Goal: Information Seeking & Learning: Learn about a topic

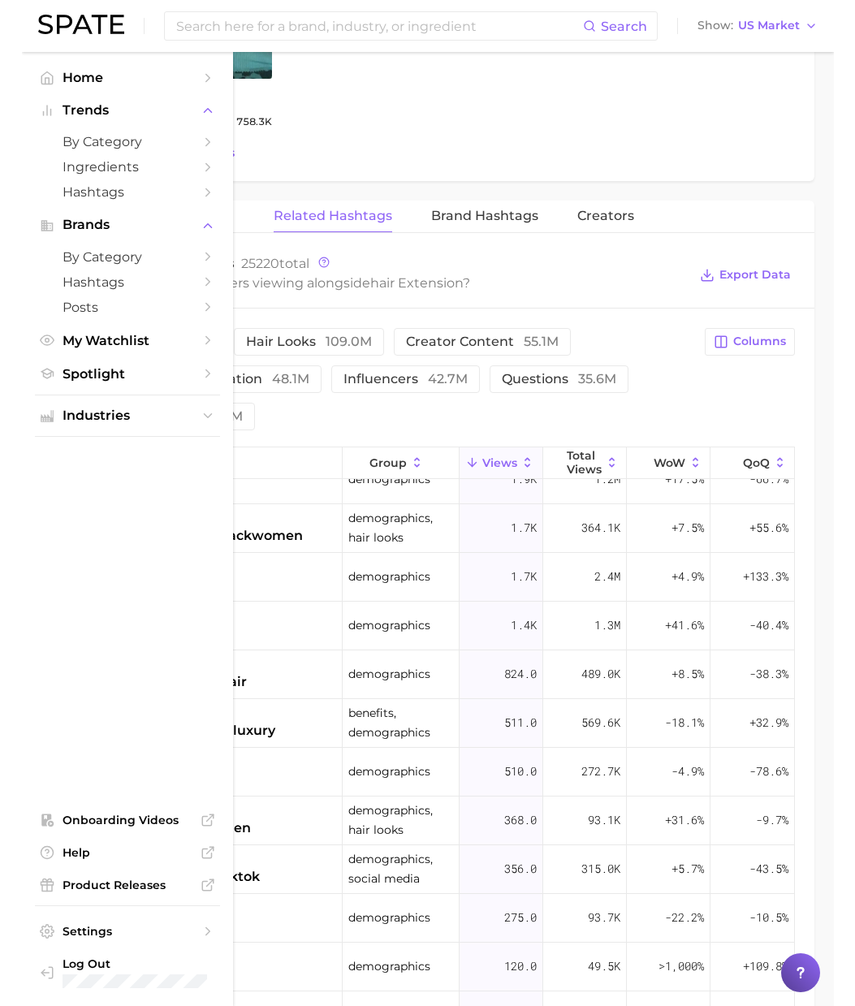
scroll to position [1178, 0]
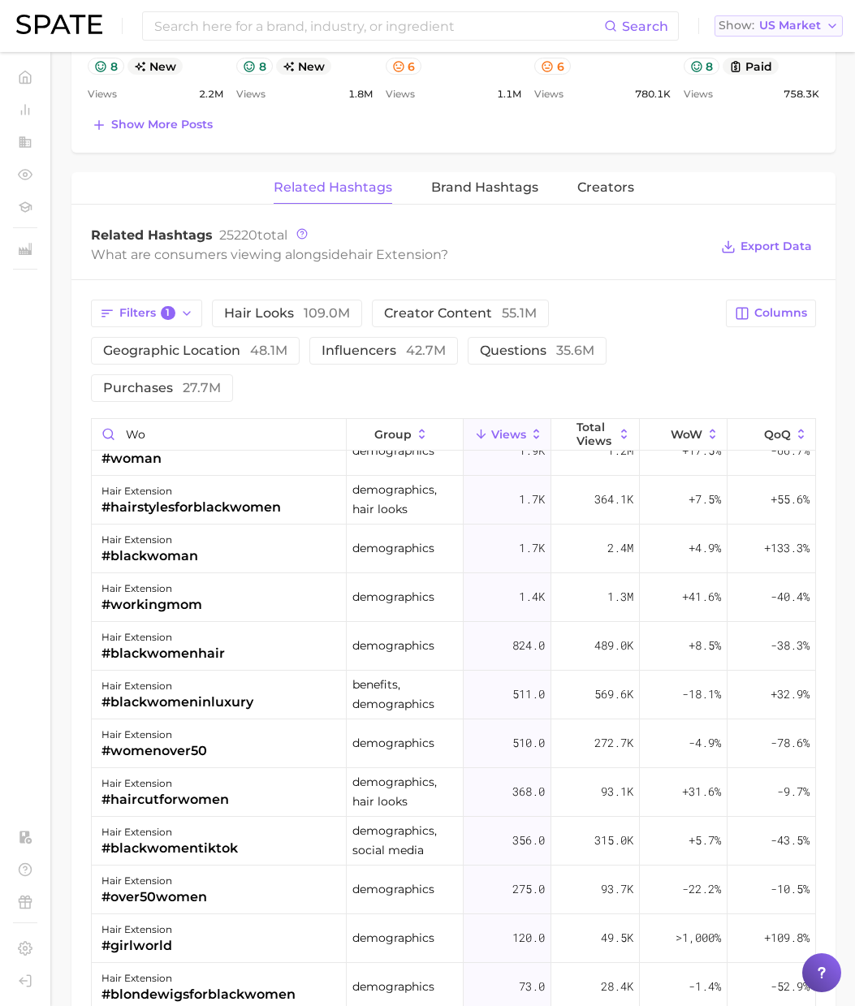
click at [634, 26] on span "US Market" at bounding box center [790, 25] width 62 height 9
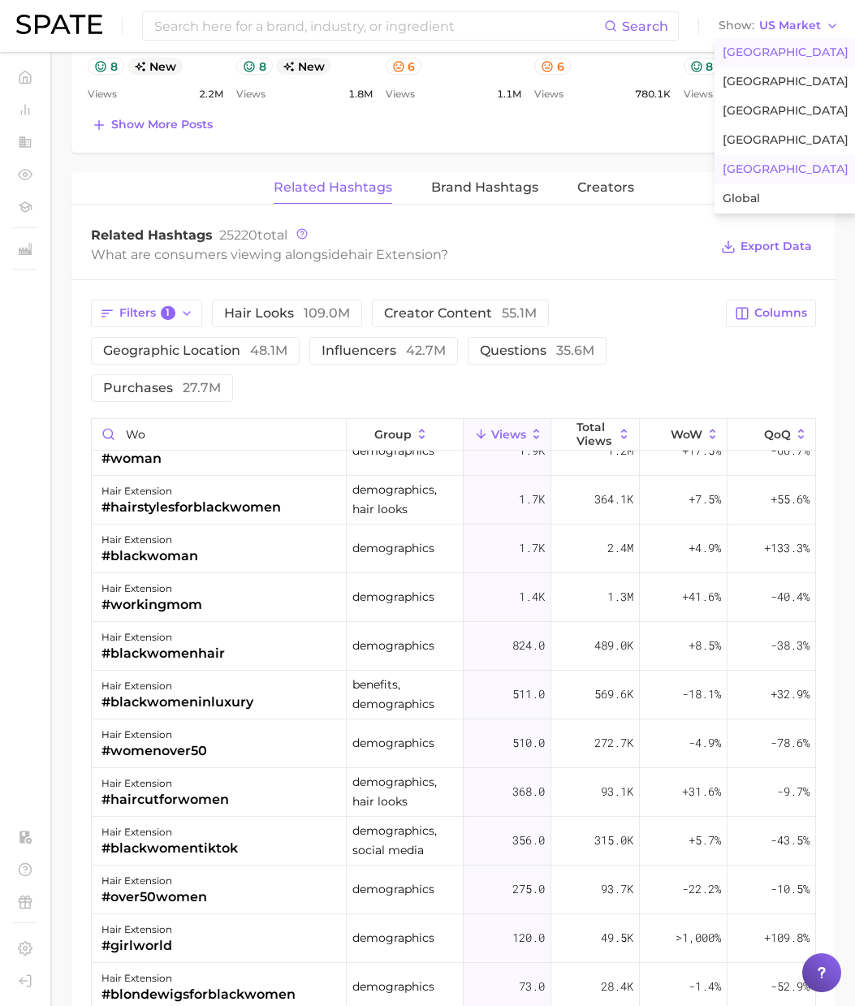
click at [634, 167] on span "[GEOGRAPHIC_DATA]" at bounding box center [785, 169] width 126 height 14
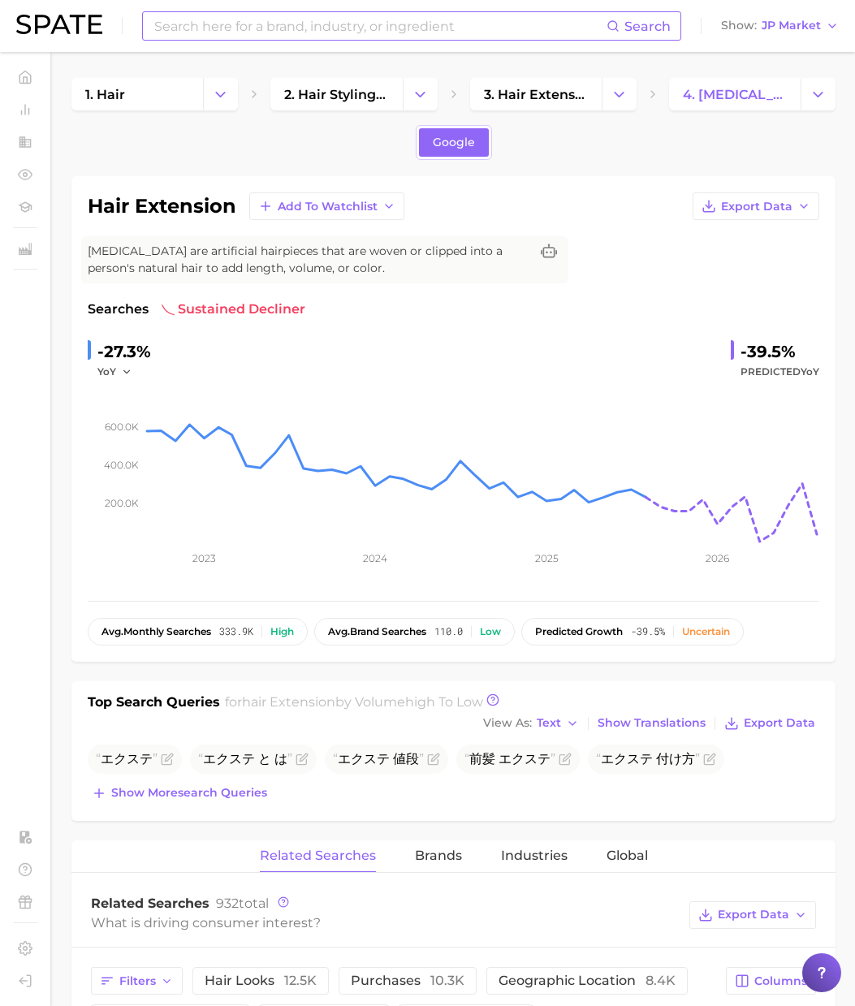
click at [234, 33] on input at bounding box center [380, 26] width 454 height 28
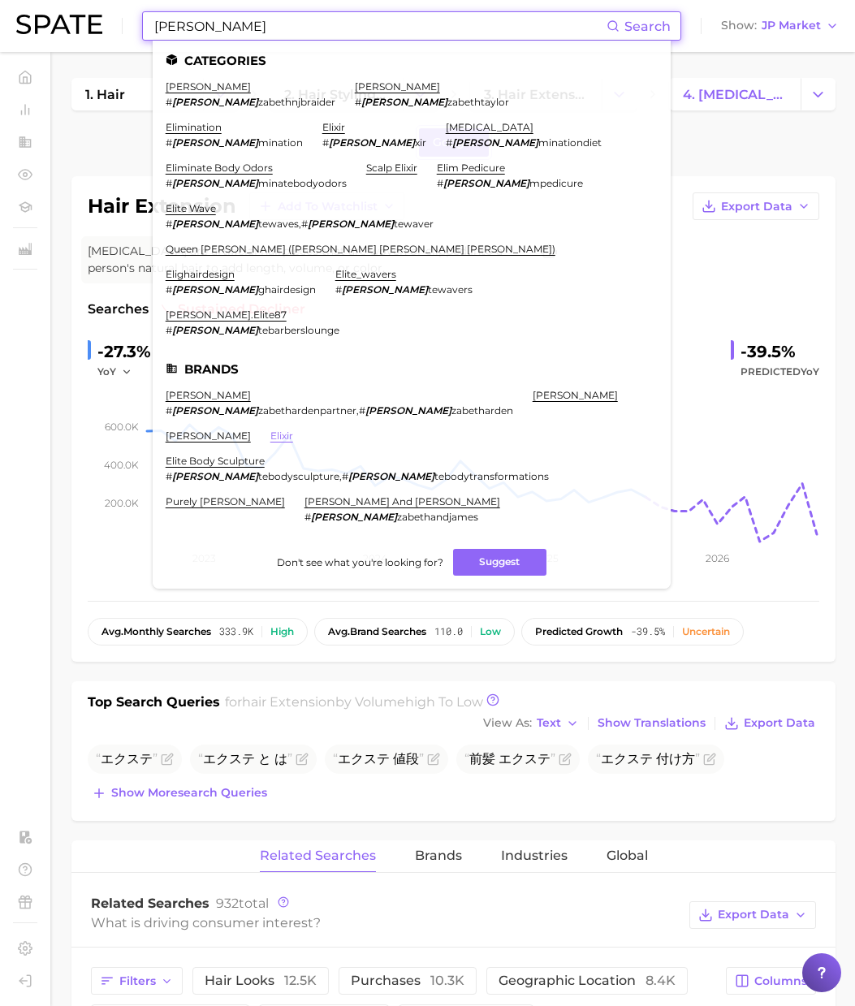
type input "[PERSON_NAME]"
click at [293, 429] on link "elixir" at bounding box center [281, 435] width 23 height 12
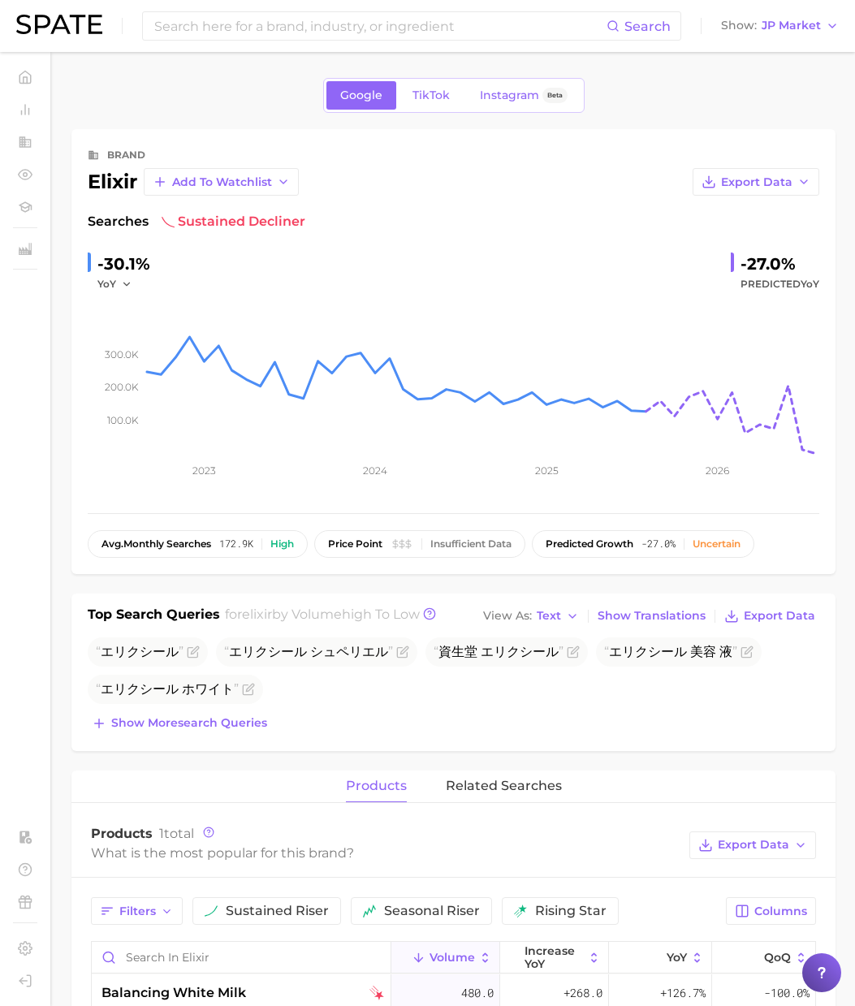
click at [108, 177] on div "elixir" at bounding box center [113, 181] width 50 height 19
copy div "elixir"
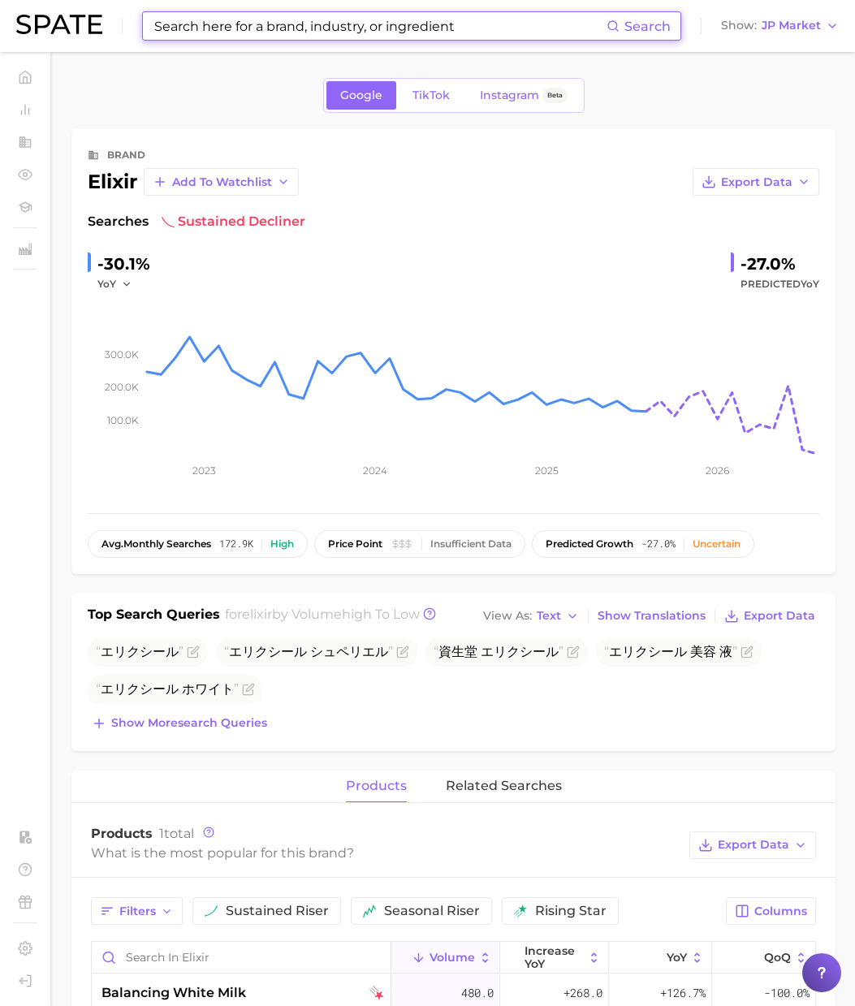
click at [193, 17] on input at bounding box center [380, 26] width 454 height 28
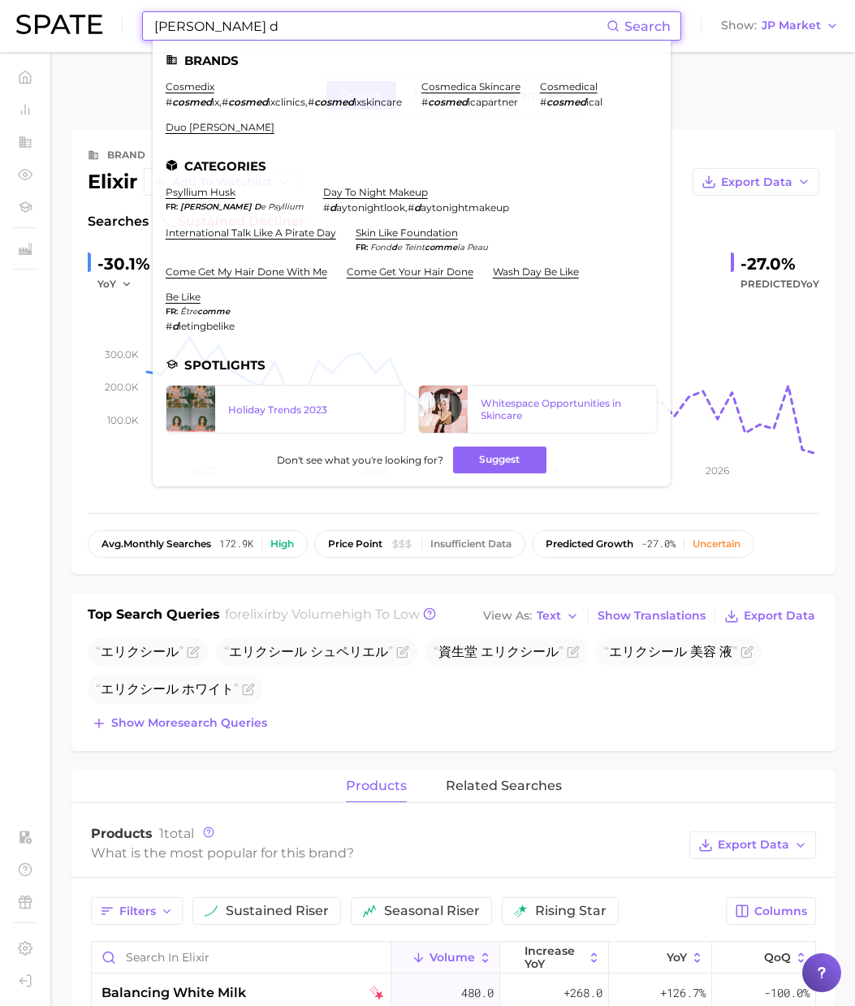
drag, startPoint x: 175, startPoint y: 21, endPoint x: 40, endPoint y: 1, distance: 137.0
click at [40, 1] on div "[PERSON_NAME] d Search Brands cosmedix # cosmed ix , # cosmed ixclinics , # cos…" at bounding box center [427, 26] width 822 height 52
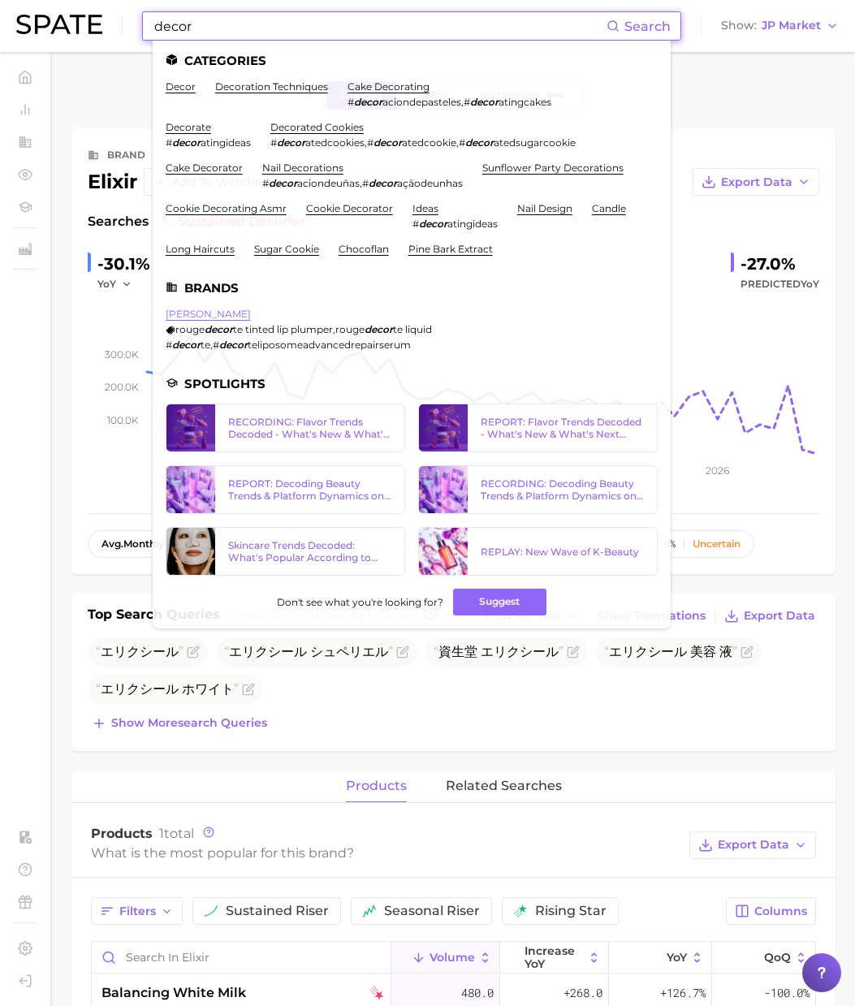
type input "decor"
click at [173, 308] on link "[PERSON_NAME]" at bounding box center [208, 314] width 85 height 12
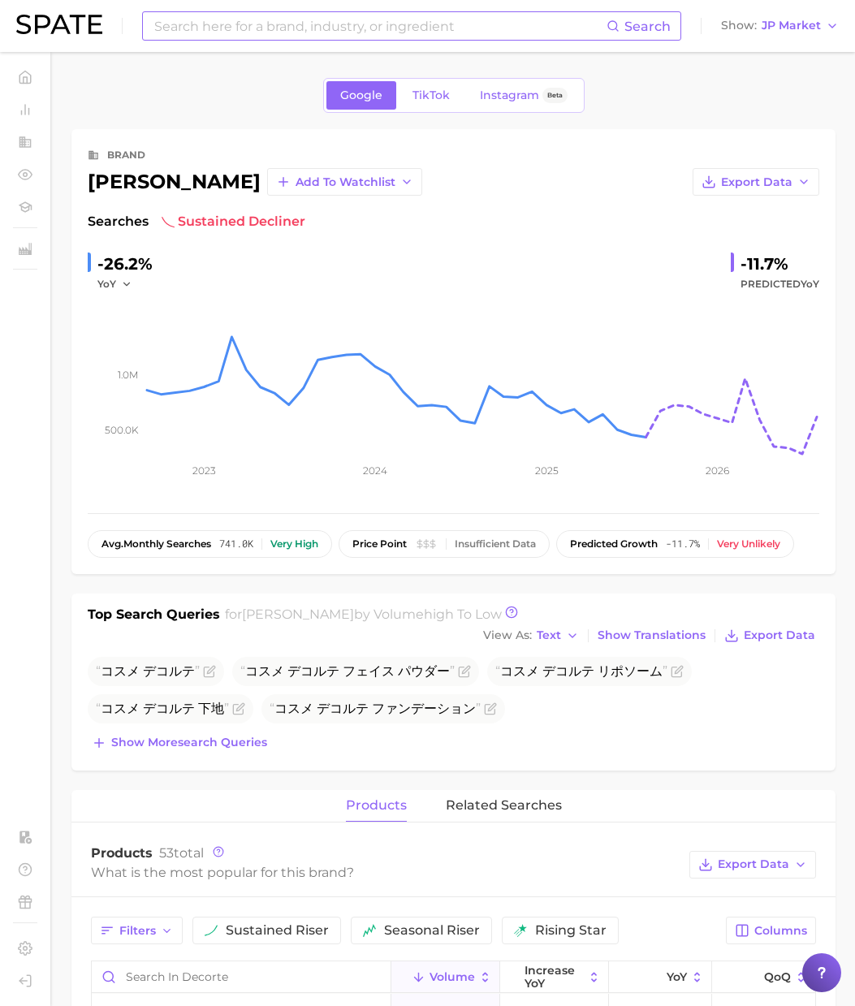
click at [140, 186] on div "[PERSON_NAME]" at bounding box center [174, 181] width 173 height 19
copy div "[PERSON_NAME]"
click at [216, 21] on input at bounding box center [380, 26] width 454 height 28
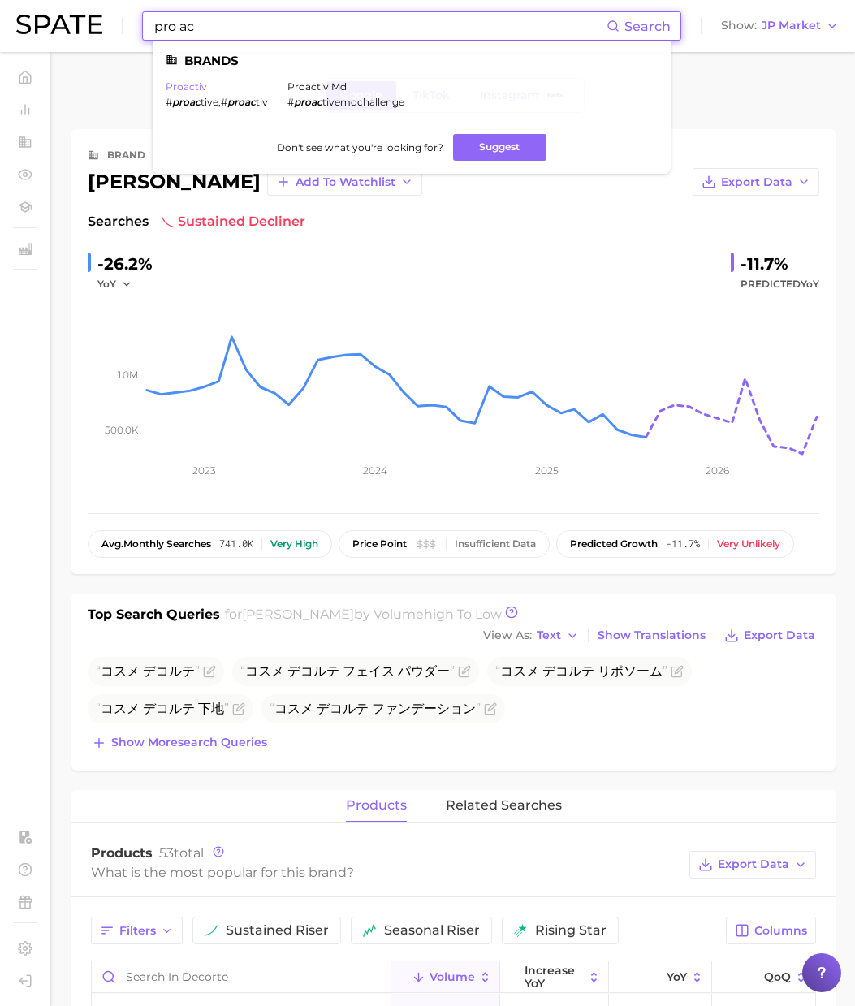
type input "pro ac"
click at [200, 88] on link "proactiv" at bounding box center [186, 86] width 41 height 12
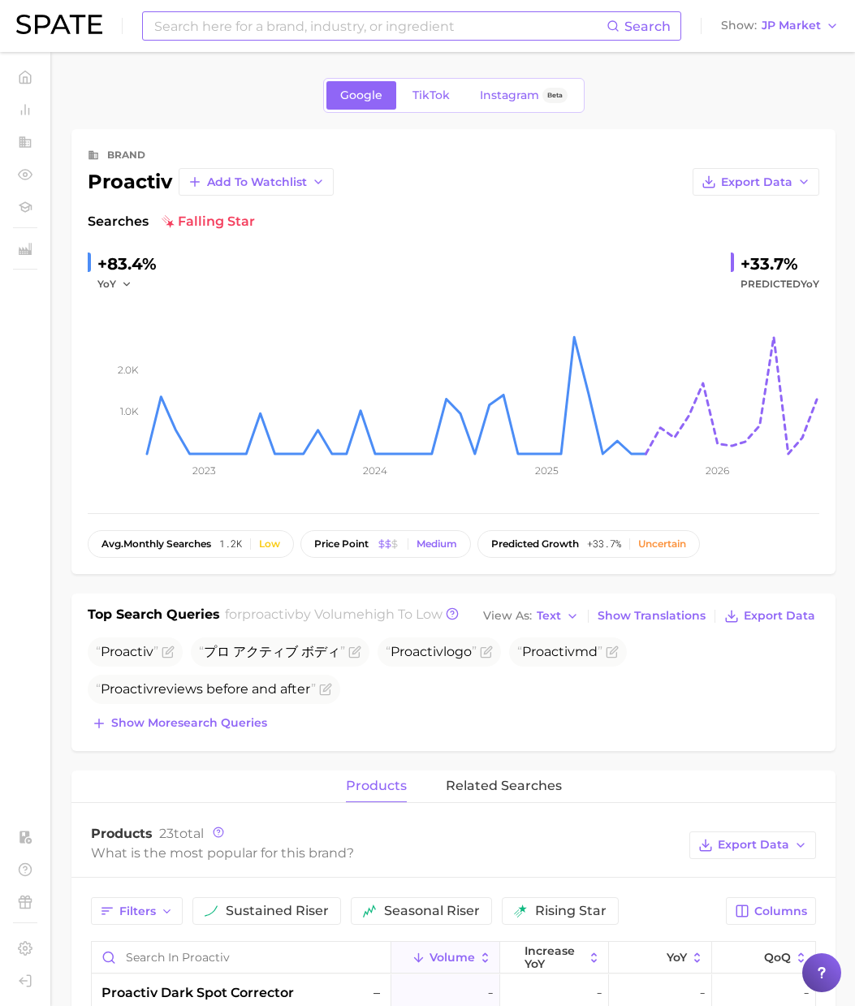
click at [143, 185] on div "proactiv" at bounding box center [130, 181] width 84 height 19
copy div "proactiv"
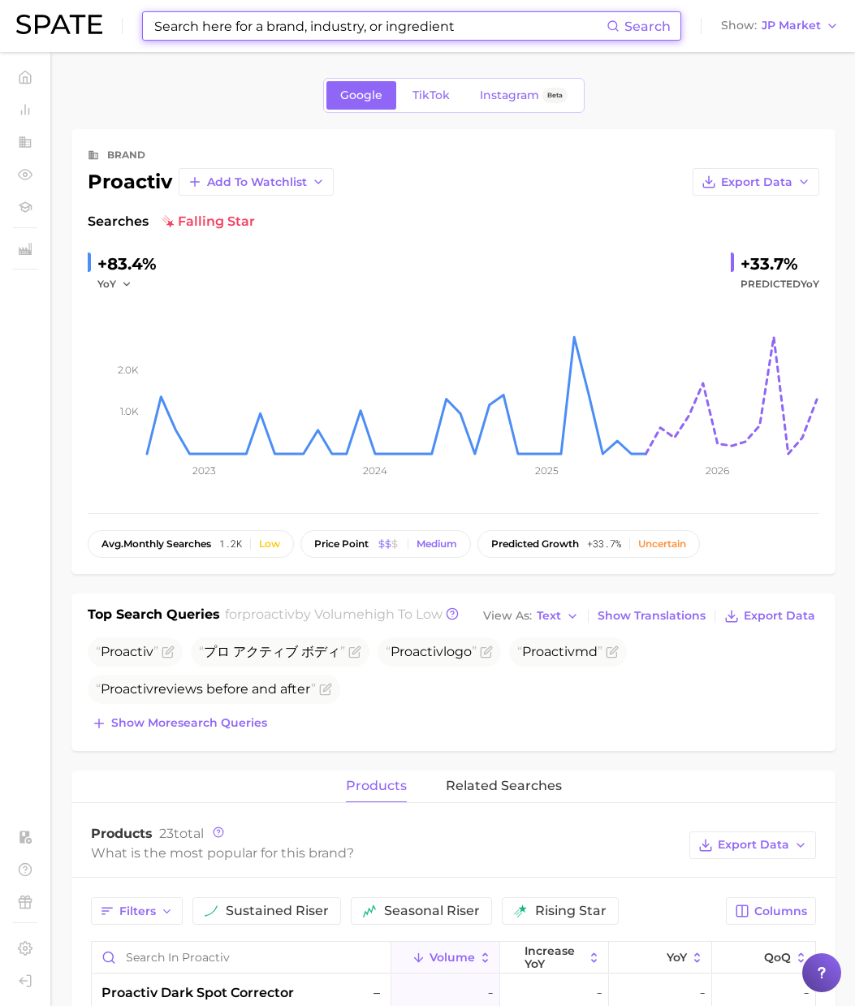
click at [186, 20] on input at bounding box center [380, 26] width 454 height 28
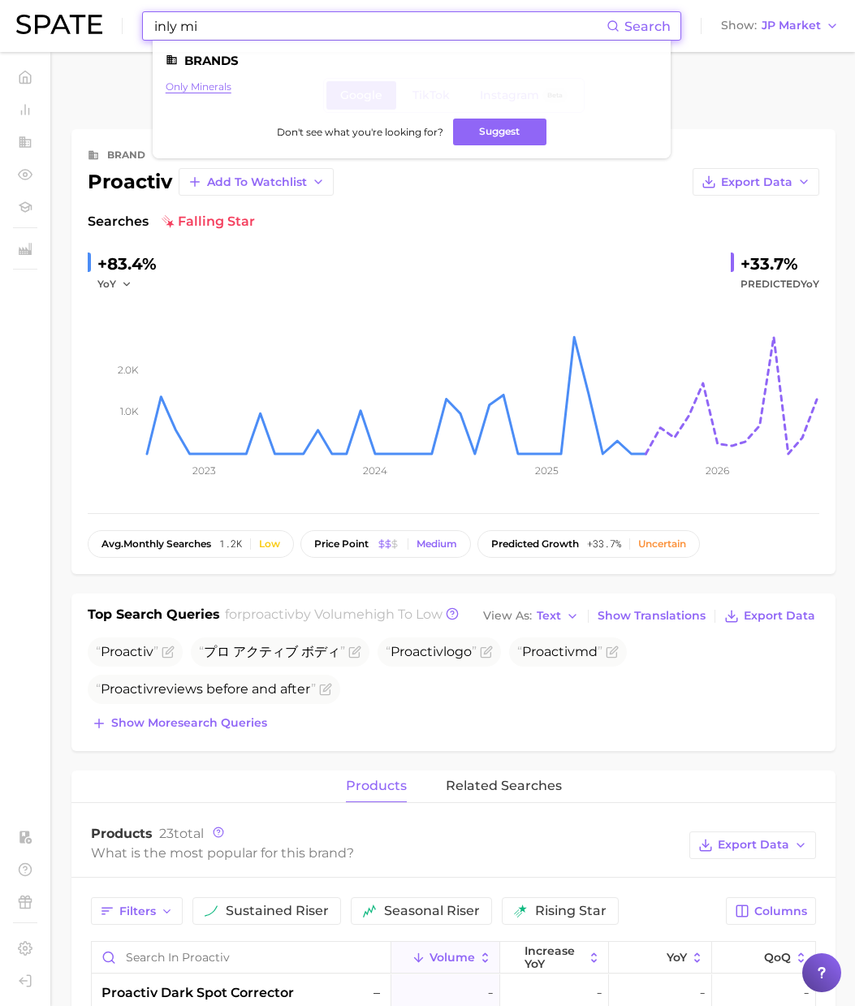
type input "inly mi"
click at [196, 84] on link "only minerals" at bounding box center [199, 86] width 66 height 12
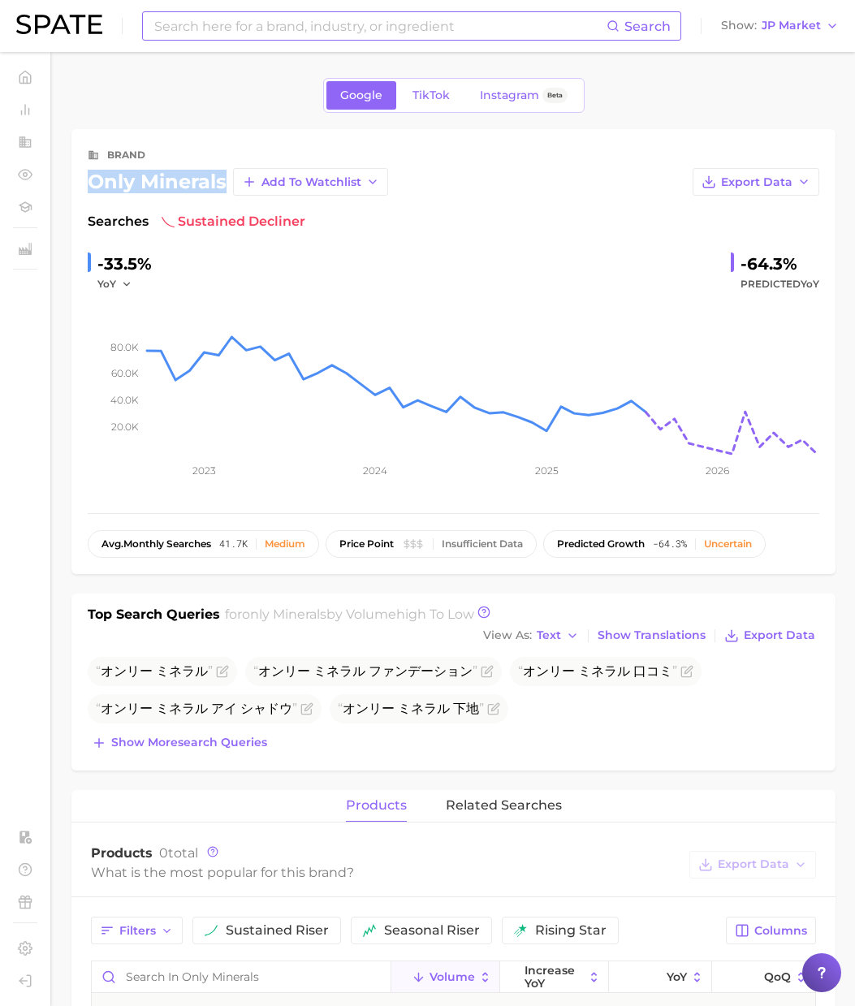
drag, startPoint x: 226, startPoint y: 183, endPoint x: 76, endPoint y: 173, distance: 149.7
click at [76, 173] on div "brand only minerals Add to Watchlist Export Data Searches sustained decliner -3…" at bounding box center [453, 351] width 764 height 445
copy div "only minerals"
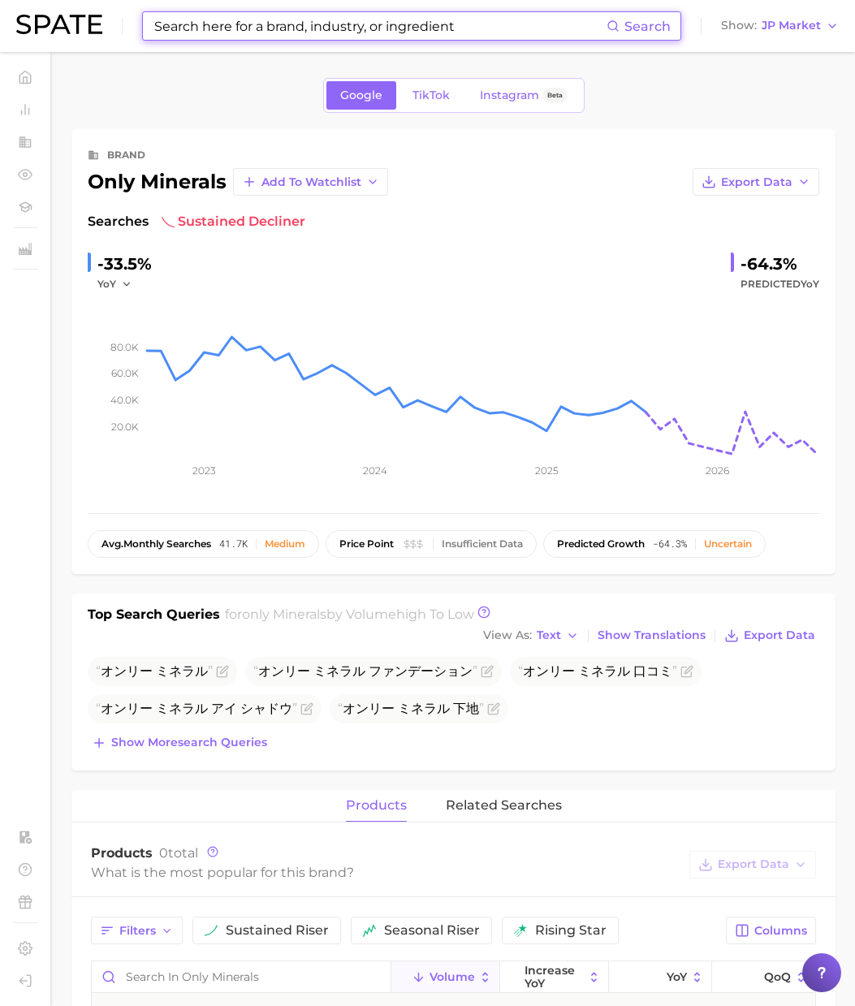
click at [182, 28] on input at bounding box center [380, 26] width 454 height 28
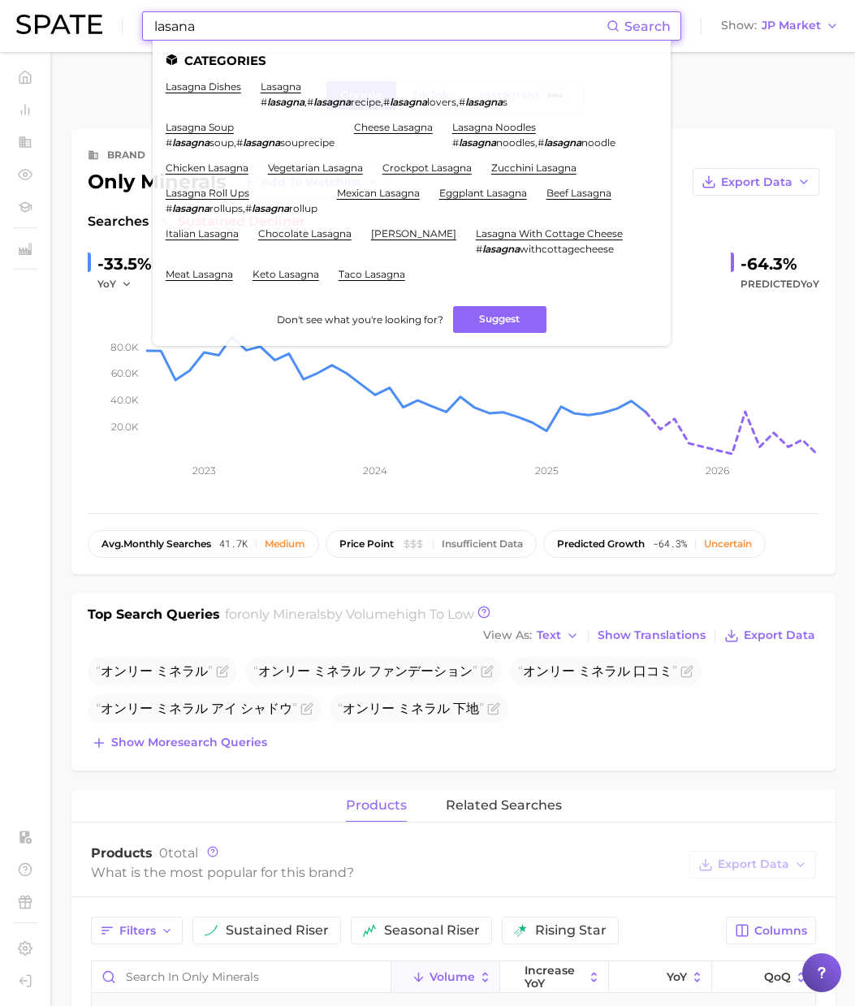
click at [164, 28] on input "lasana" at bounding box center [380, 26] width 454 height 28
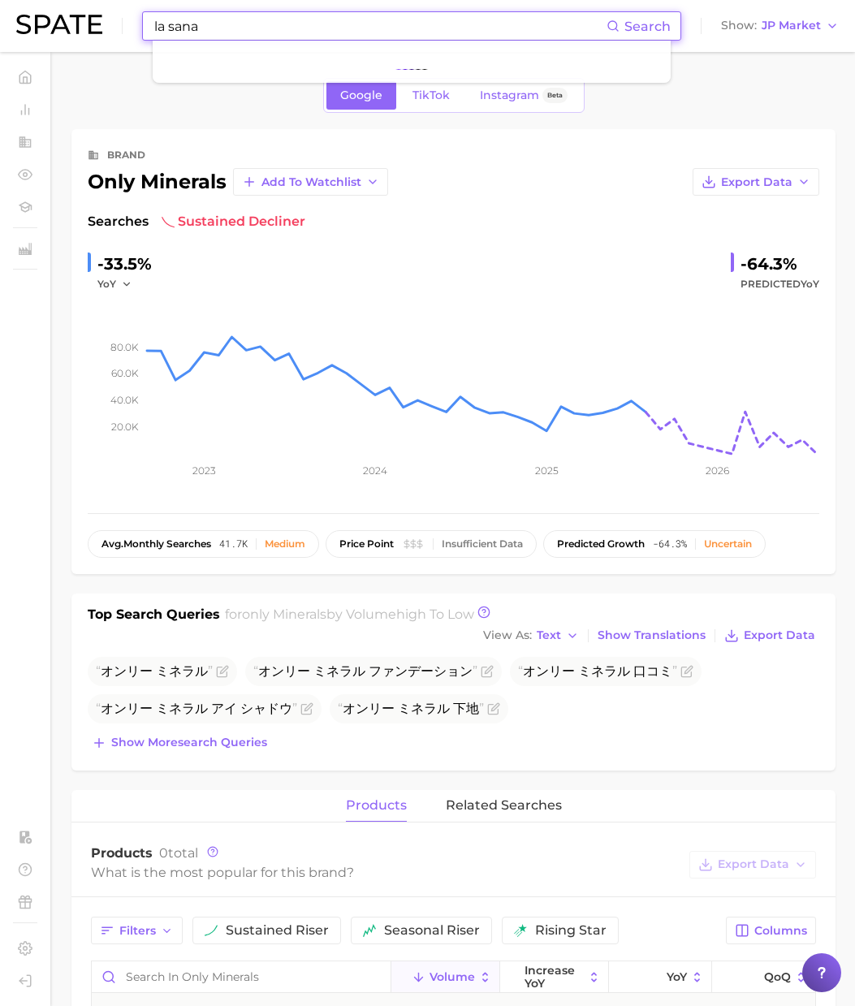
click at [271, 25] on input "la sana" at bounding box center [380, 26] width 454 height 28
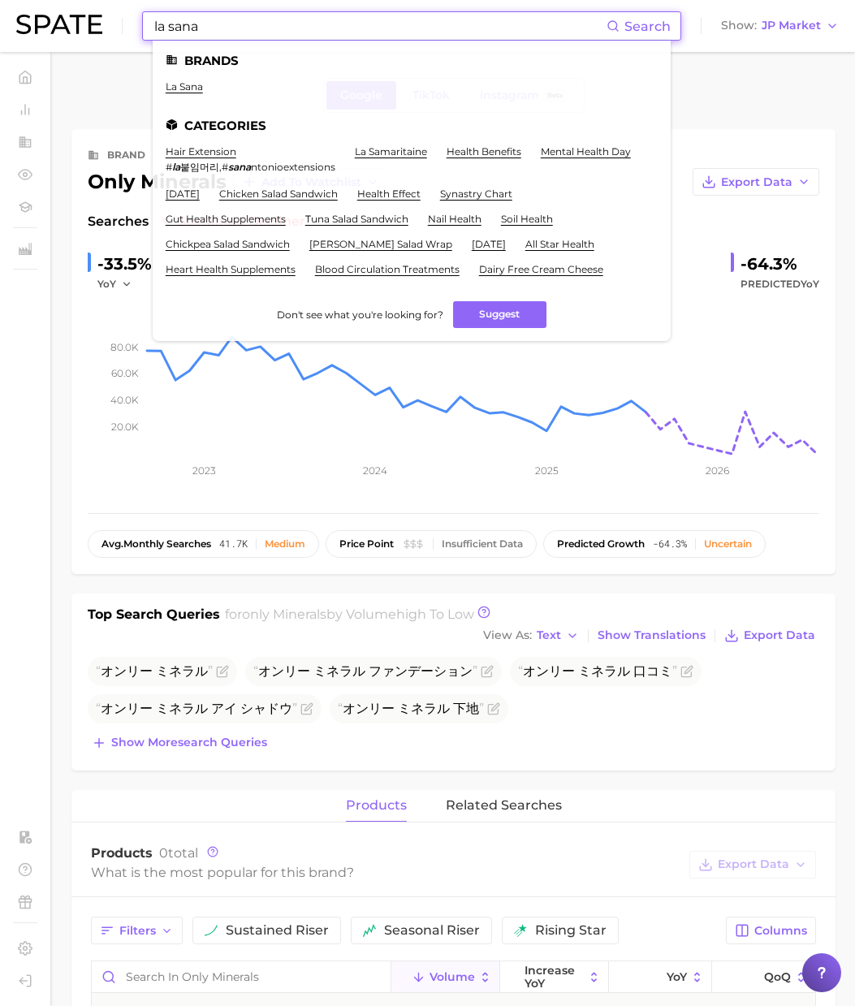
click at [187, 93] on ul "la sana" at bounding box center [412, 92] width 492 height 25
drag, startPoint x: 227, startPoint y: 32, endPoint x: -31, endPoint y: 10, distance: 259.1
click at [0, 10] on html "la sana Search Brands la sana Categories [MEDICAL_DATA] # la 붙임머리 , # sana nton…" at bounding box center [427, 503] width 855 height 1006
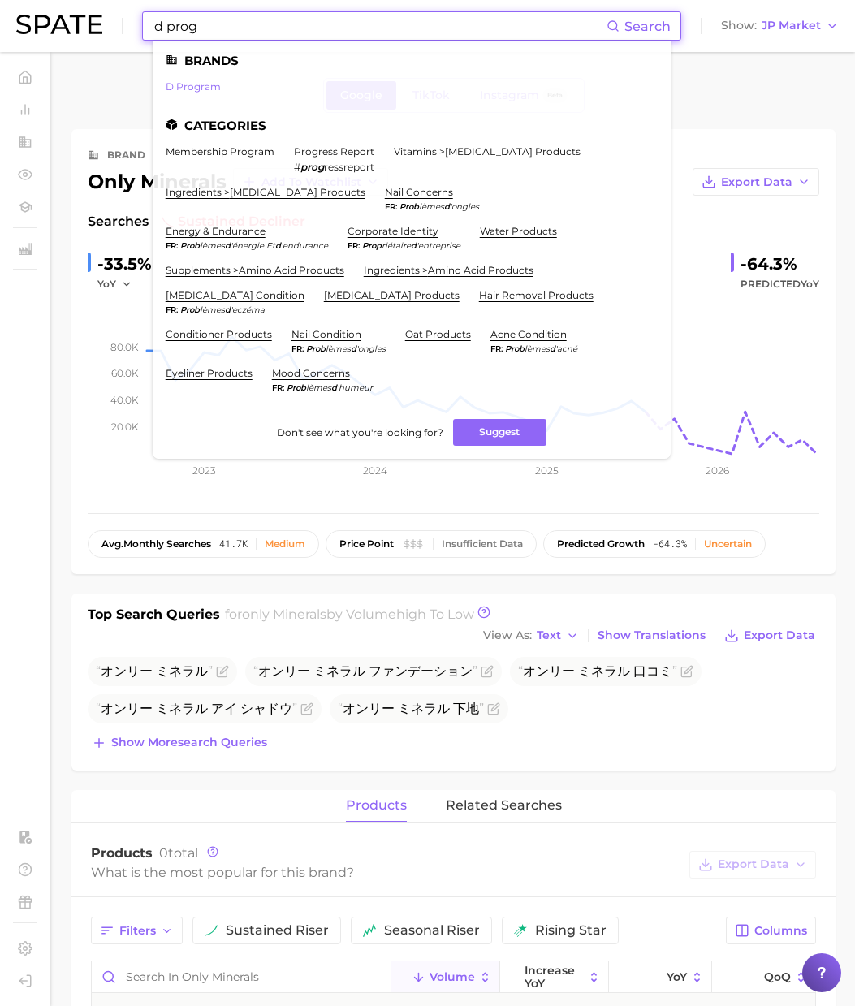
type input "d prog"
click at [188, 92] on link "d program" at bounding box center [193, 86] width 55 height 12
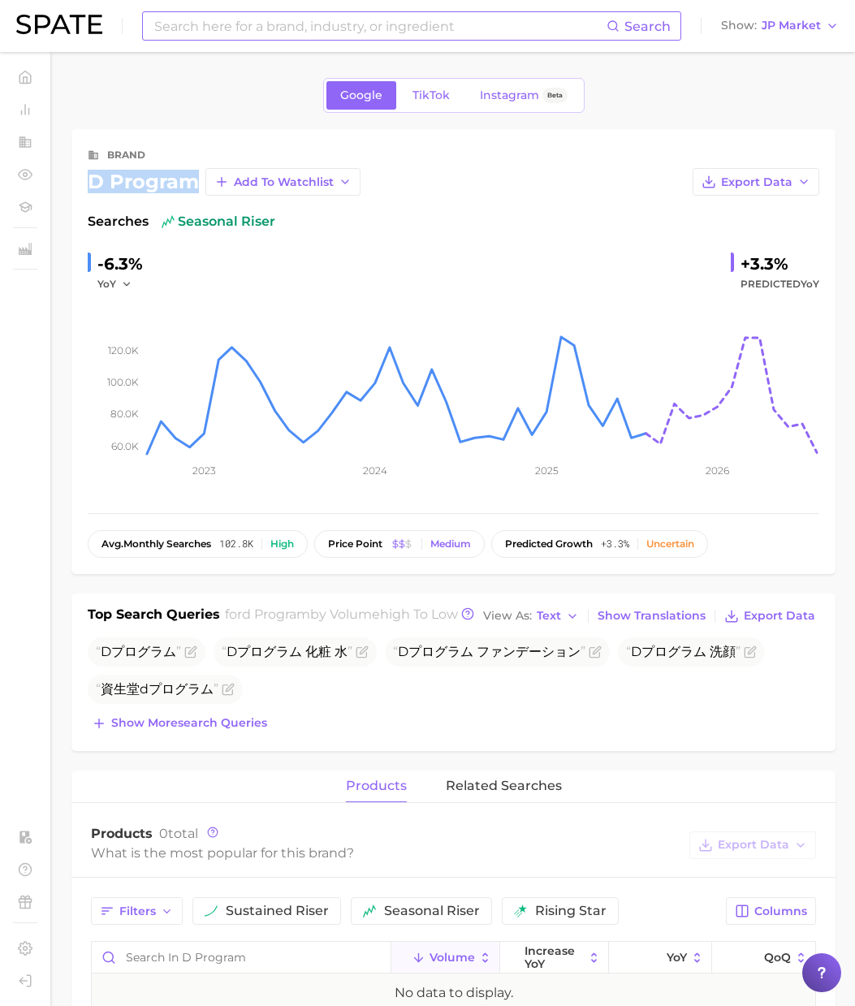
drag, startPoint x: 196, startPoint y: 182, endPoint x: 62, endPoint y: 178, distance: 133.2
click at [62, 178] on main "Google TikTok Instagram Beta brand d program Add to Watchlist Export Data Searc…" at bounding box center [453, 902] width 803 height 1701
copy div "d program"
click at [246, 26] on input at bounding box center [380, 26] width 454 height 28
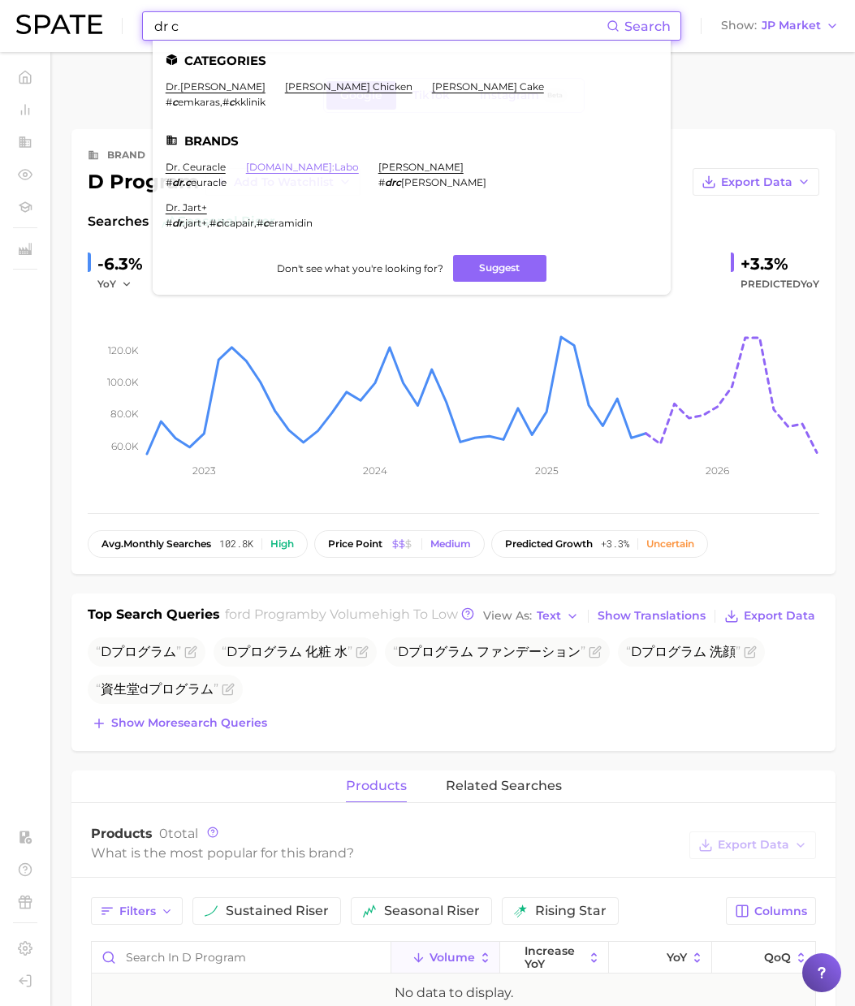
type input "dr c"
click at [255, 165] on link "[DOMAIN_NAME]:labo" at bounding box center [302, 167] width 113 height 12
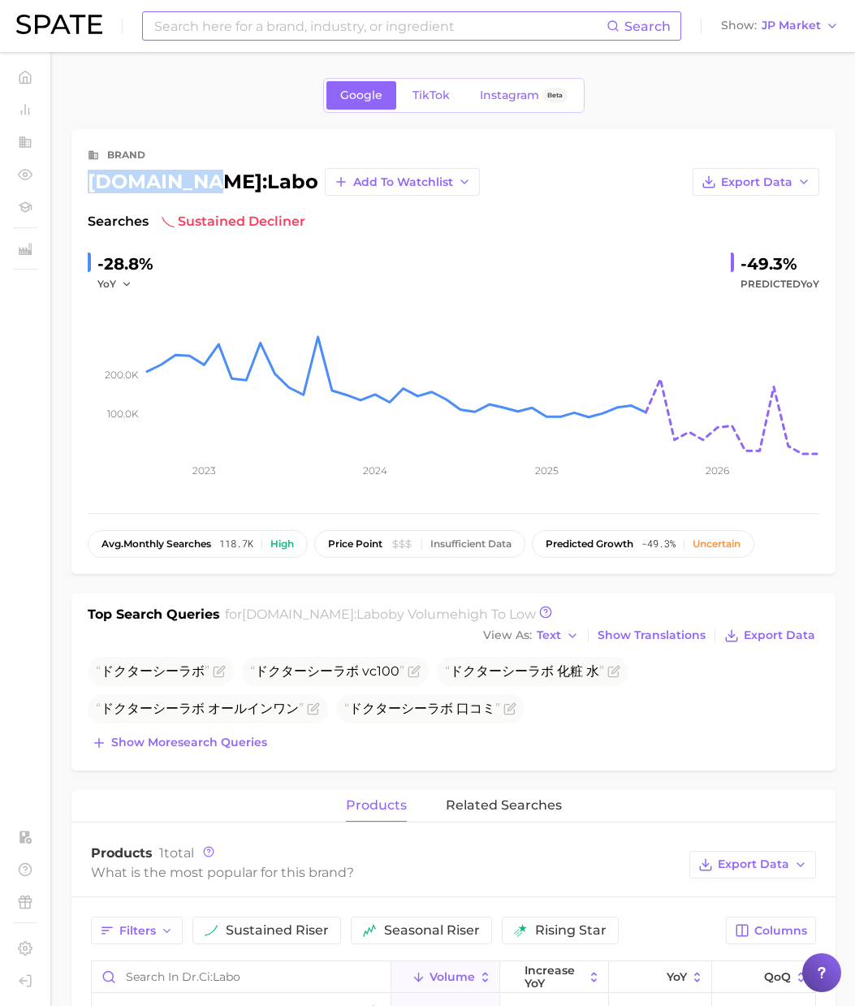
drag, startPoint x: 191, startPoint y: 183, endPoint x: 85, endPoint y: 187, distance: 105.6
click at [85, 187] on div "brand [DOMAIN_NAME]:labo Add to Watchlist Export Data Searches sustained declin…" at bounding box center [453, 351] width 764 height 445
copy div "[DOMAIN_NAME]:labo"
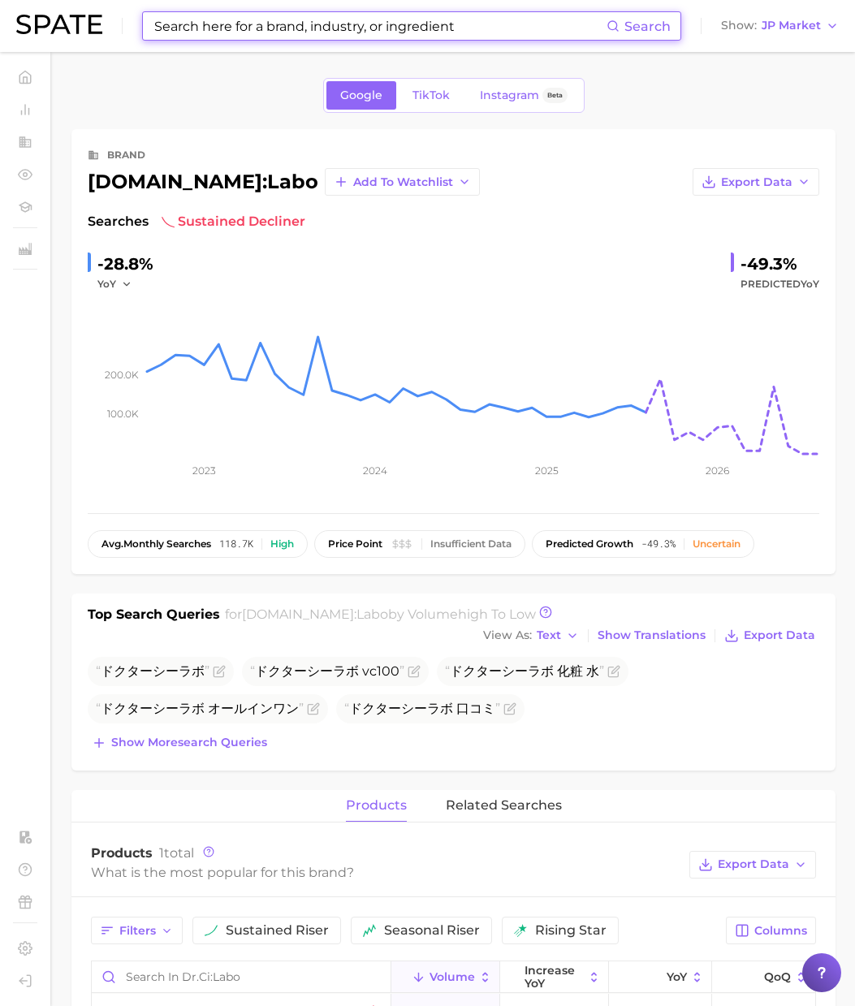
click at [214, 20] on input at bounding box center [380, 26] width 454 height 28
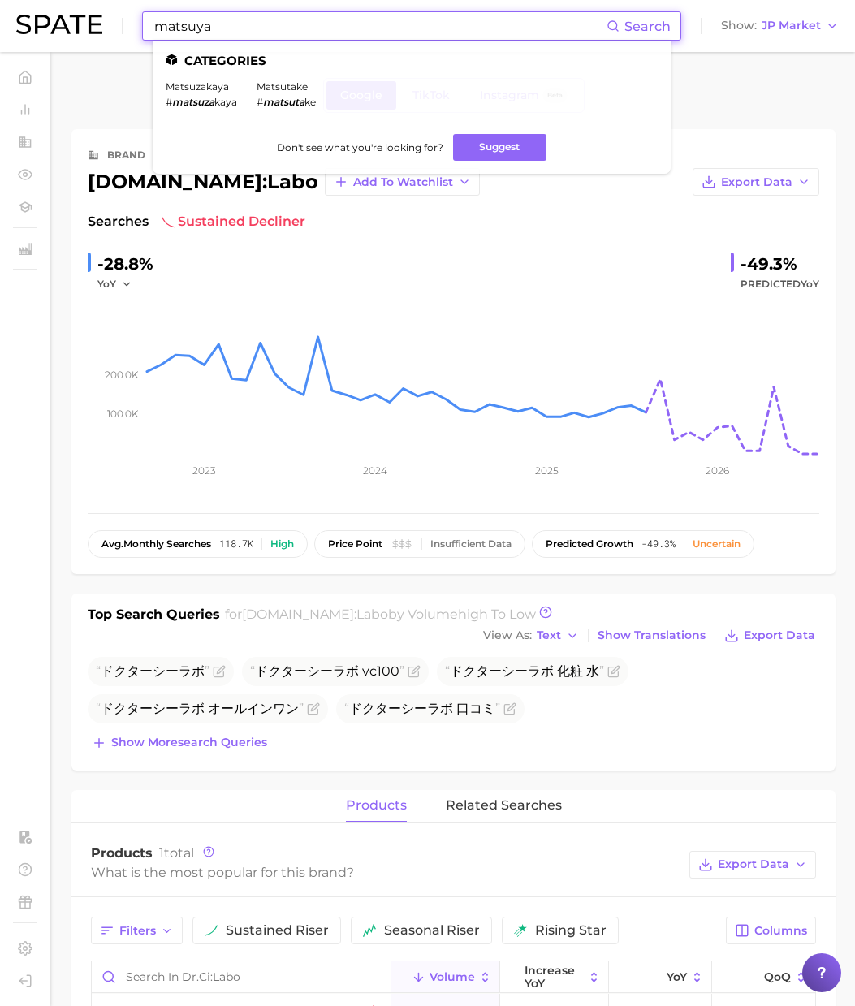
drag, startPoint x: 224, startPoint y: 30, endPoint x: 55, endPoint y: 10, distance: 170.0
click at [55, 10] on div "matsuya Search Categories [PERSON_NAME] # matsuza [PERSON_NAME] # matsuta ke Do…" at bounding box center [427, 26] width 822 height 52
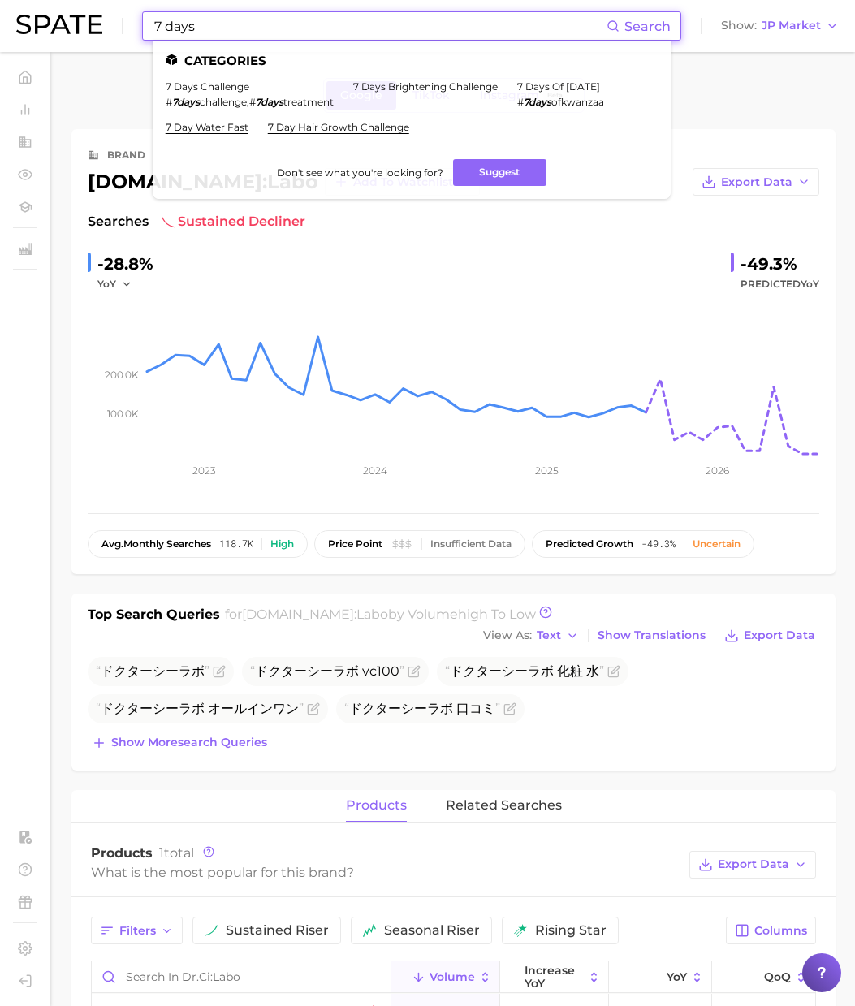
drag, startPoint x: 210, startPoint y: 23, endPoint x: 101, endPoint y: 15, distance: 109.9
click at [101, 15] on div "7 days Search Categories 7 days challenge # 7days challenge , # 7days treatment…" at bounding box center [427, 26] width 822 height 52
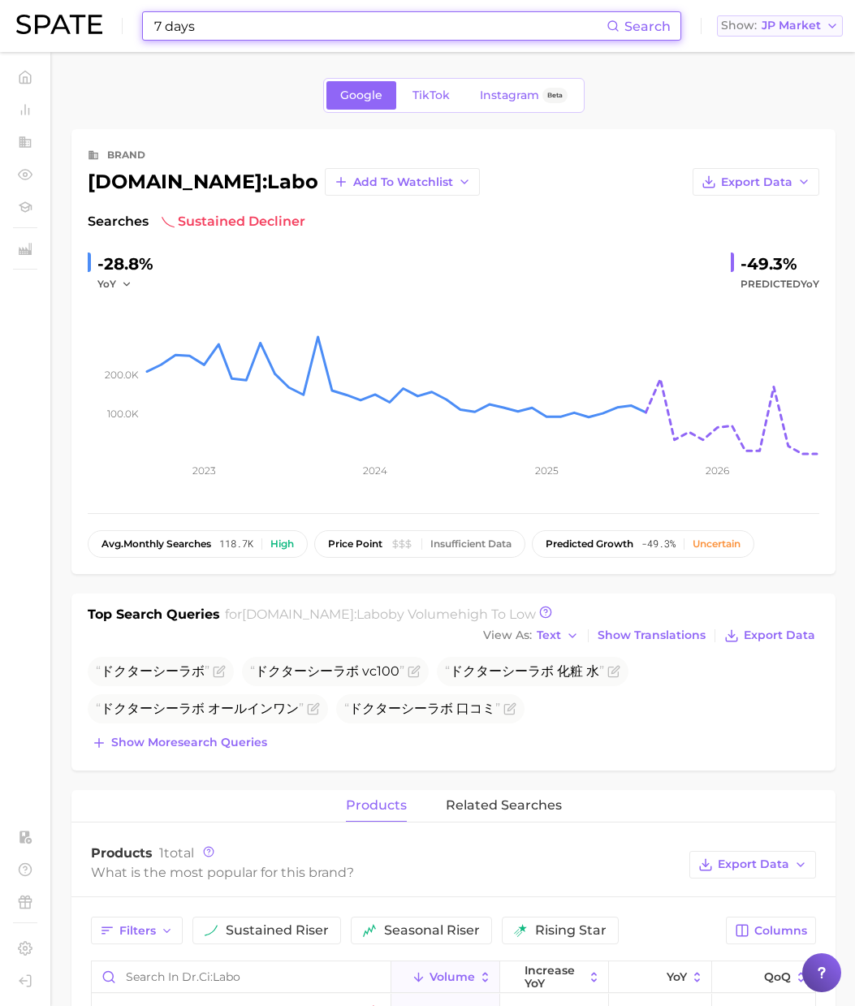
click at [634, 21] on span "JP Market" at bounding box center [790, 25] width 59 height 9
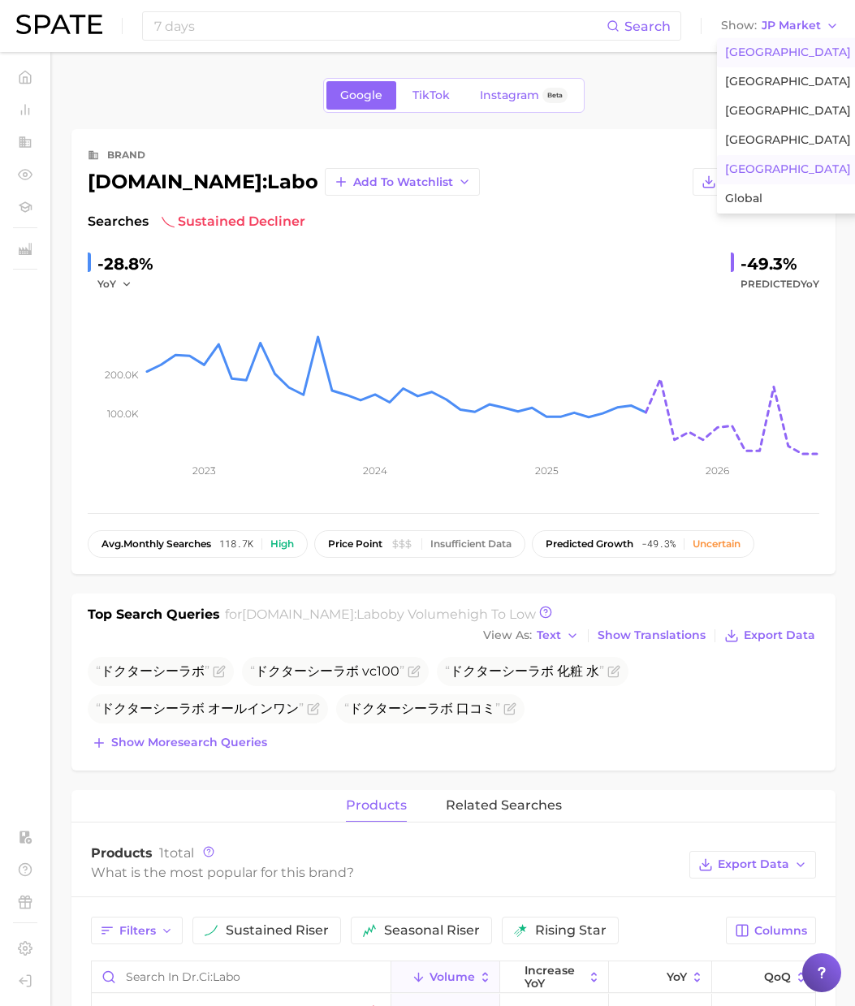
drag, startPoint x: 789, startPoint y: 48, endPoint x: 613, endPoint y: 49, distance: 176.1
click at [634, 48] on span "[GEOGRAPHIC_DATA]" at bounding box center [788, 52] width 126 height 14
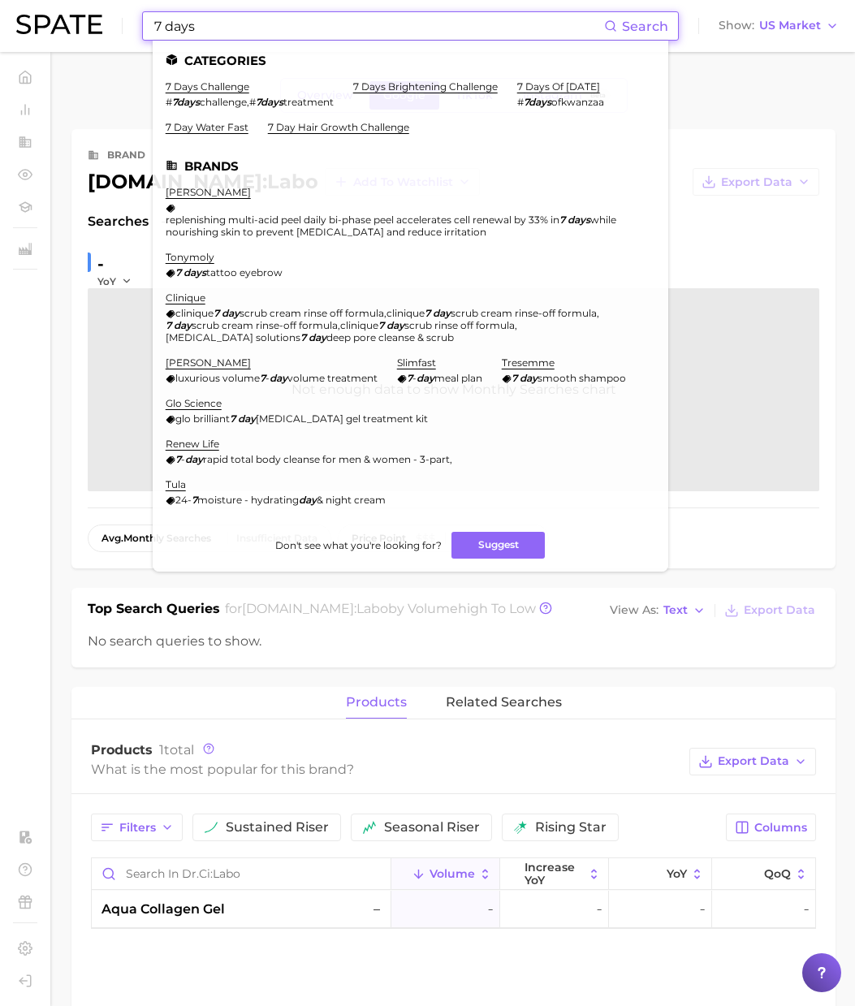
drag, startPoint x: 352, startPoint y: 23, endPoint x: 67, endPoint y: 24, distance: 285.7
click at [67, 24] on div "7 days Search Categories 7 days challenge # 7days challenge , # 7days treatment…" at bounding box center [427, 26] width 822 height 52
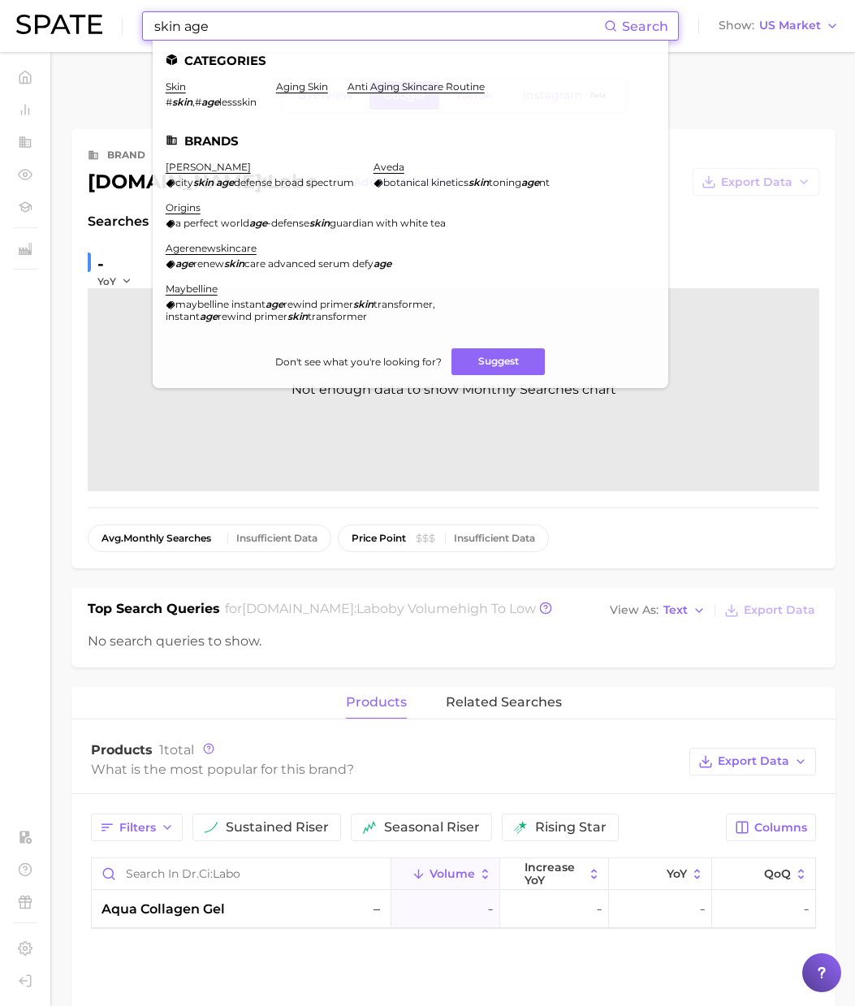
type input "skin age"
click at [323, 87] on link "aging skin" at bounding box center [302, 86] width 52 height 12
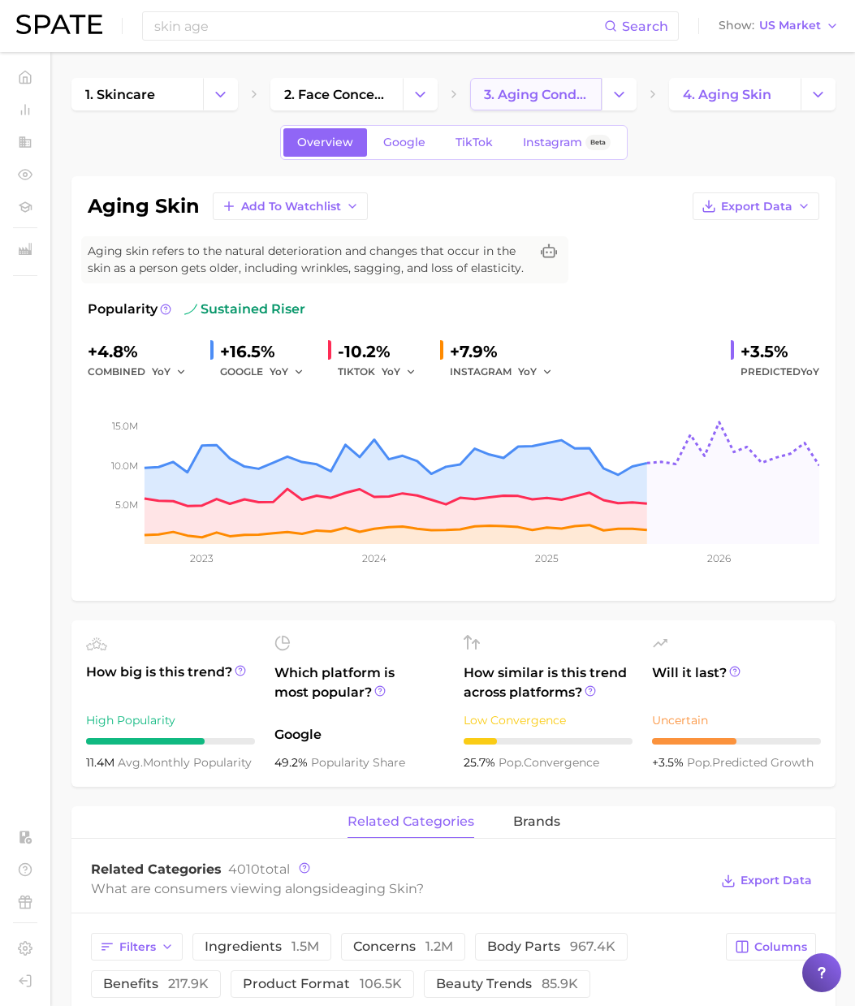
click at [537, 105] on link "3. aging condition" at bounding box center [535, 94] width 131 height 32
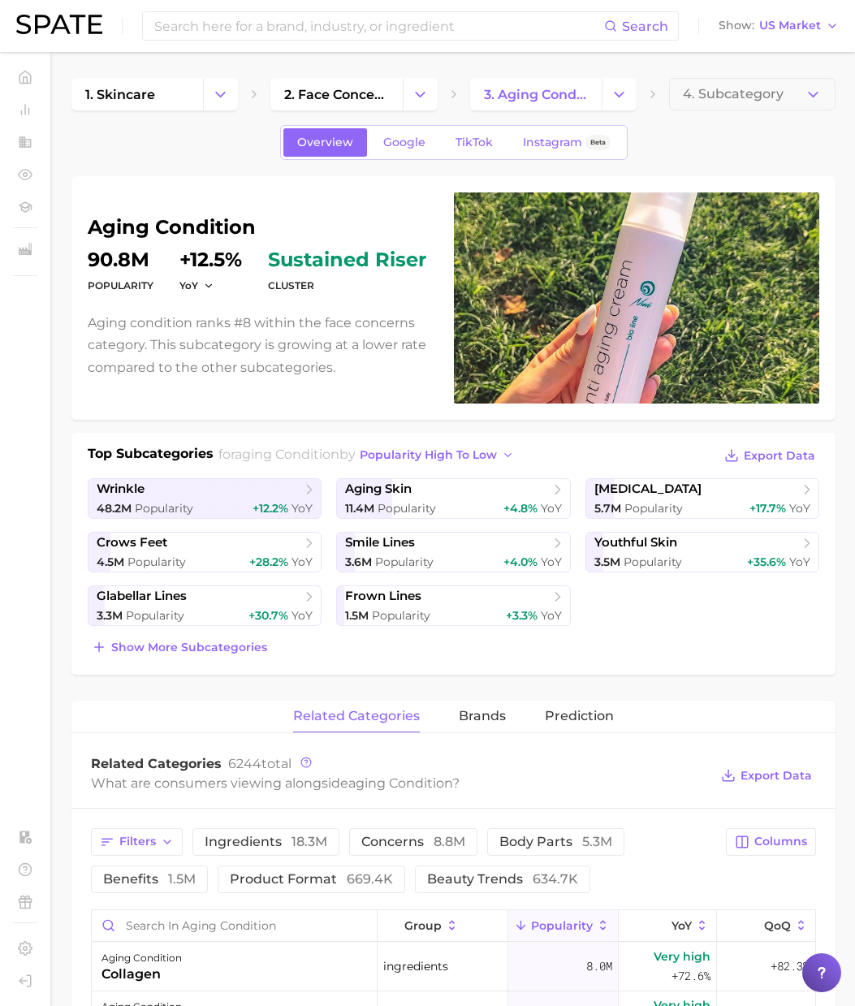
click at [178, 661] on div "Top Subcategories for aging condition by popularity high to low Export Data wri…" at bounding box center [453, 554] width 764 height 242
click at [188, 656] on button "Show more subcategories" at bounding box center [179, 646] width 183 height 23
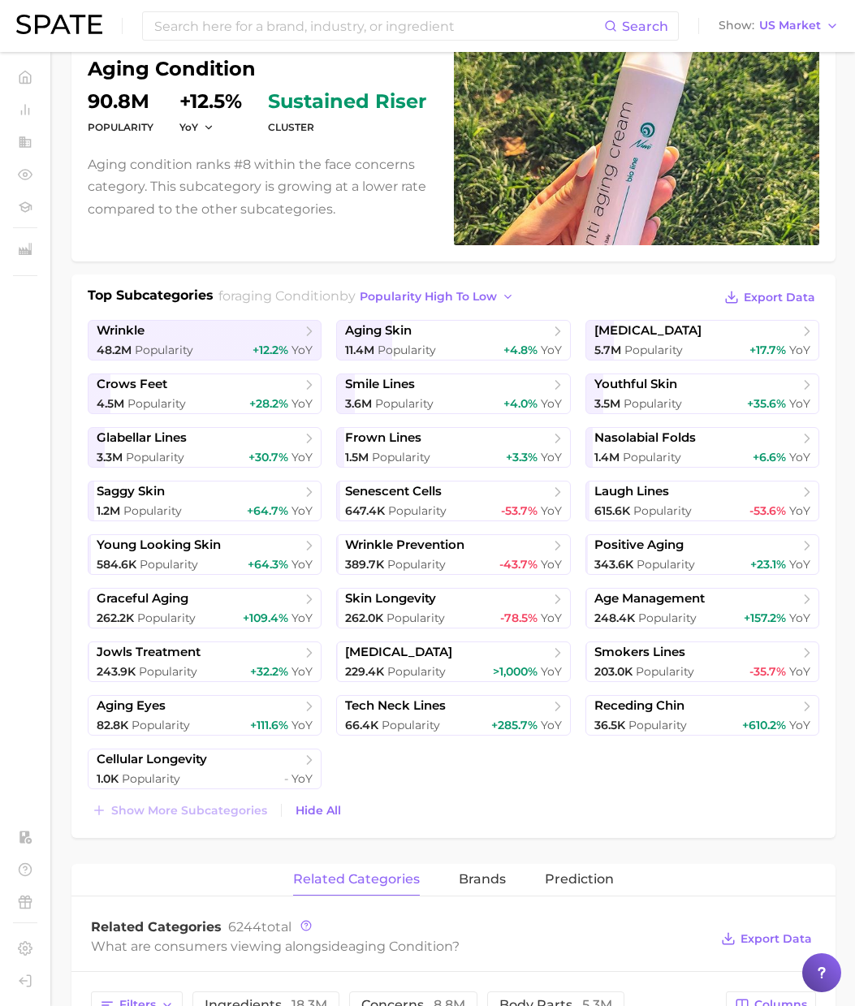
scroll to position [168, 0]
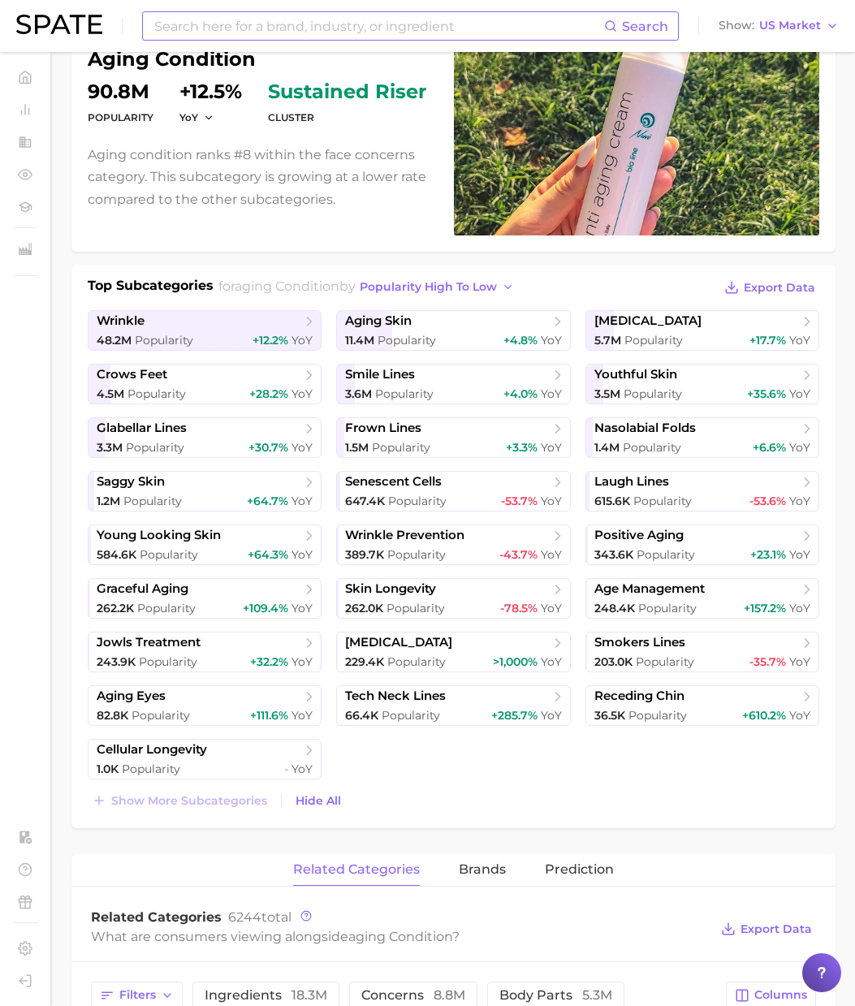
click at [261, 29] on input at bounding box center [378, 26] width 451 height 28
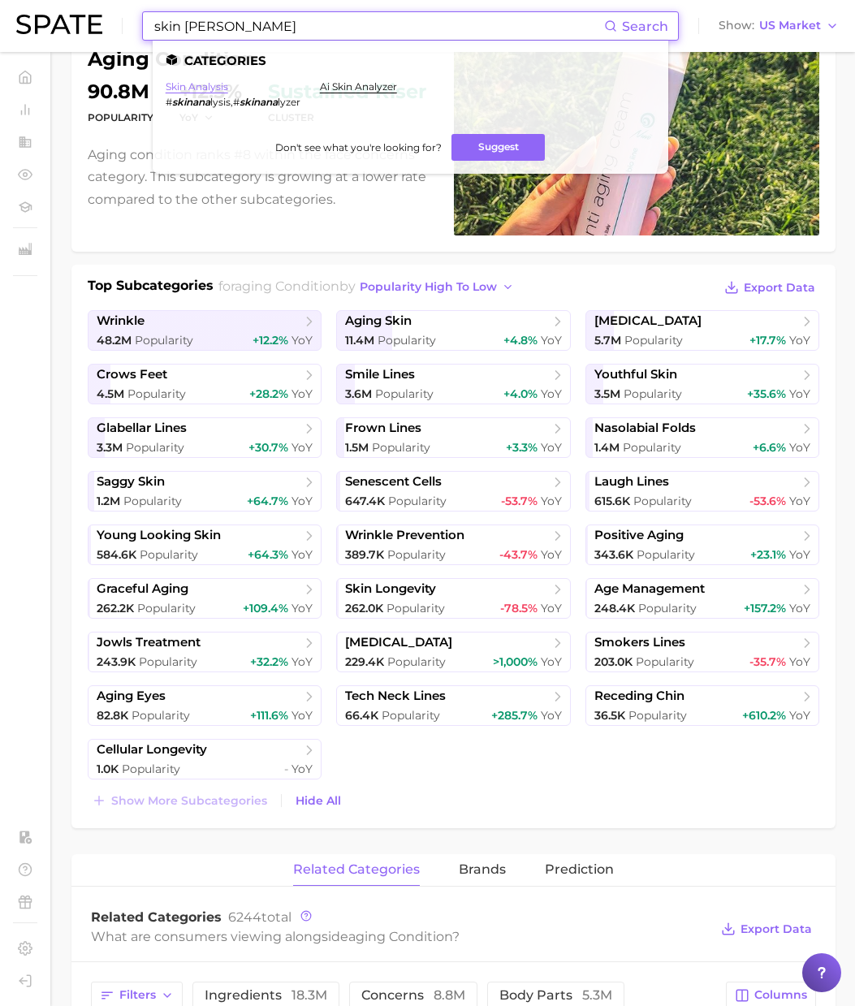
type input "skin [PERSON_NAME]"
click at [200, 86] on link "skin analysis" at bounding box center [197, 86] width 62 height 12
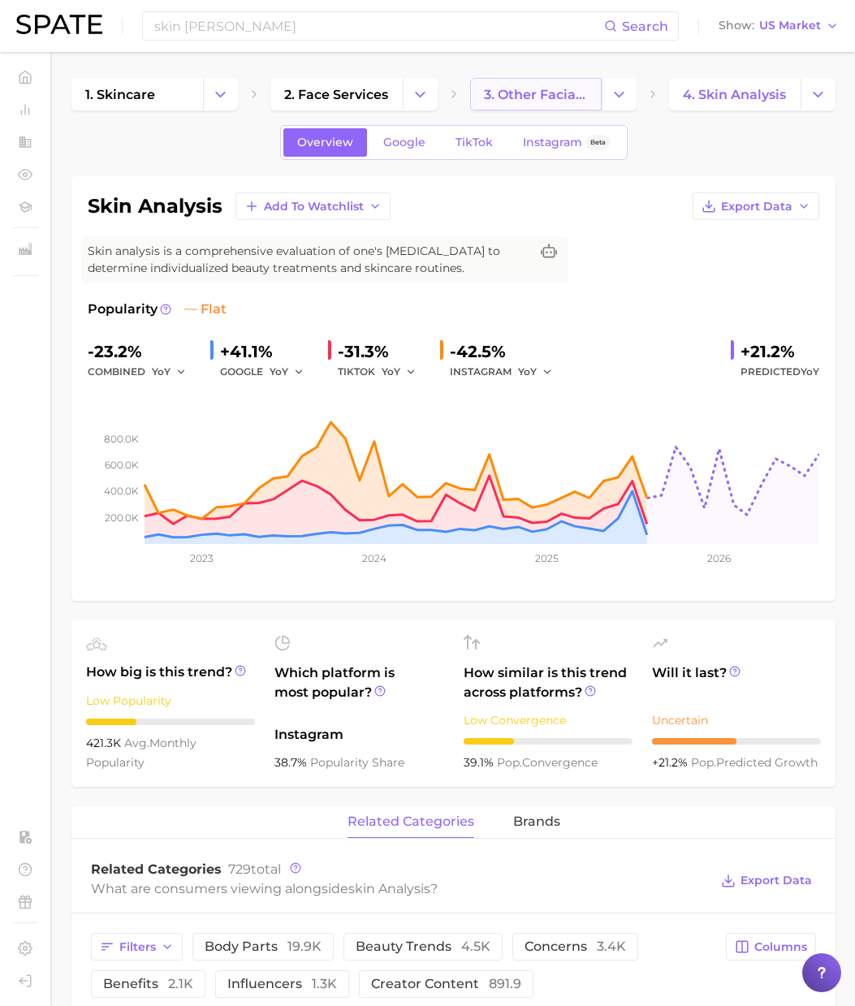
click at [549, 97] on span "3. other facial services" at bounding box center [536, 94] width 104 height 15
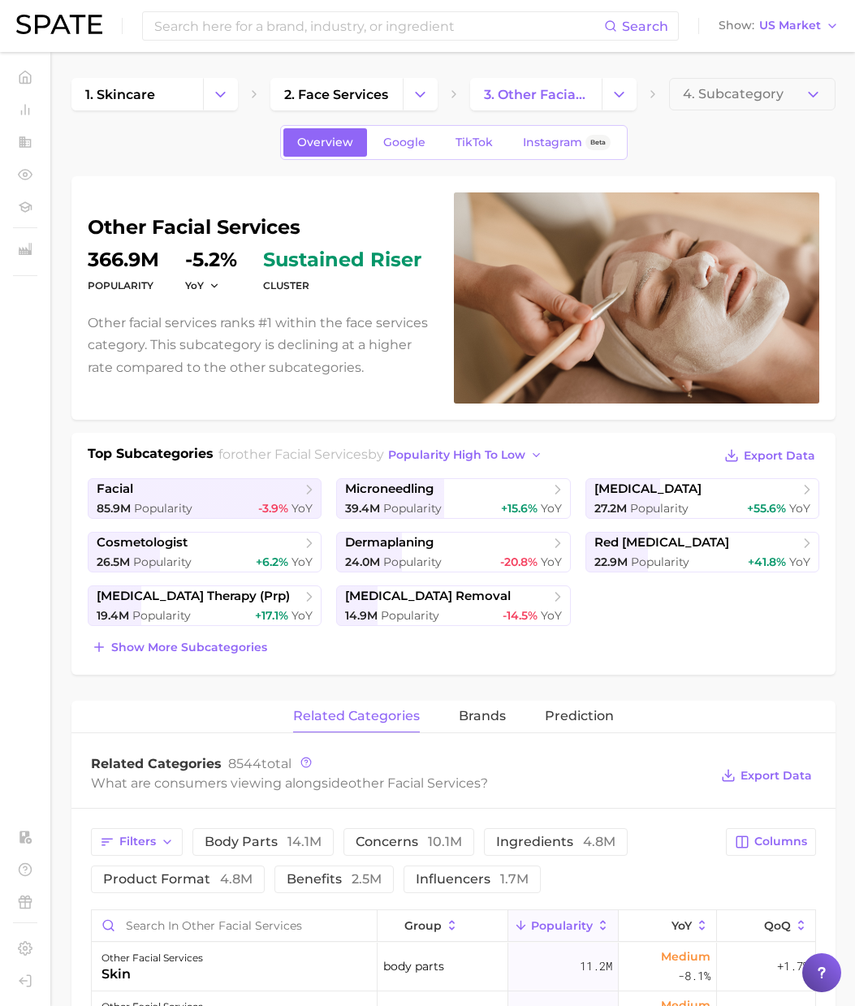
click at [279, 639] on div "Show more subcategories" at bounding box center [453, 646] width 731 height 23
click at [282, 652] on div "Show more subcategories" at bounding box center [453, 646] width 731 height 23
click at [237, 645] on span "Show more subcategories" at bounding box center [189, 647] width 156 height 14
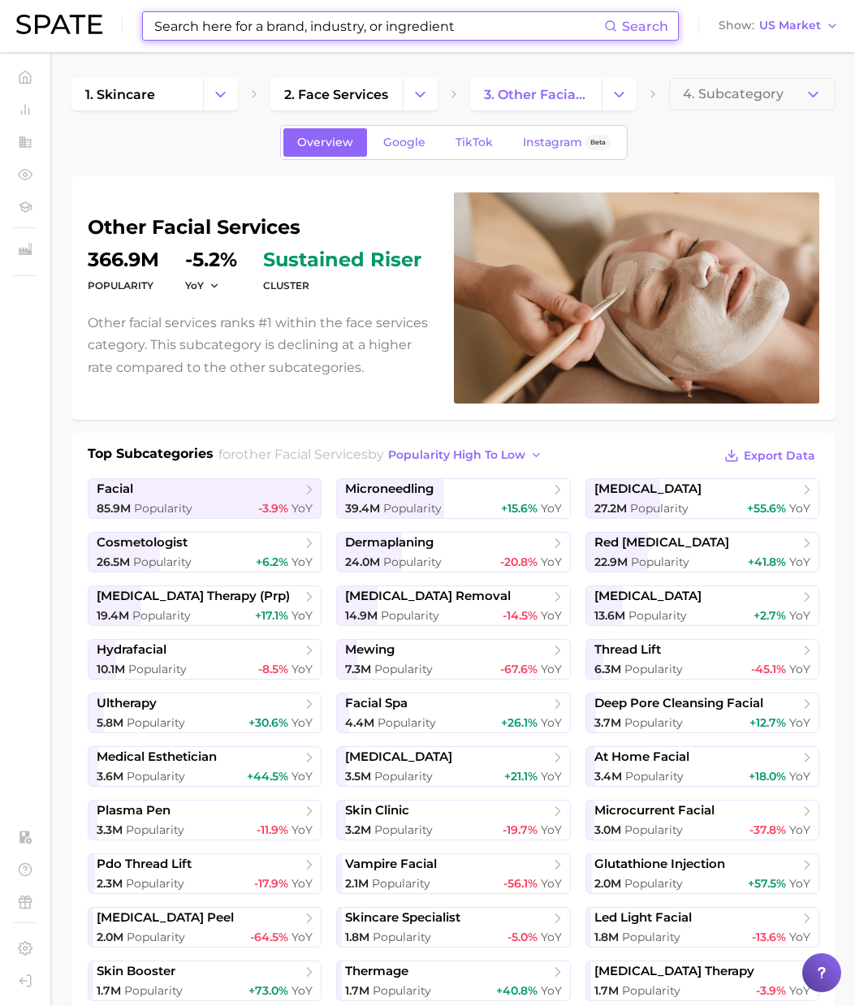
click at [232, 24] on input at bounding box center [378, 26] width 451 height 28
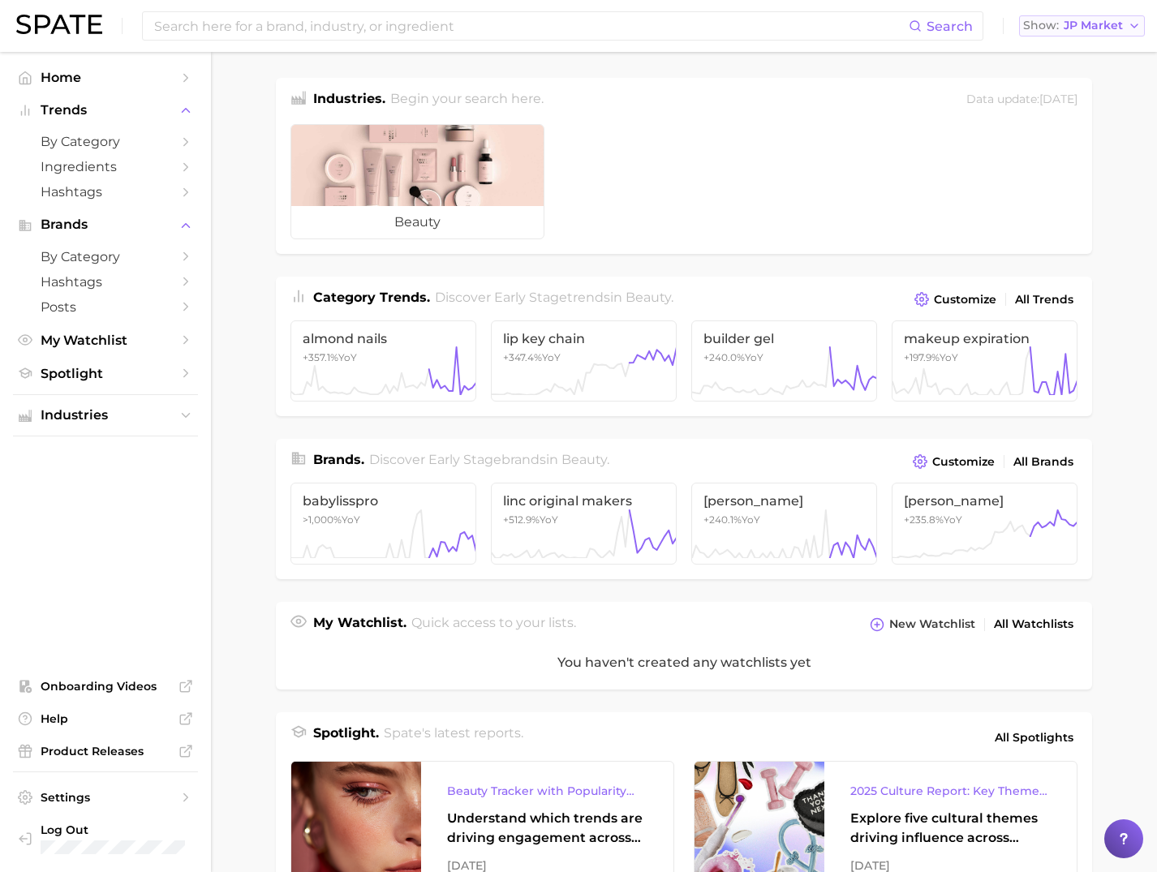
click at [1000, 21] on span "JP Market" at bounding box center [1093, 25] width 59 height 9
click at [1000, 42] on button "[GEOGRAPHIC_DATA]" at bounding box center [1090, 52] width 142 height 29
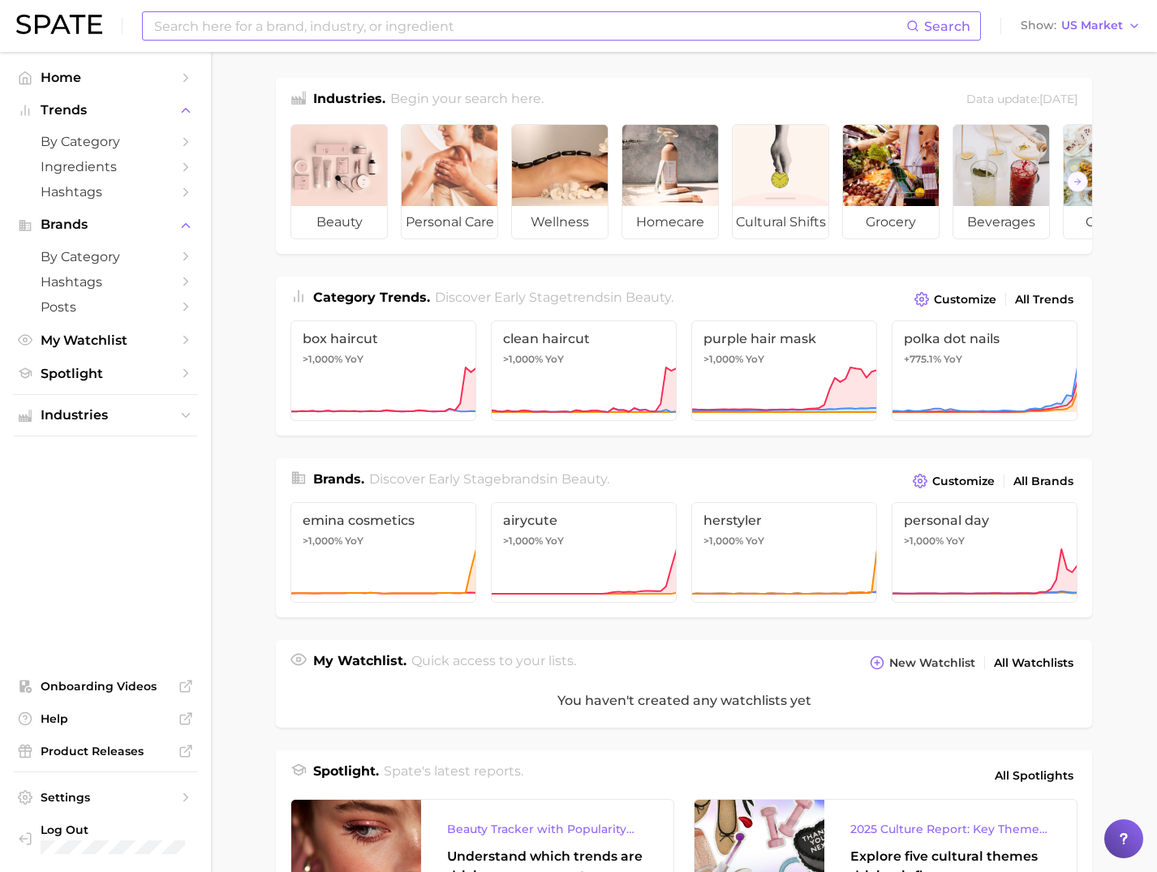
click at [864, 20] on input at bounding box center [530, 26] width 754 height 28
type input "t"
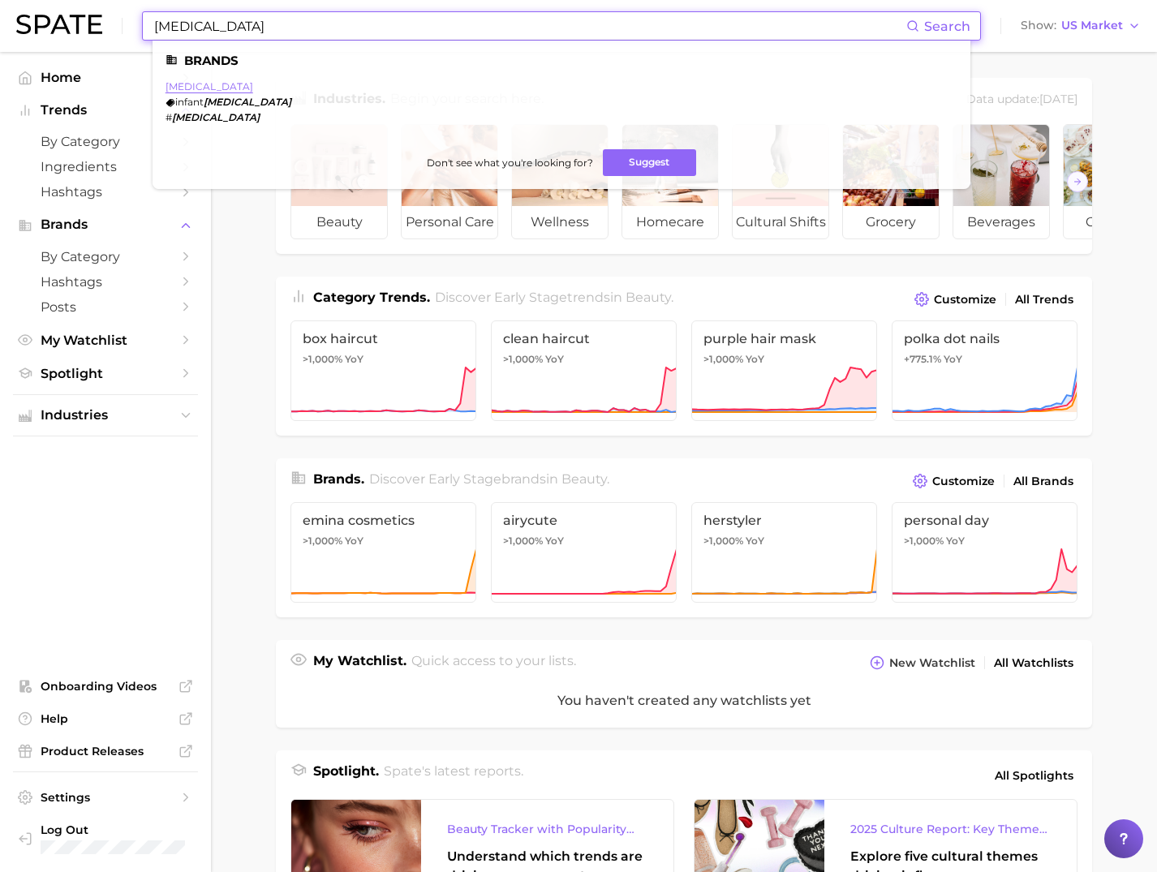
type input "[MEDICAL_DATA]"
click at [186, 88] on link "[MEDICAL_DATA]" at bounding box center [210, 86] width 88 height 12
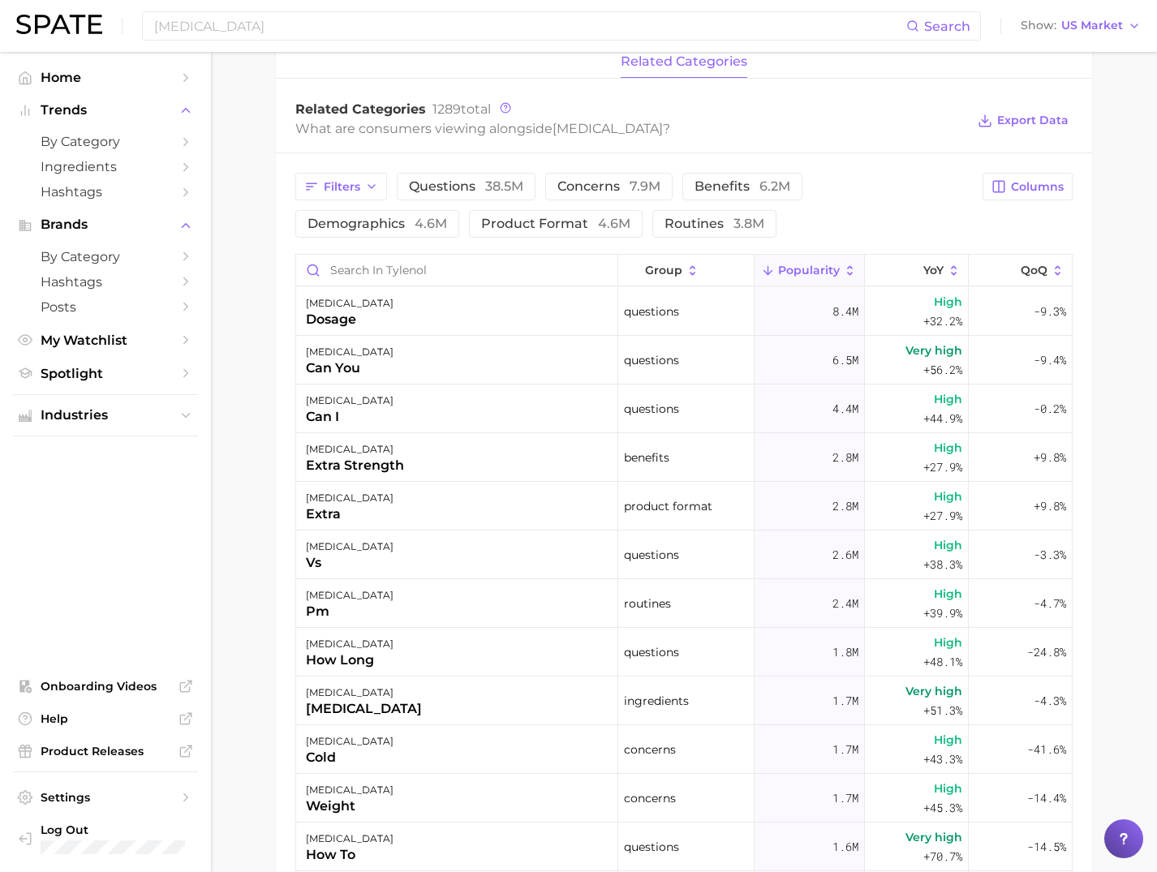
scroll to position [673, 0]
click at [357, 275] on input "Search in tylenol" at bounding box center [456, 269] width 321 height 31
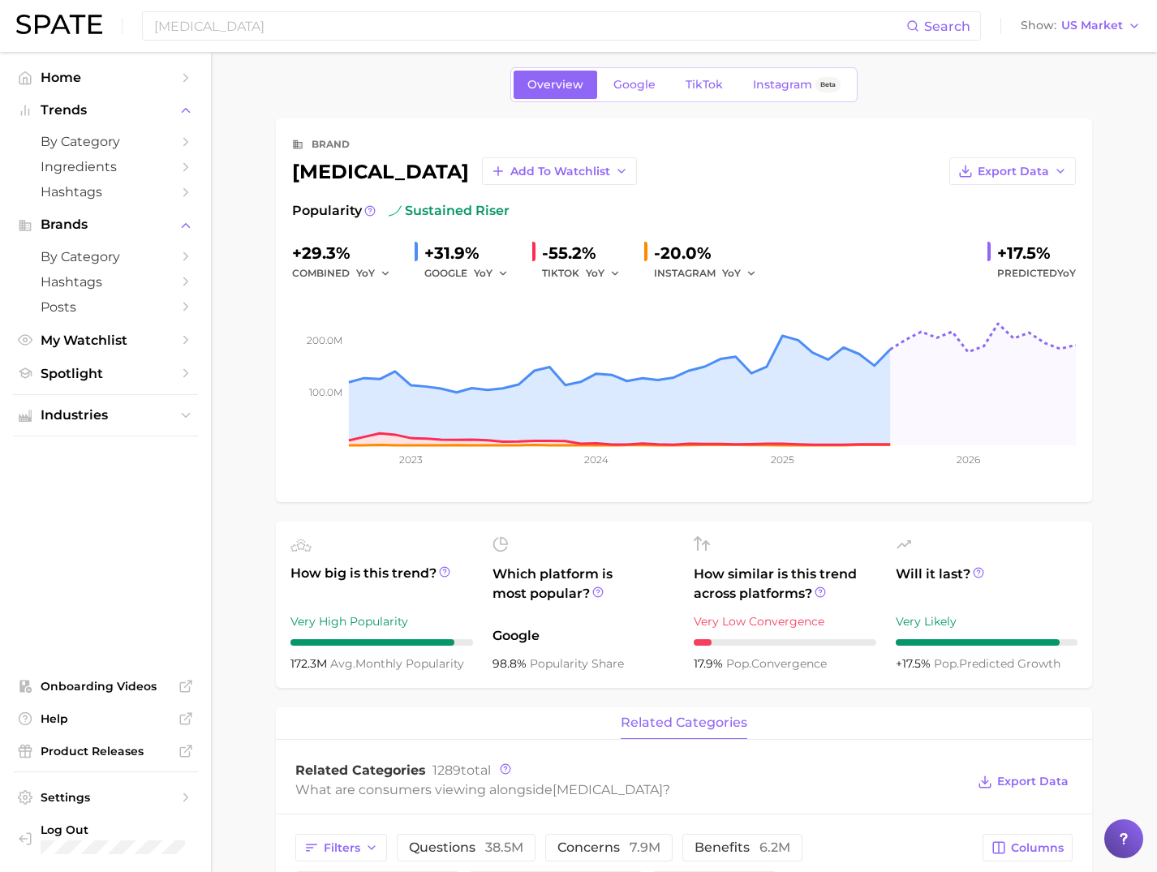
scroll to position [0, 0]
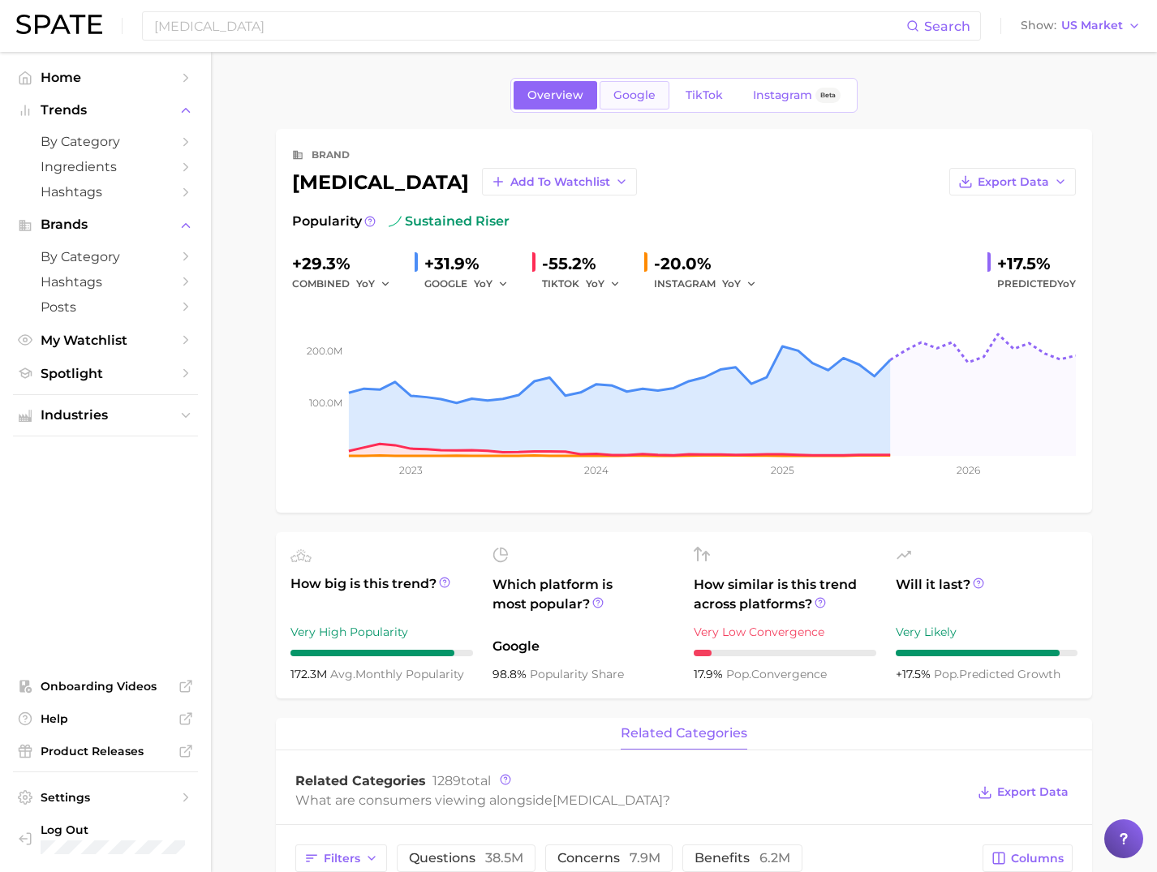
type input "aut"
click at [627, 96] on span "Google" at bounding box center [635, 95] width 42 height 14
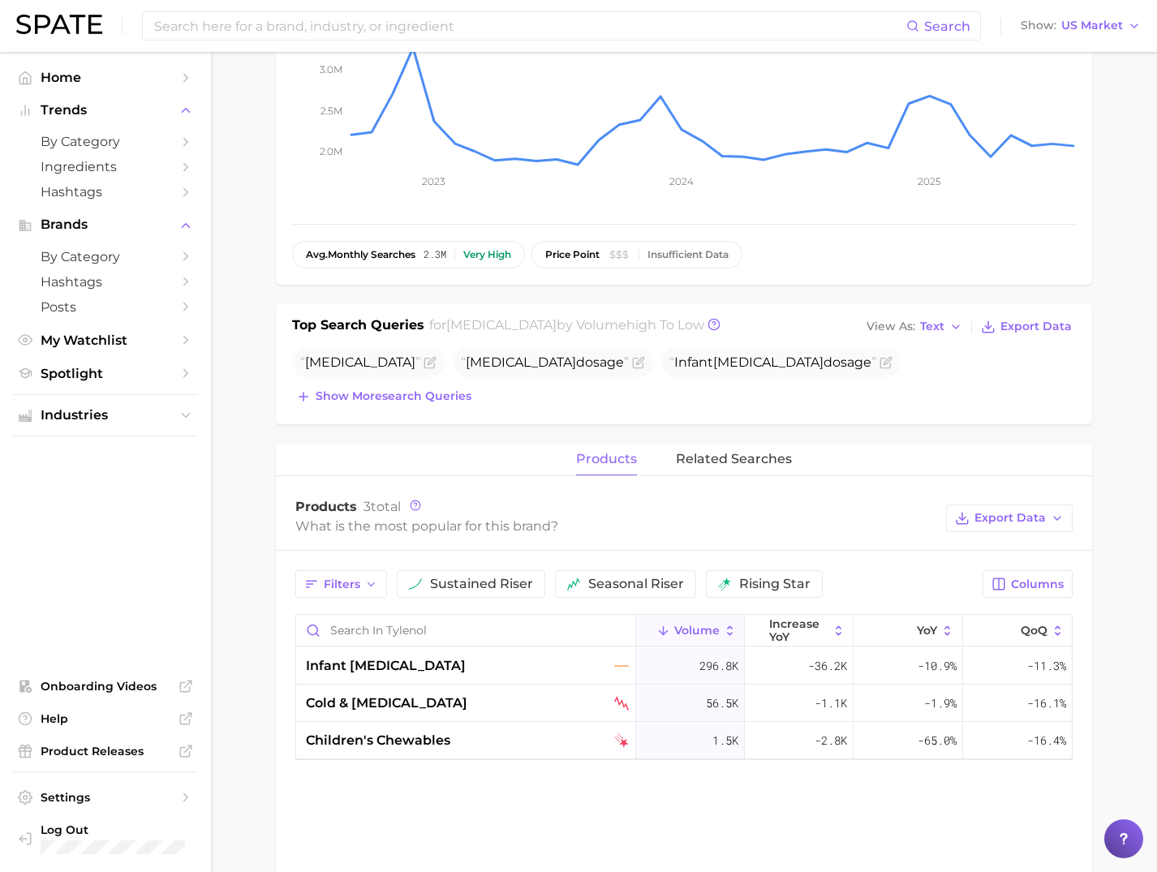
scroll to position [284, 0]
click at [350, 408] on div "Top Search Queries for tylenol by Volume high to low View As Text Export Data T…" at bounding box center [684, 364] width 816 height 120
click at [355, 404] on button "Show more search queries" at bounding box center [383, 396] width 183 height 23
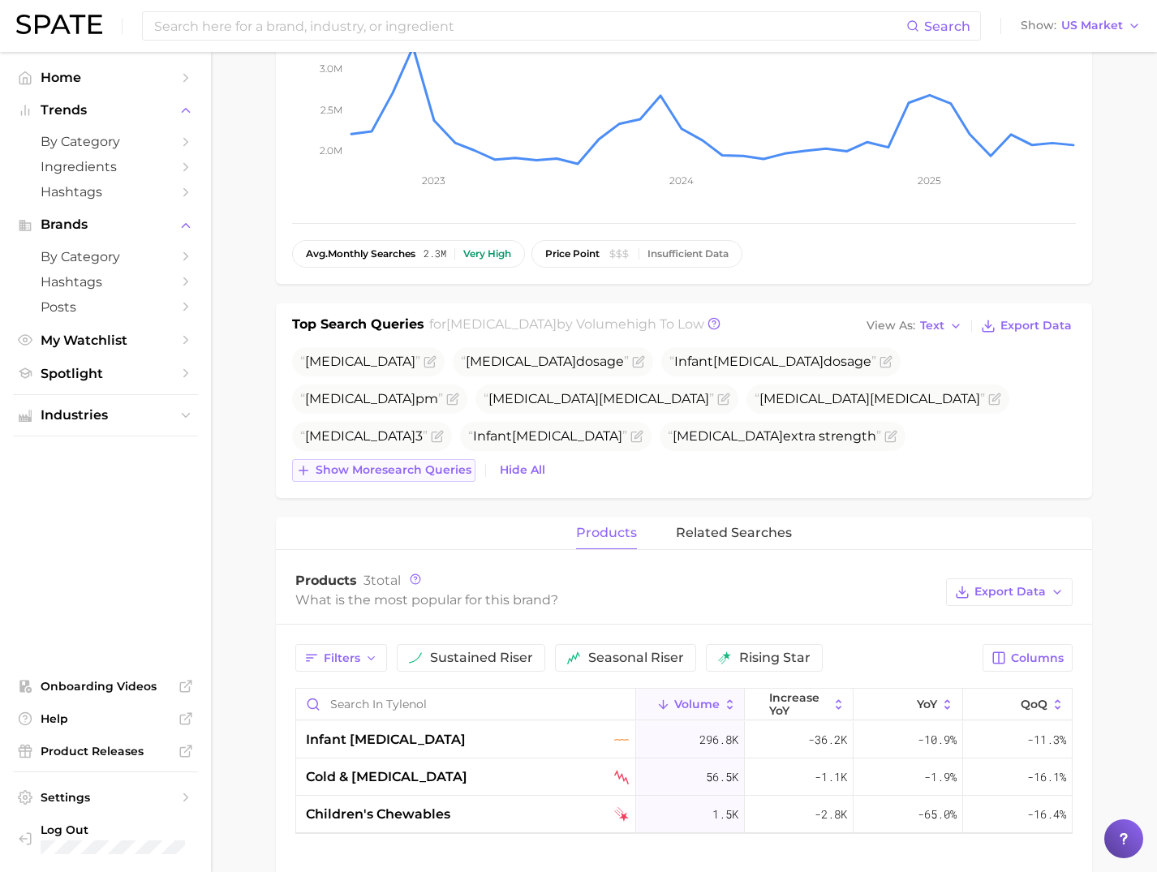
scroll to position [285, 0]
click at [421, 476] on span "Show more search queries" at bounding box center [394, 470] width 156 height 14
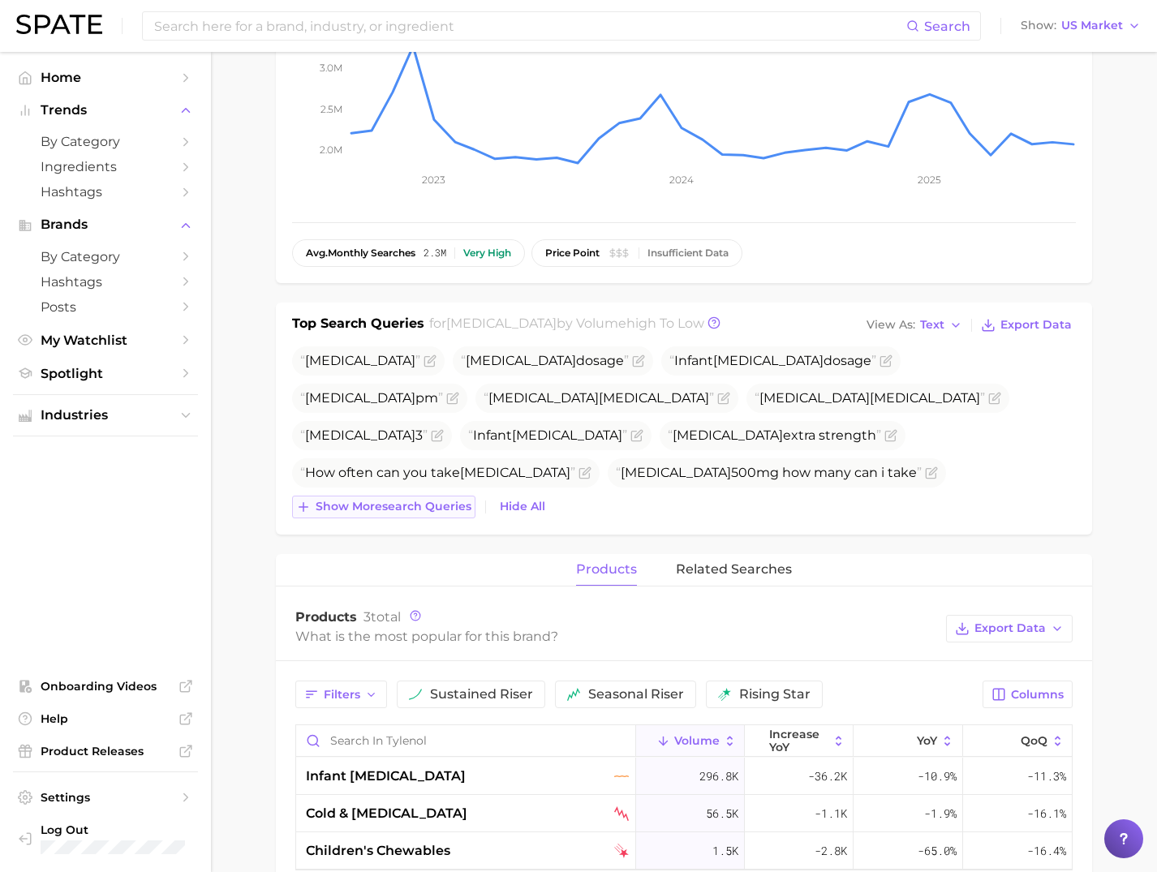
click at [391, 500] on span "Show more search queries" at bounding box center [394, 507] width 156 height 14
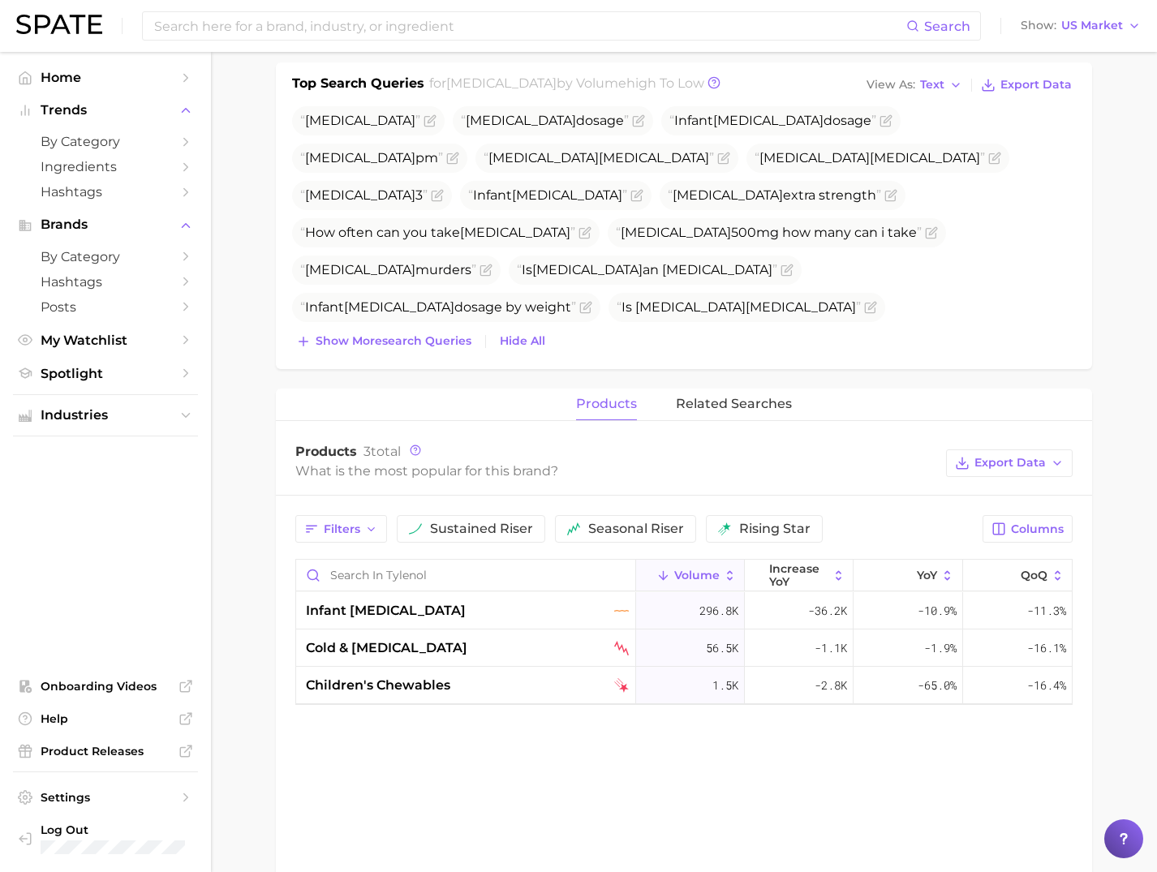
scroll to position [528, 0]
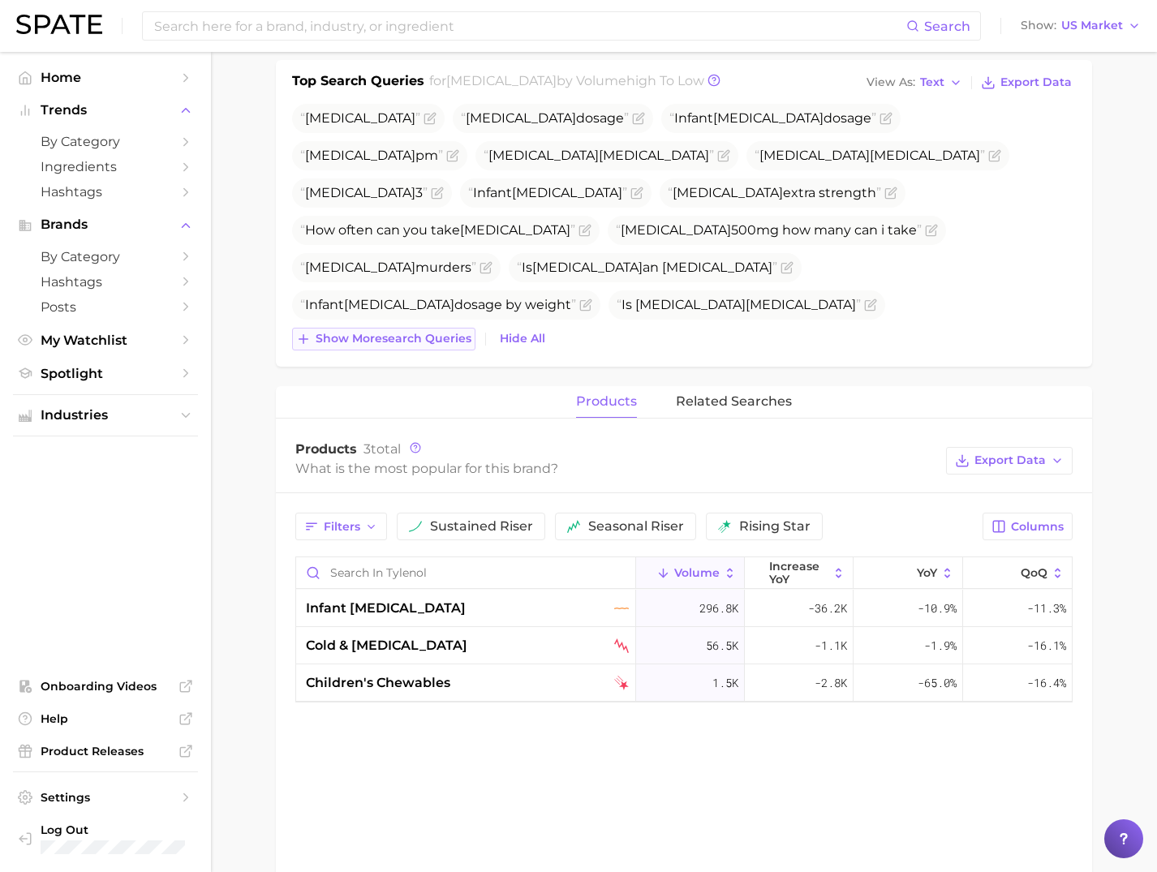
click at [453, 344] on span "Show more search queries" at bounding box center [394, 339] width 156 height 14
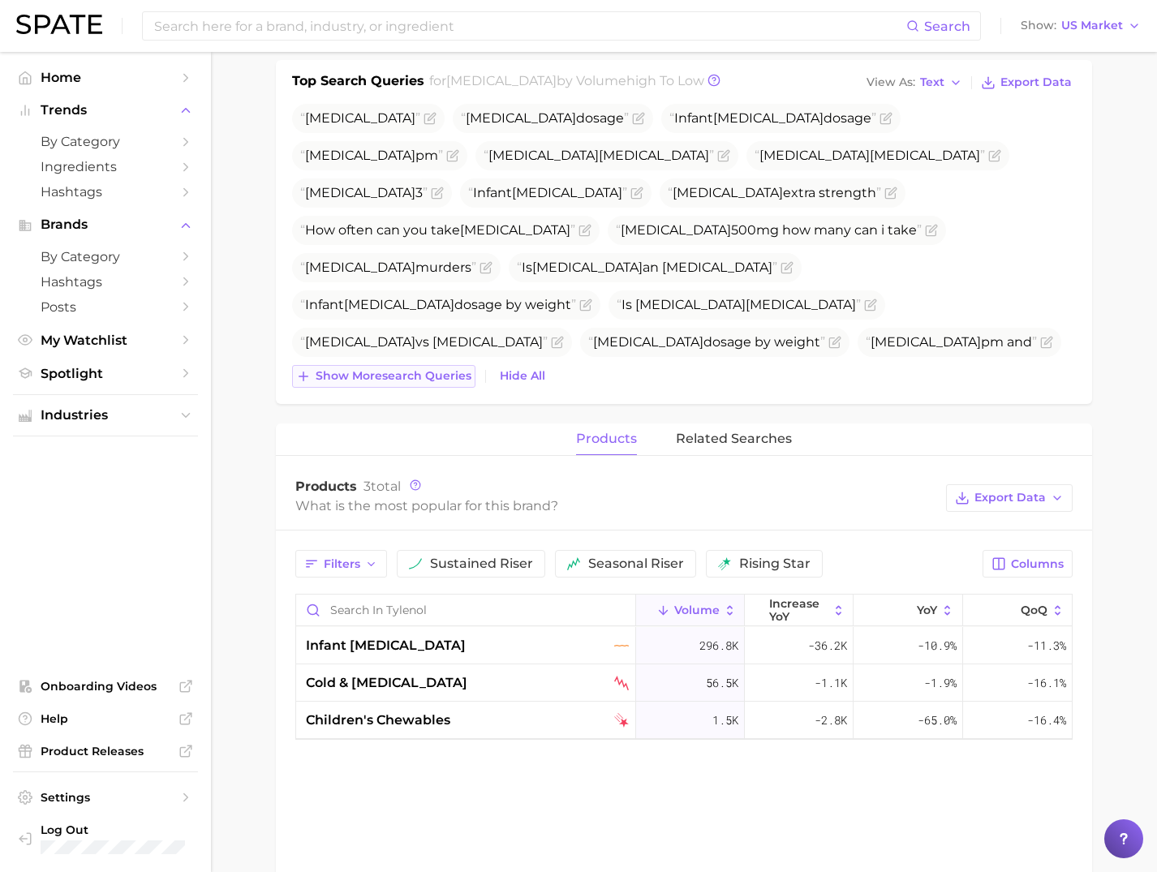
click at [457, 379] on span "Show more search queries" at bounding box center [394, 376] width 156 height 14
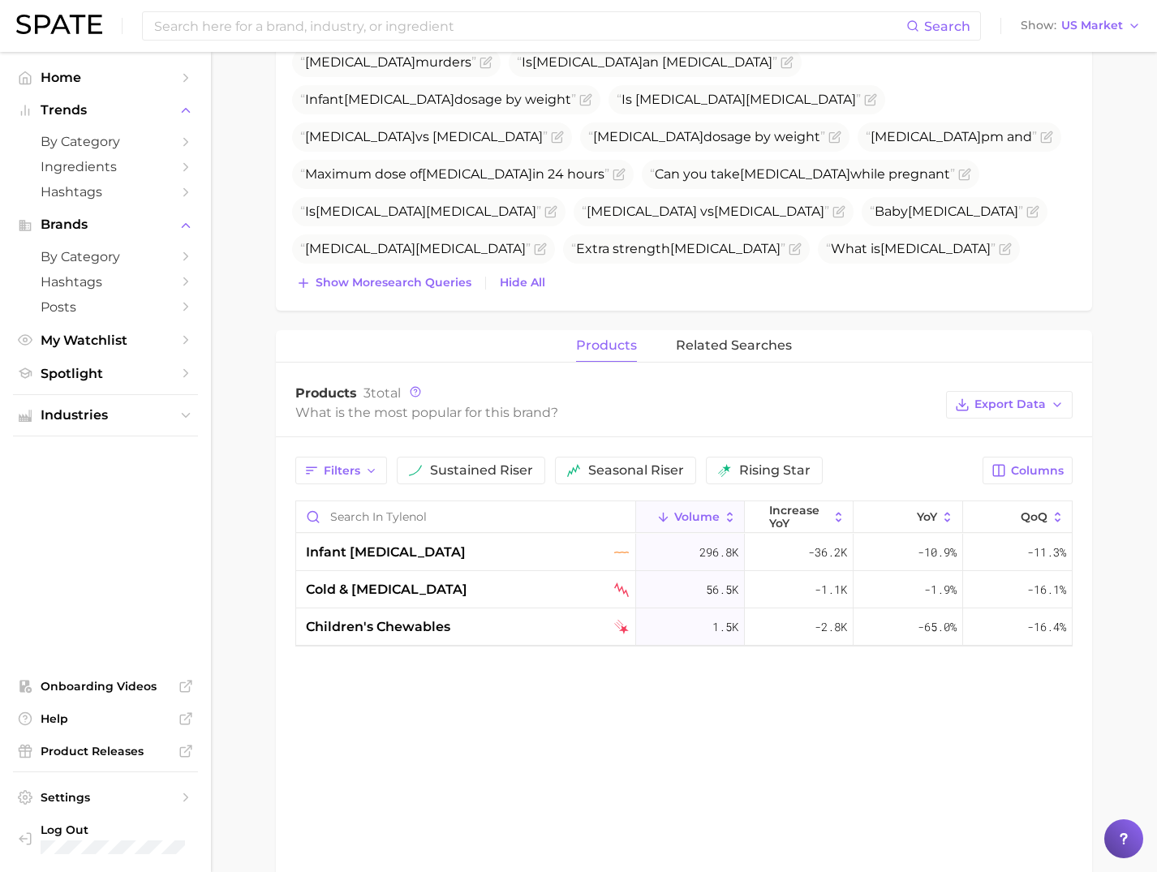
scroll to position [739, 0]
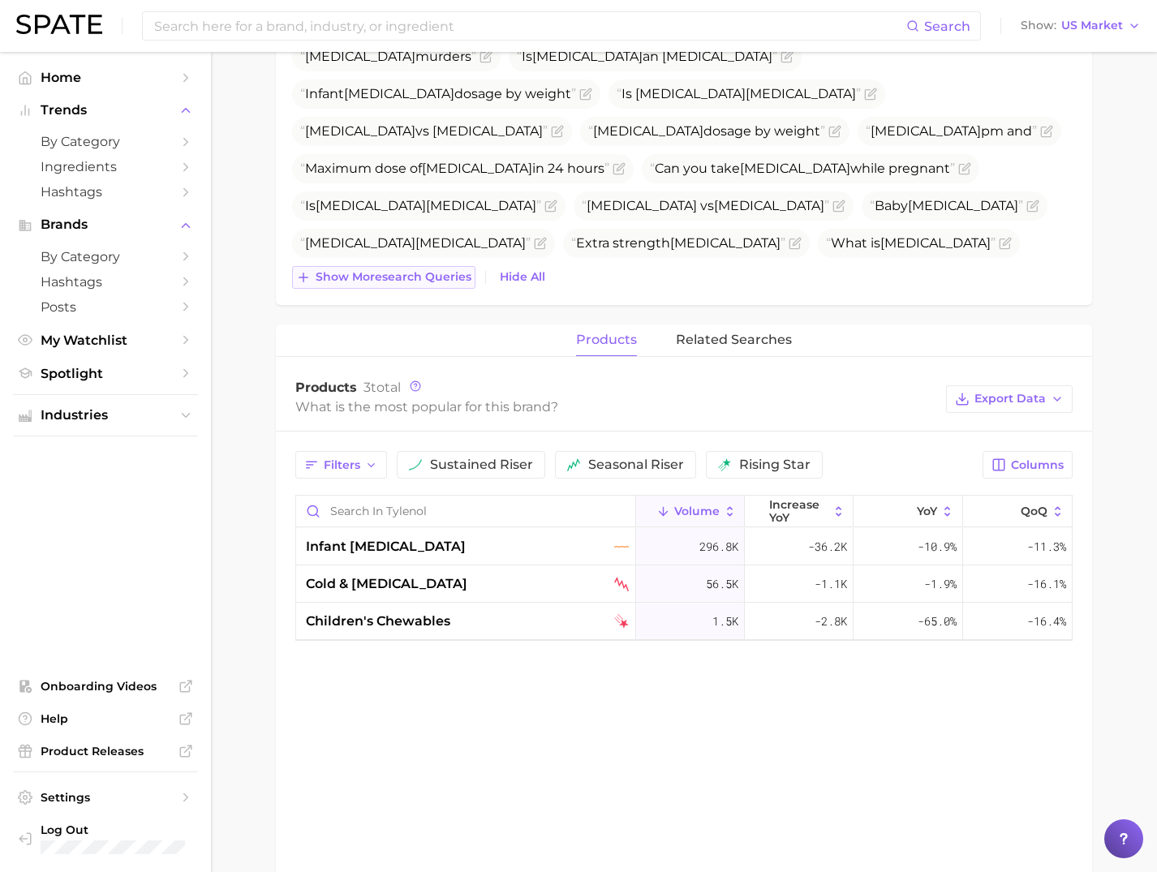
click at [436, 285] on button "Show more search queries" at bounding box center [383, 277] width 183 height 23
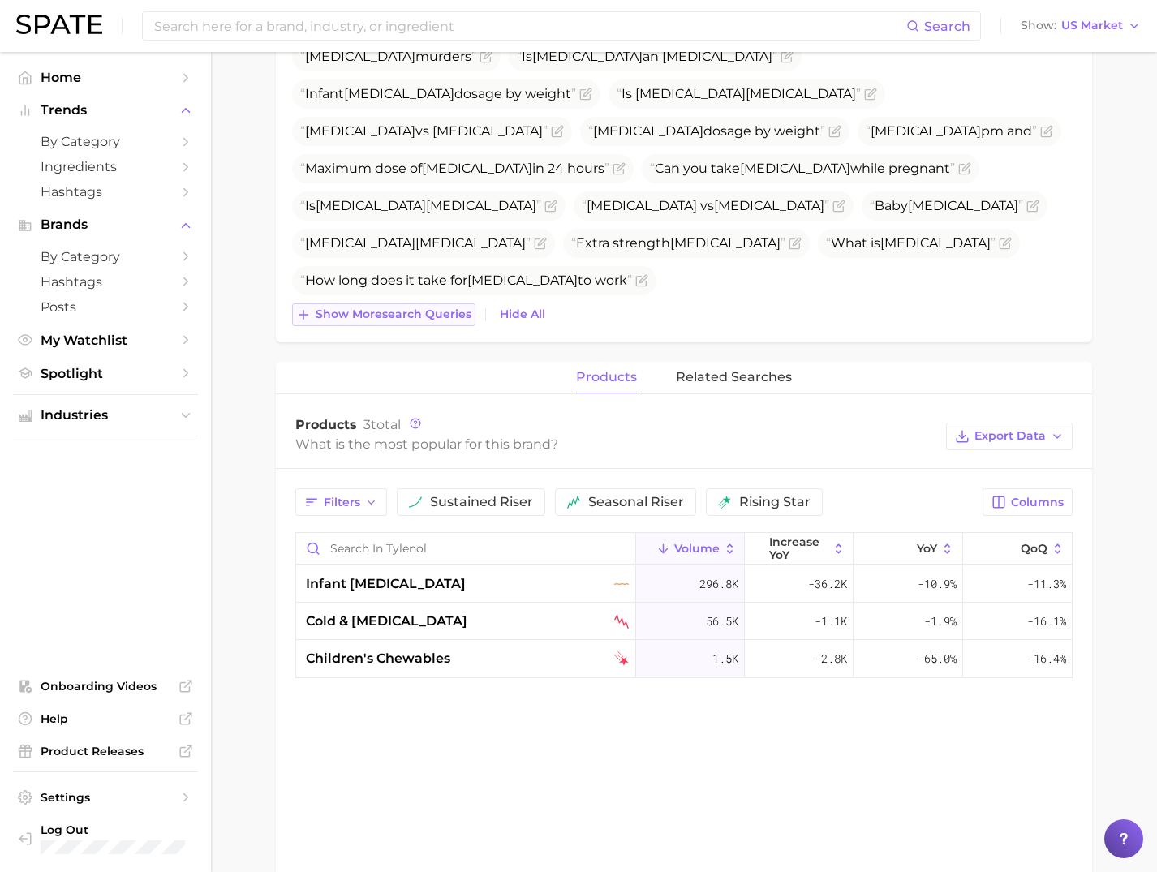
click at [442, 312] on span "Show more search queries" at bounding box center [394, 315] width 156 height 14
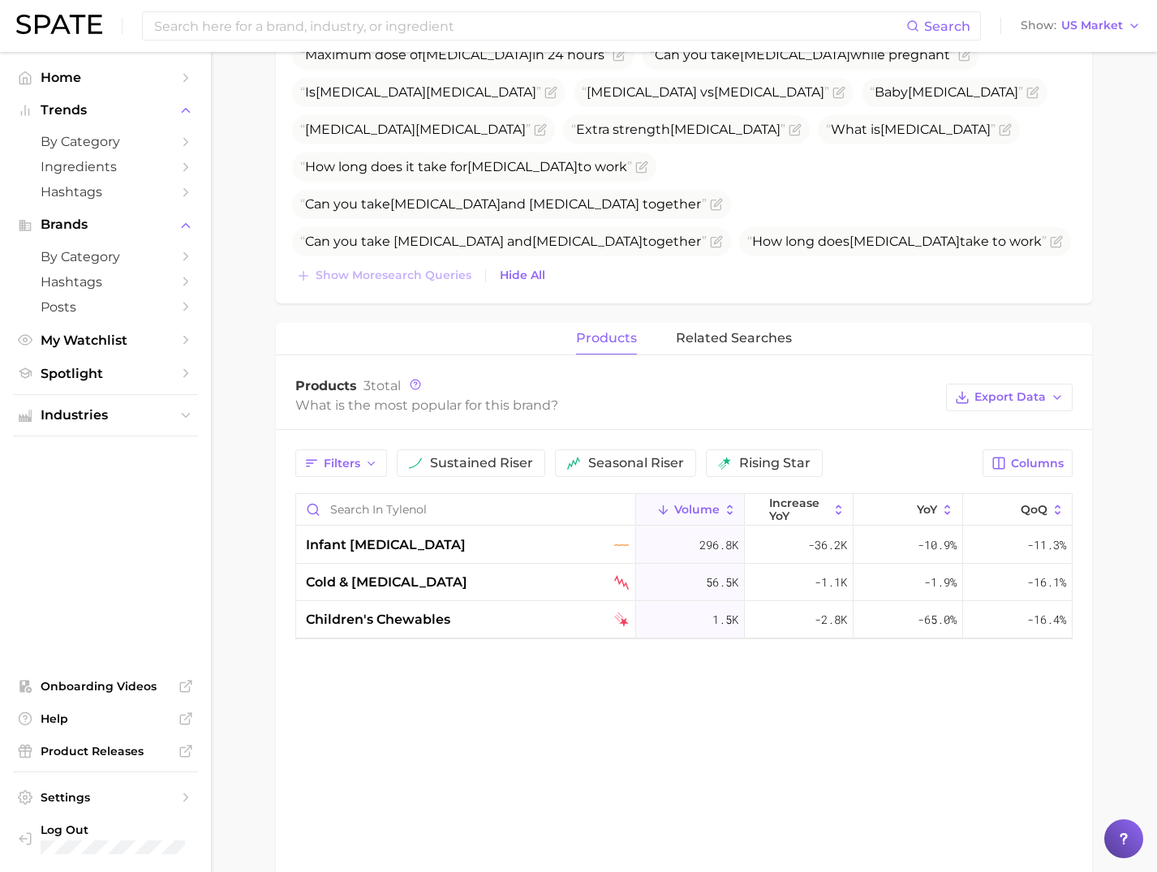
scroll to position [881, 0]
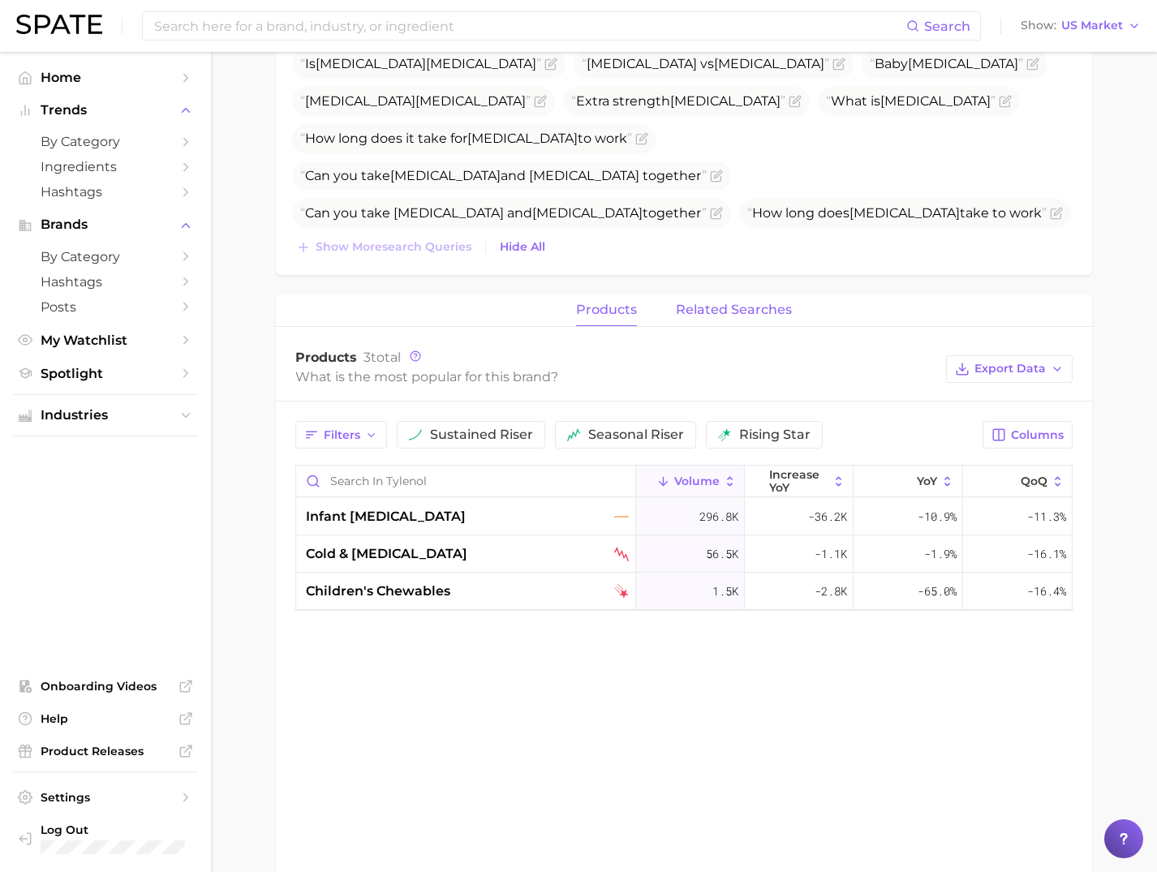
click at [719, 315] on span "related searches" at bounding box center [734, 310] width 116 height 15
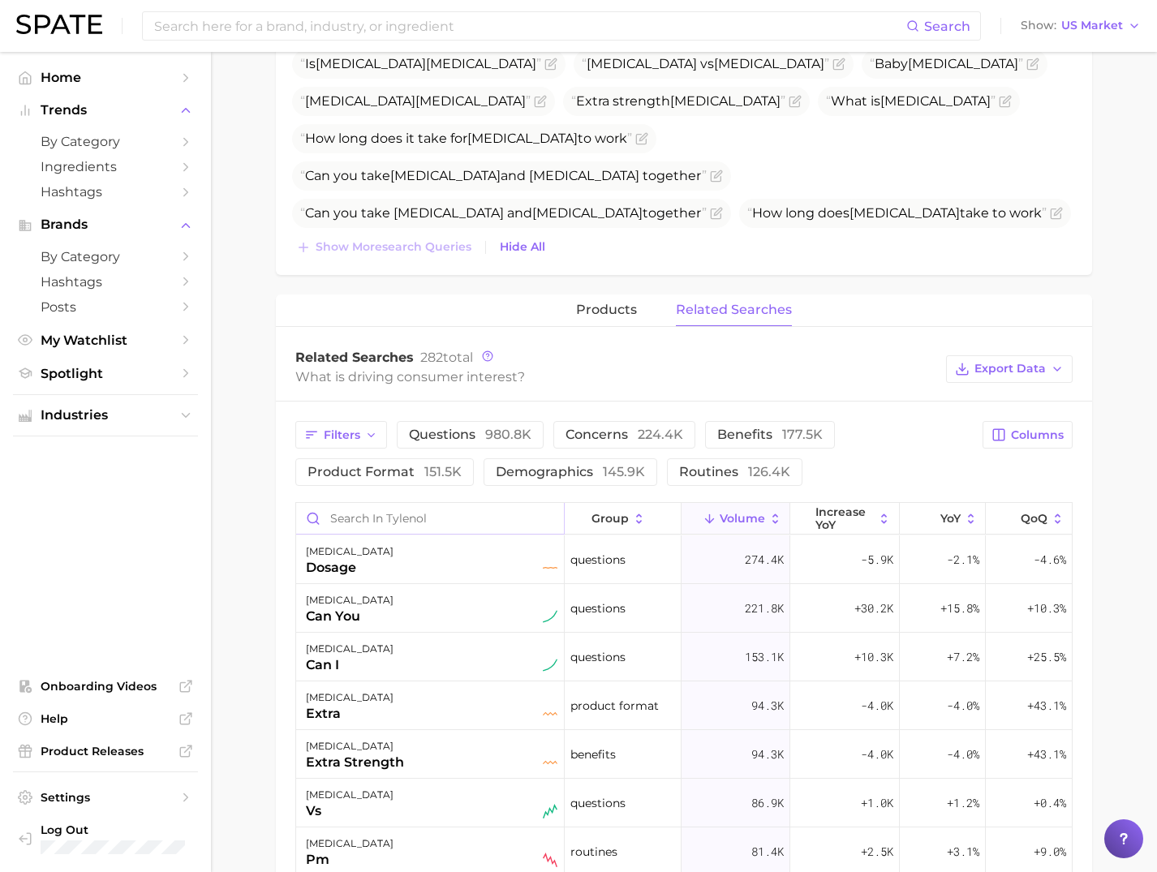
click at [341, 519] on input "Search in tylenol" at bounding box center [430, 518] width 268 height 31
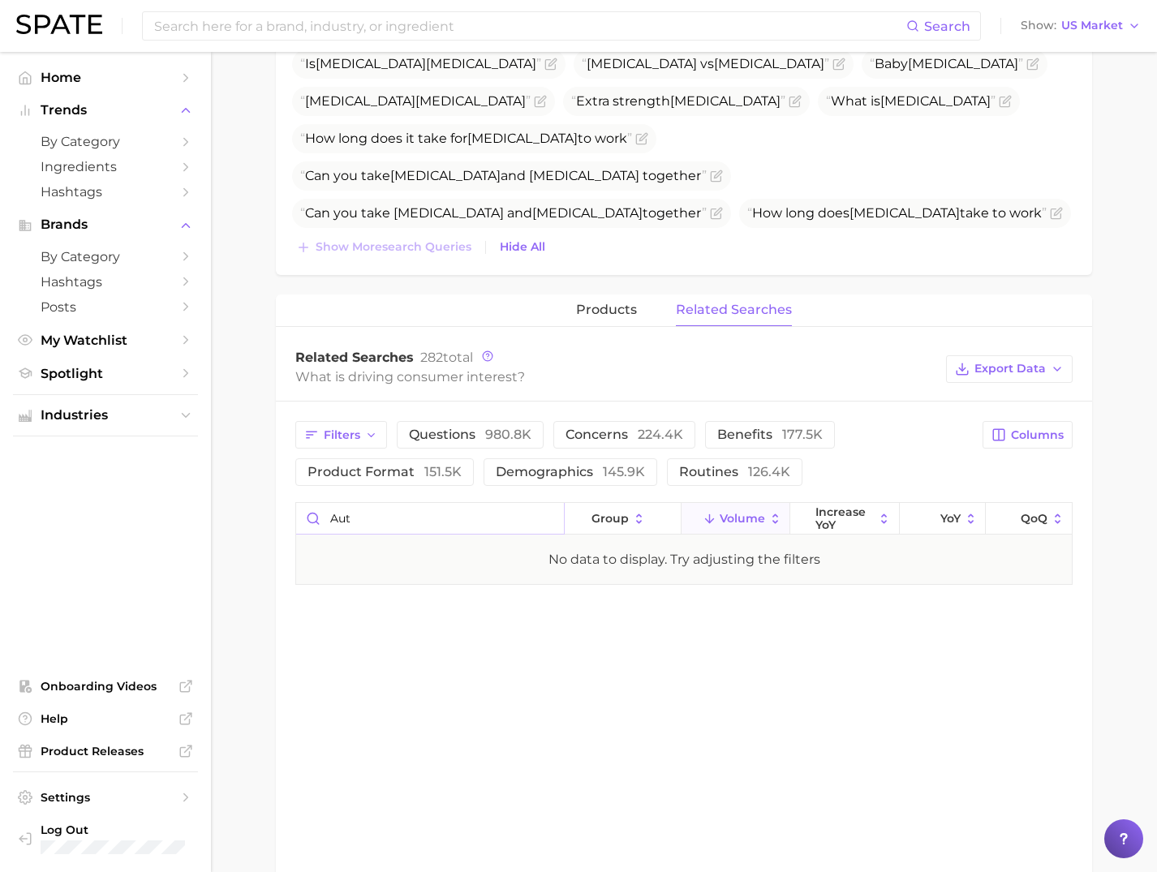
scroll to position [0, 0]
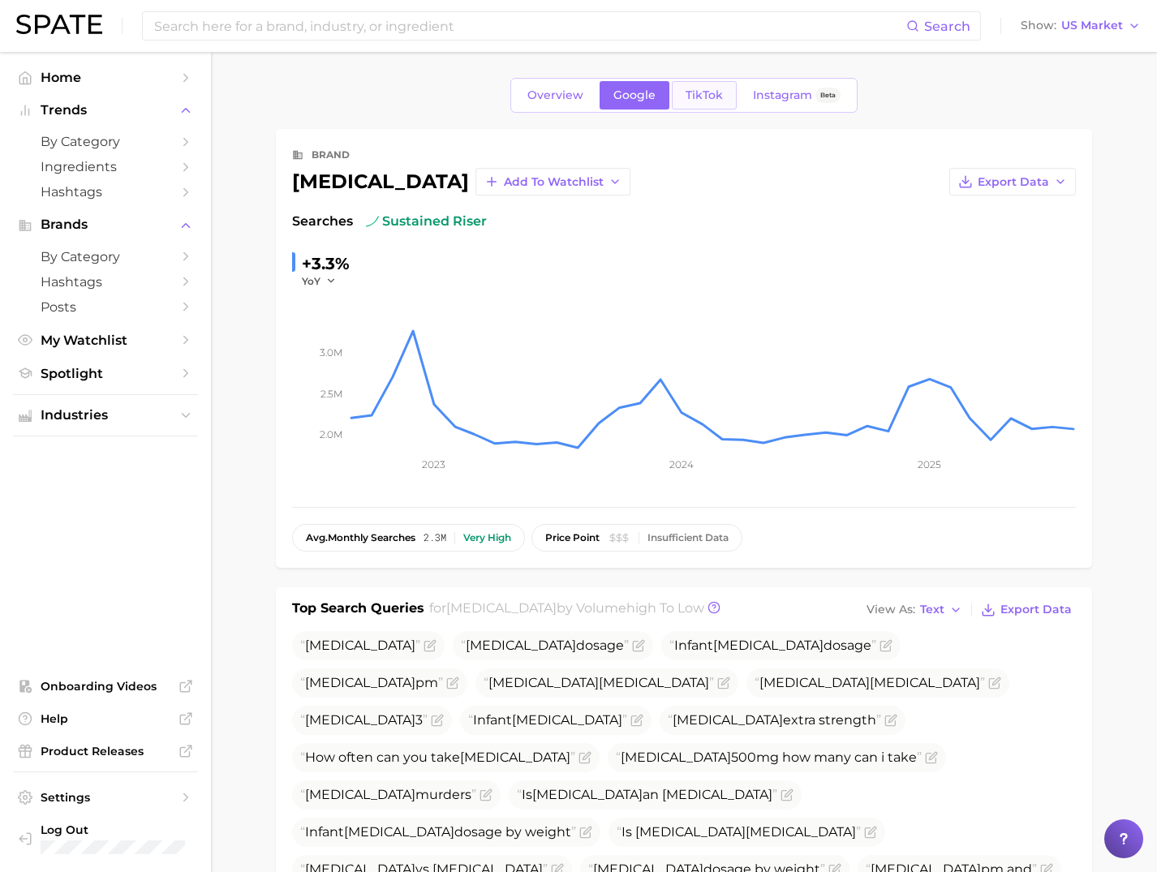
type input "aut"
click at [708, 100] on span "TikTok" at bounding box center [704, 95] width 37 height 14
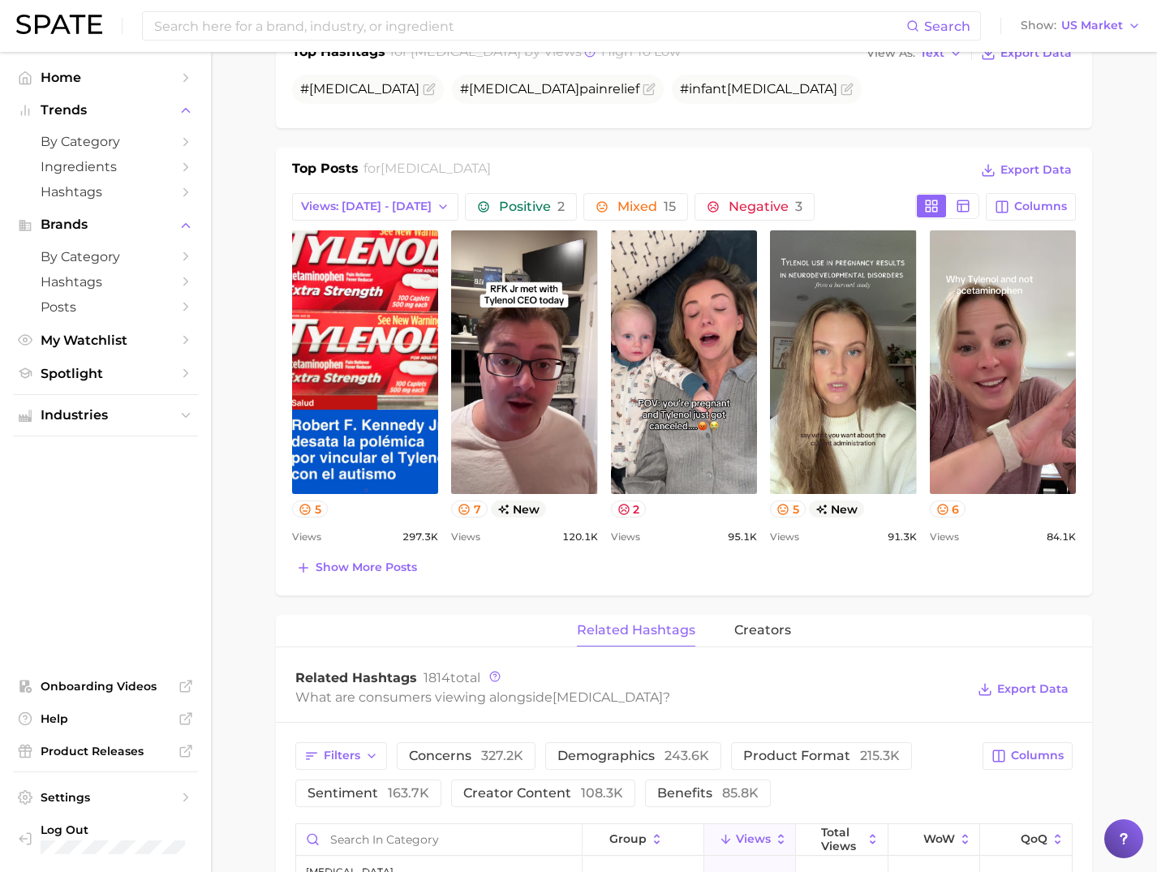
scroll to position [581, 0]
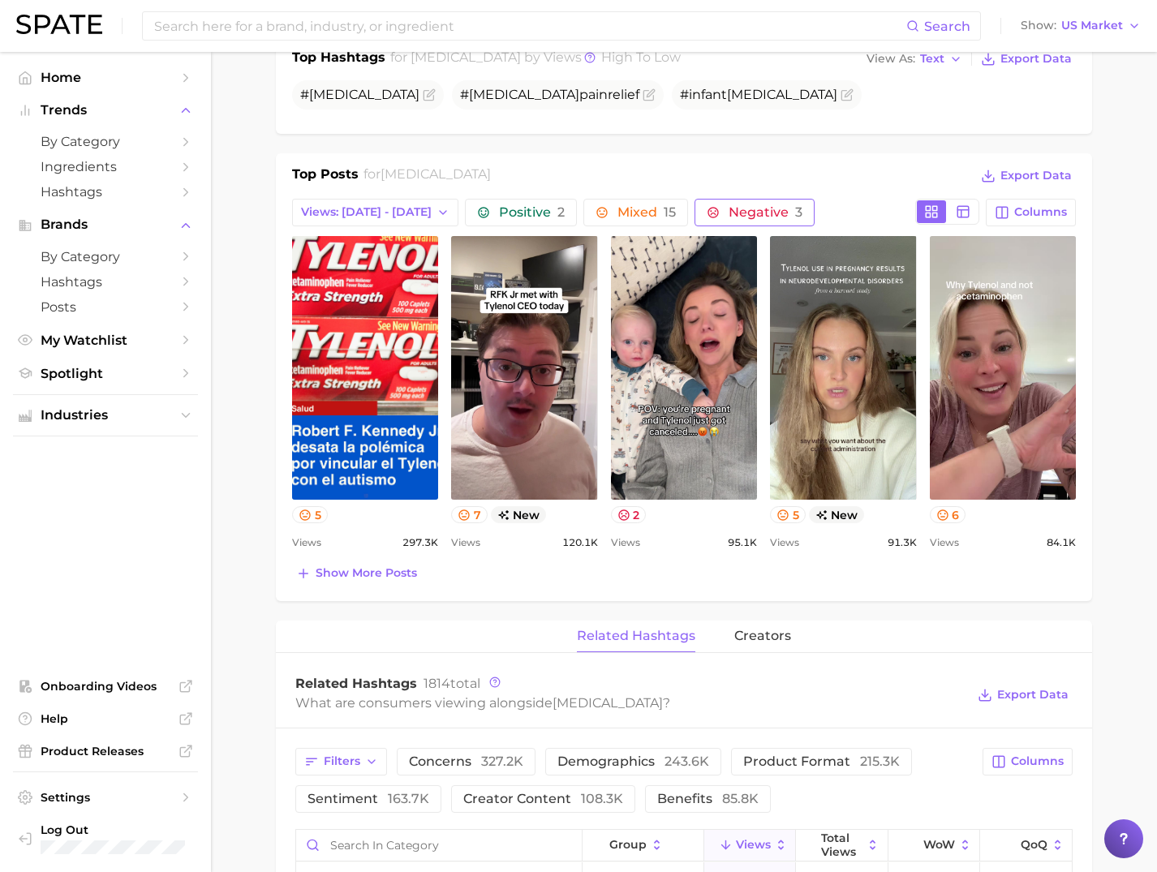
click at [745, 213] on span "Negative 3" at bounding box center [766, 212] width 74 height 13
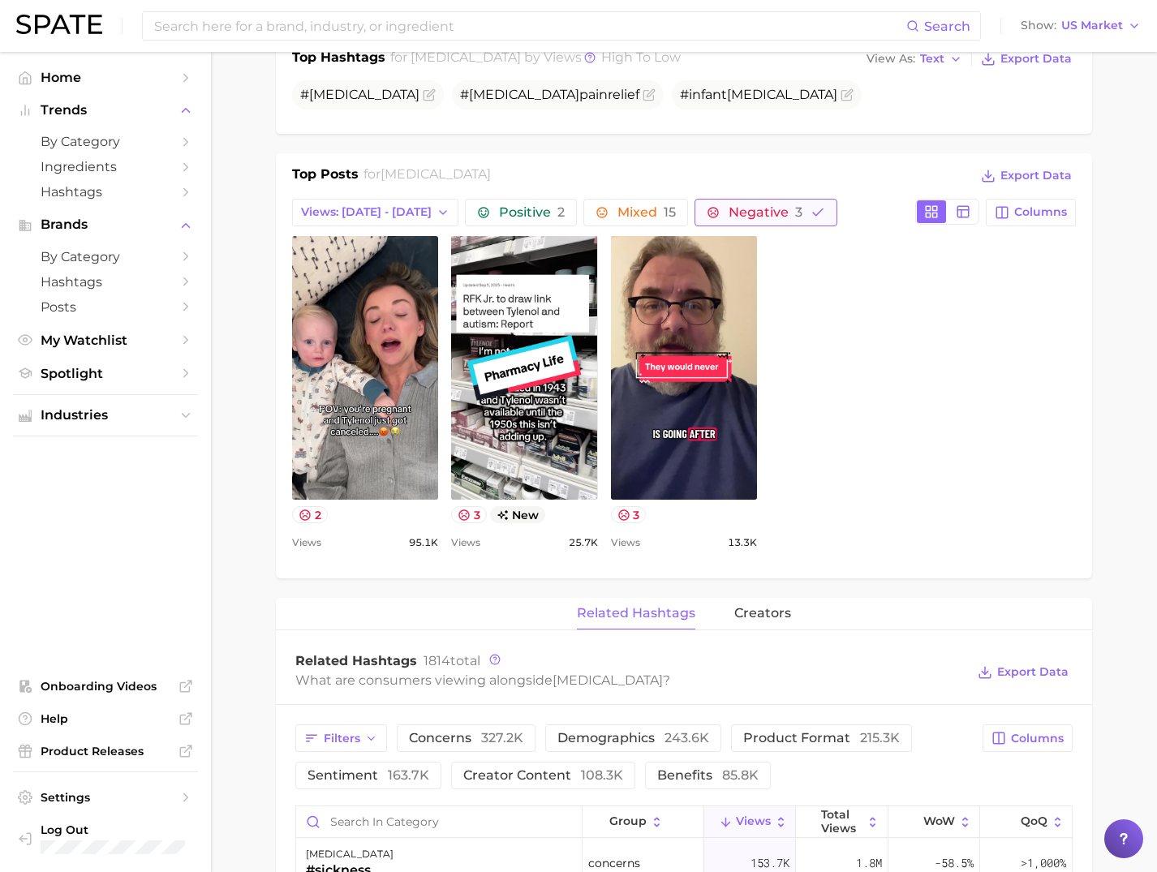
scroll to position [0, 0]
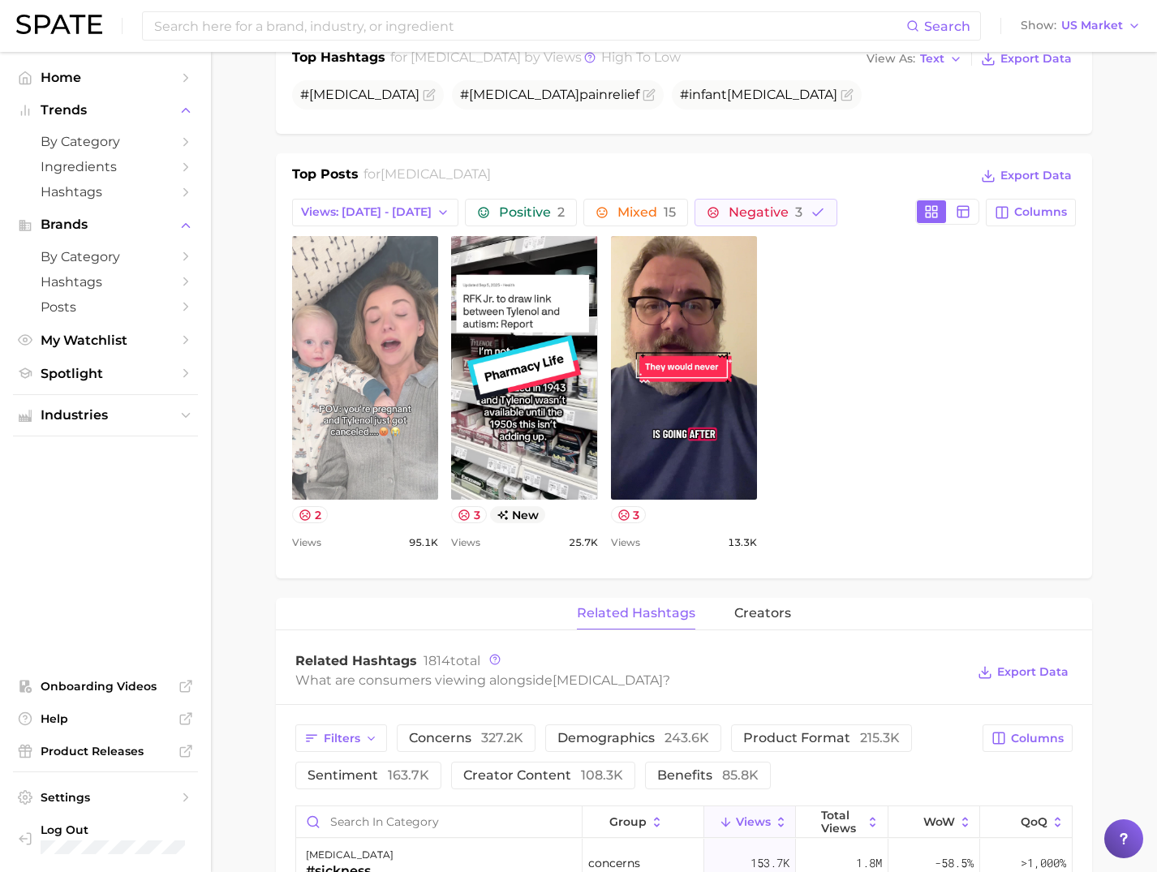
click at [390, 455] on link "view post on TikTok" at bounding box center [365, 368] width 146 height 264
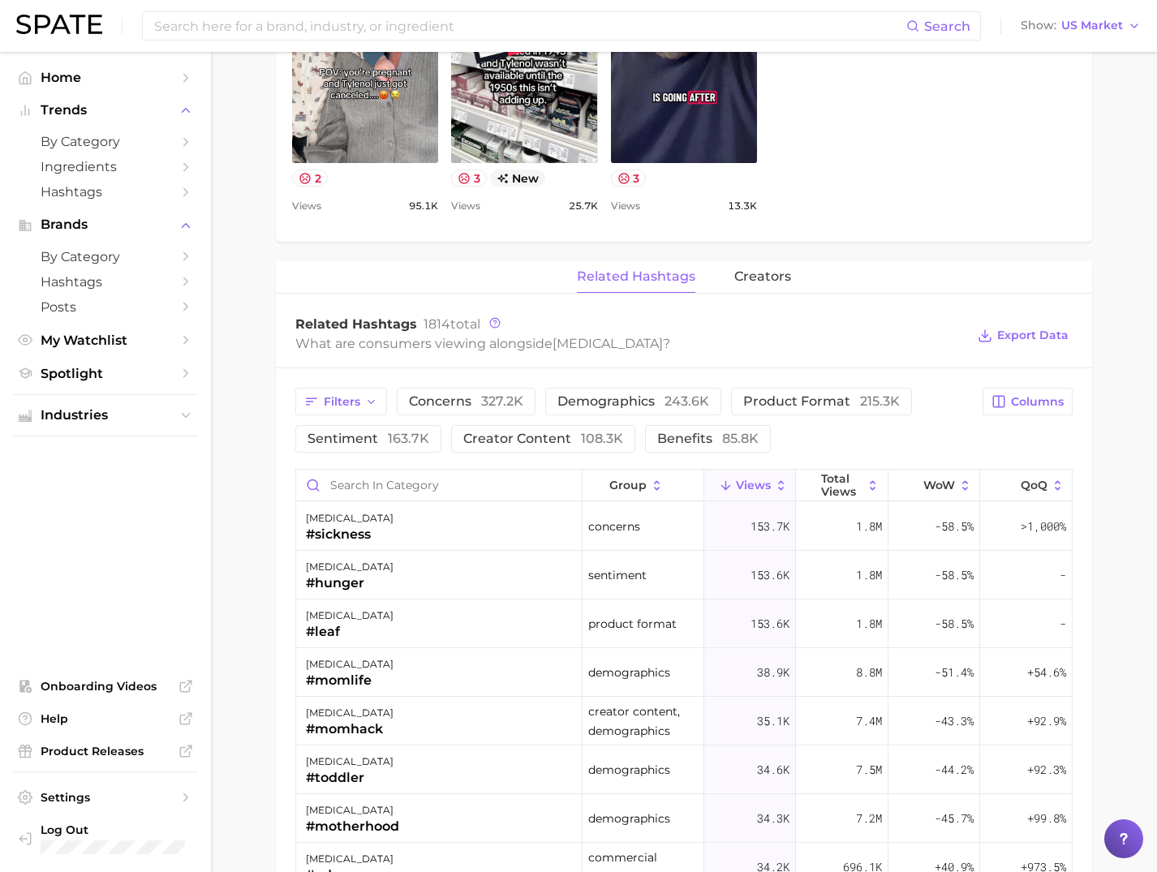
scroll to position [933, 0]
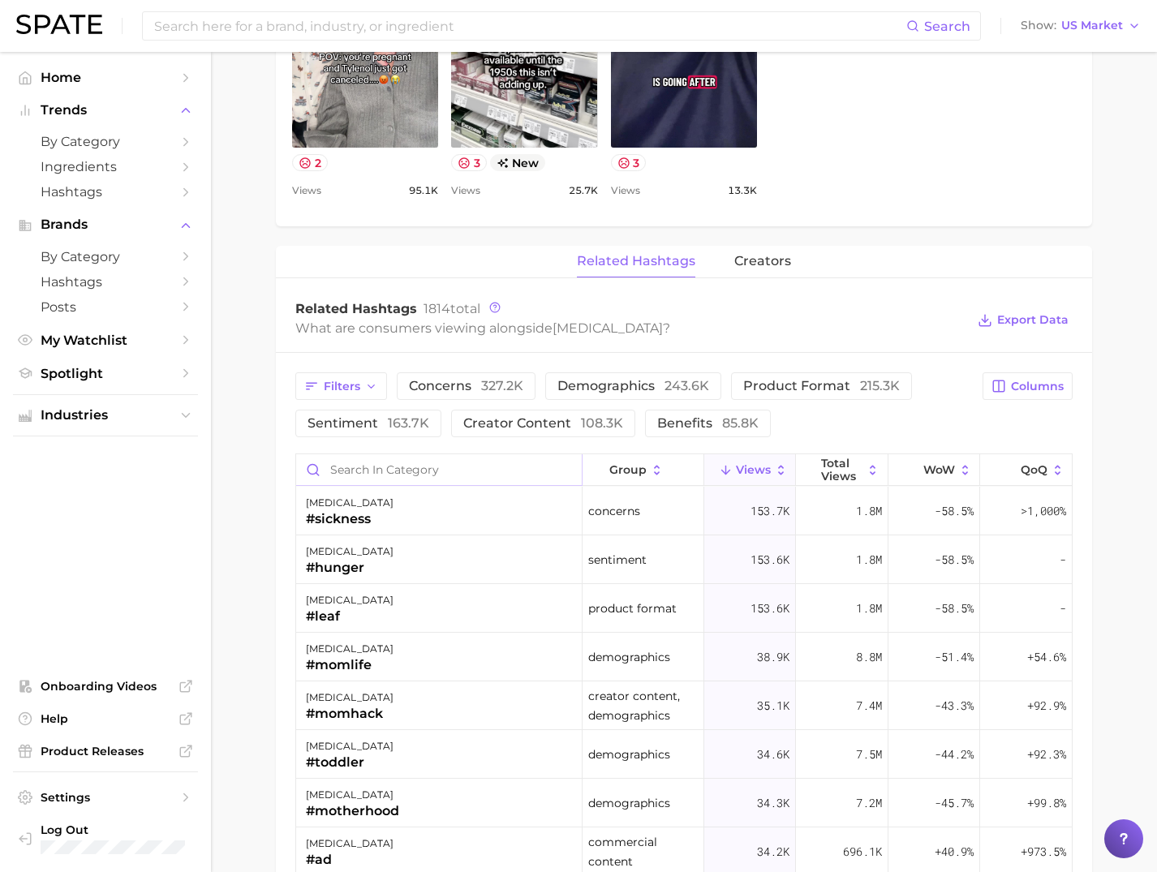
drag, startPoint x: 341, startPoint y: 470, endPoint x: 352, endPoint y: 469, distance: 11.4
click at [341, 470] on input "Search in category" at bounding box center [439, 469] width 286 height 31
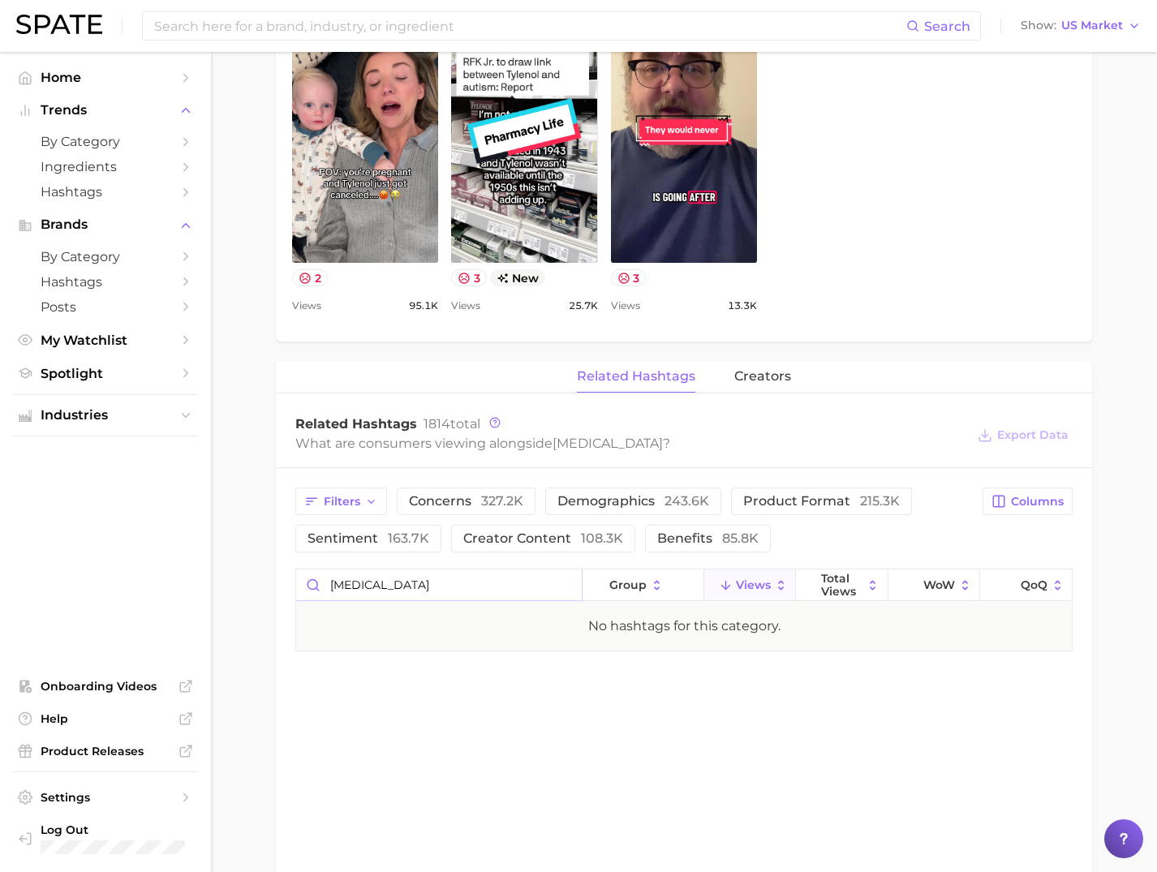
scroll to position [0, 0]
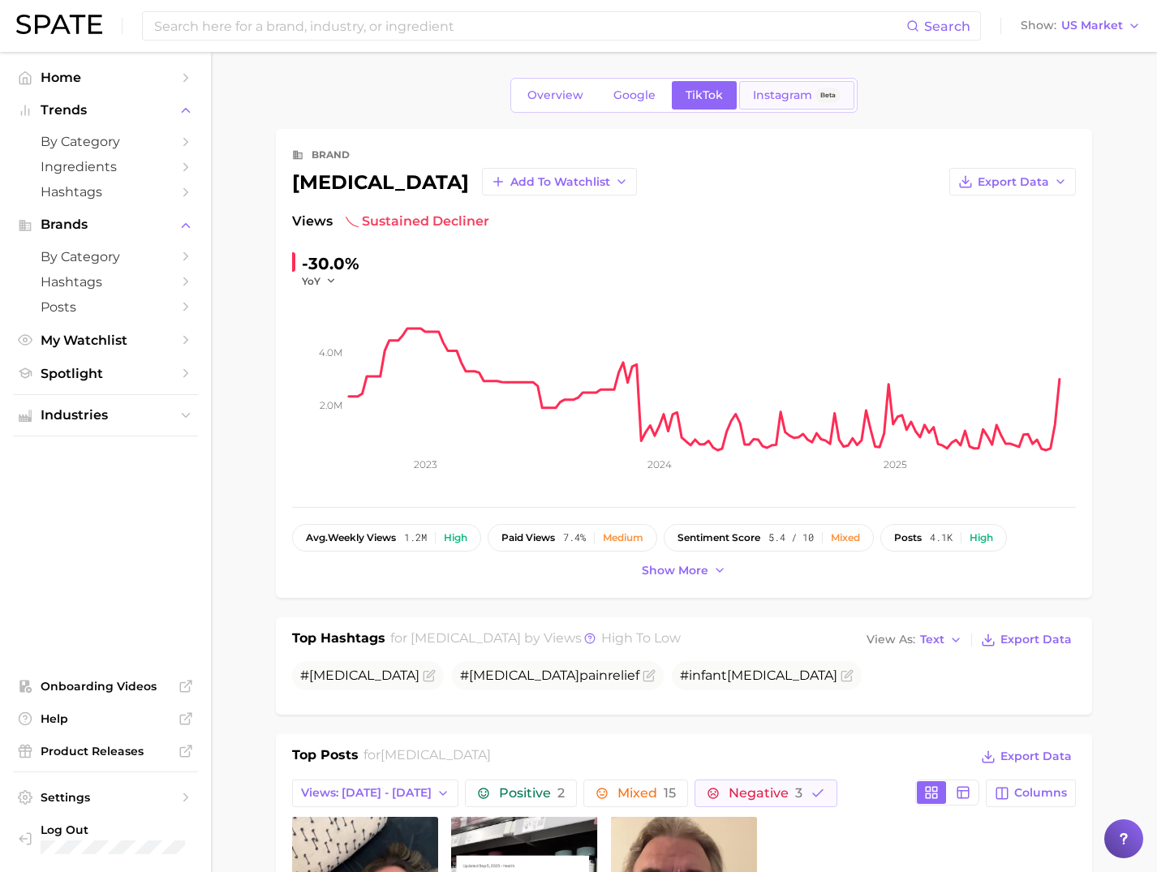
type input "autism"
click at [796, 94] on span "Instagram" at bounding box center [782, 95] width 59 height 14
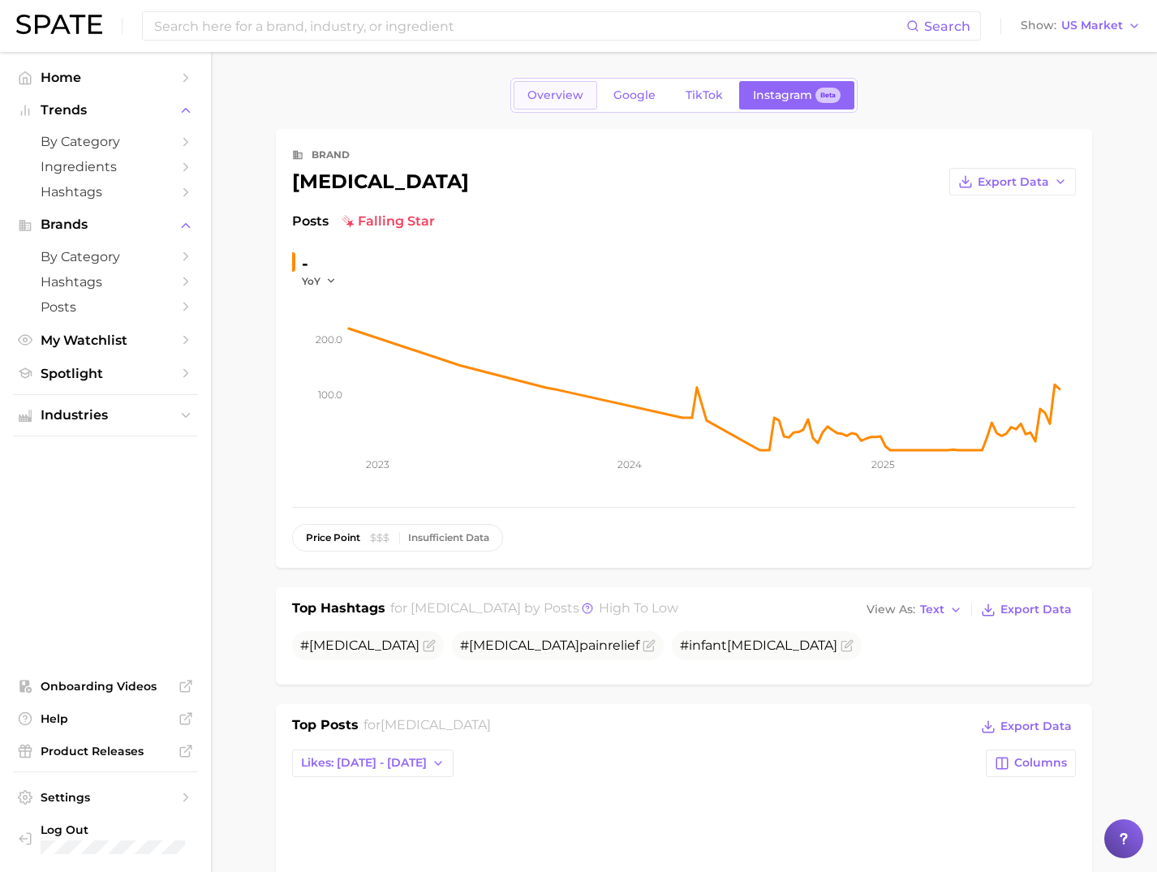
click at [574, 98] on span "Overview" at bounding box center [556, 95] width 56 height 14
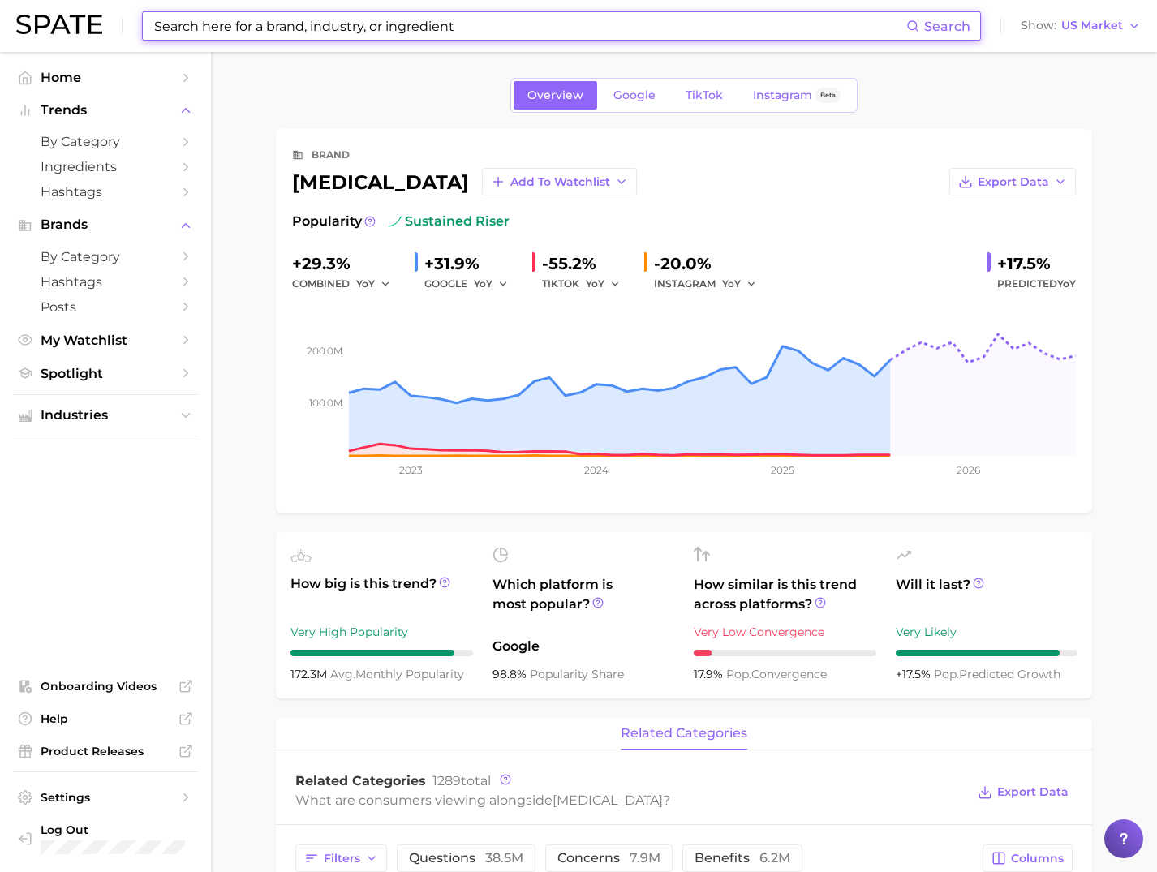
click at [216, 28] on input at bounding box center [530, 26] width 754 height 28
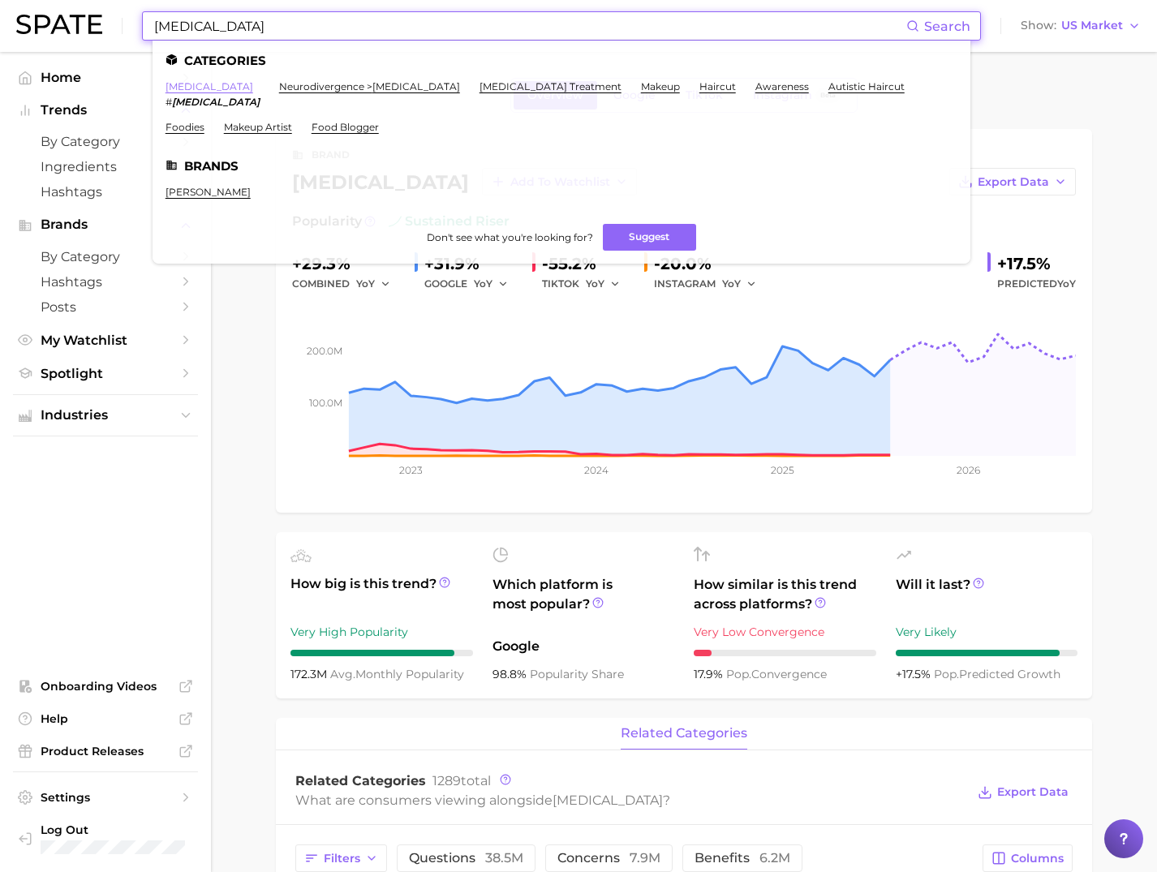
type input "autism"
click at [179, 82] on link "autism" at bounding box center [210, 86] width 88 height 12
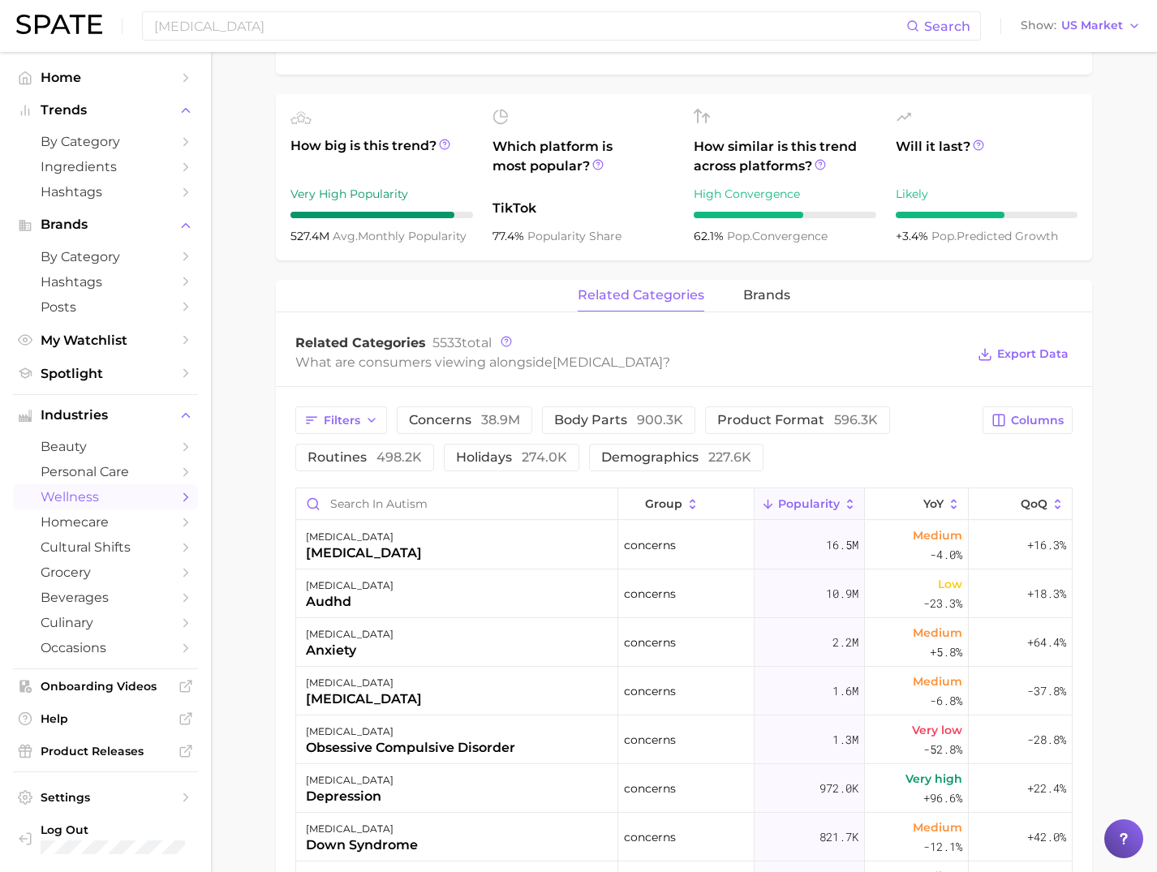
scroll to position [597, 0]
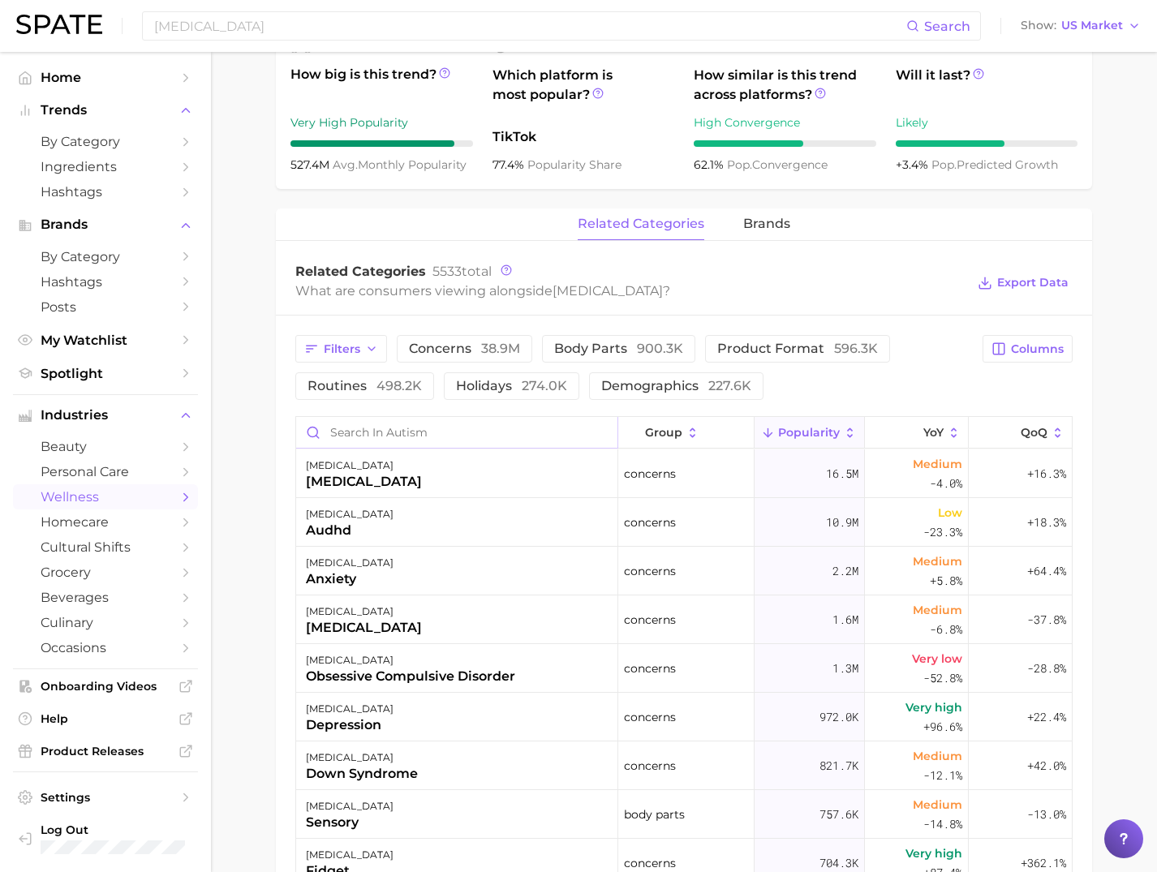
click at [360, 433] on input "Search in autism" at bounding box center [456, 432] width 321 height 31
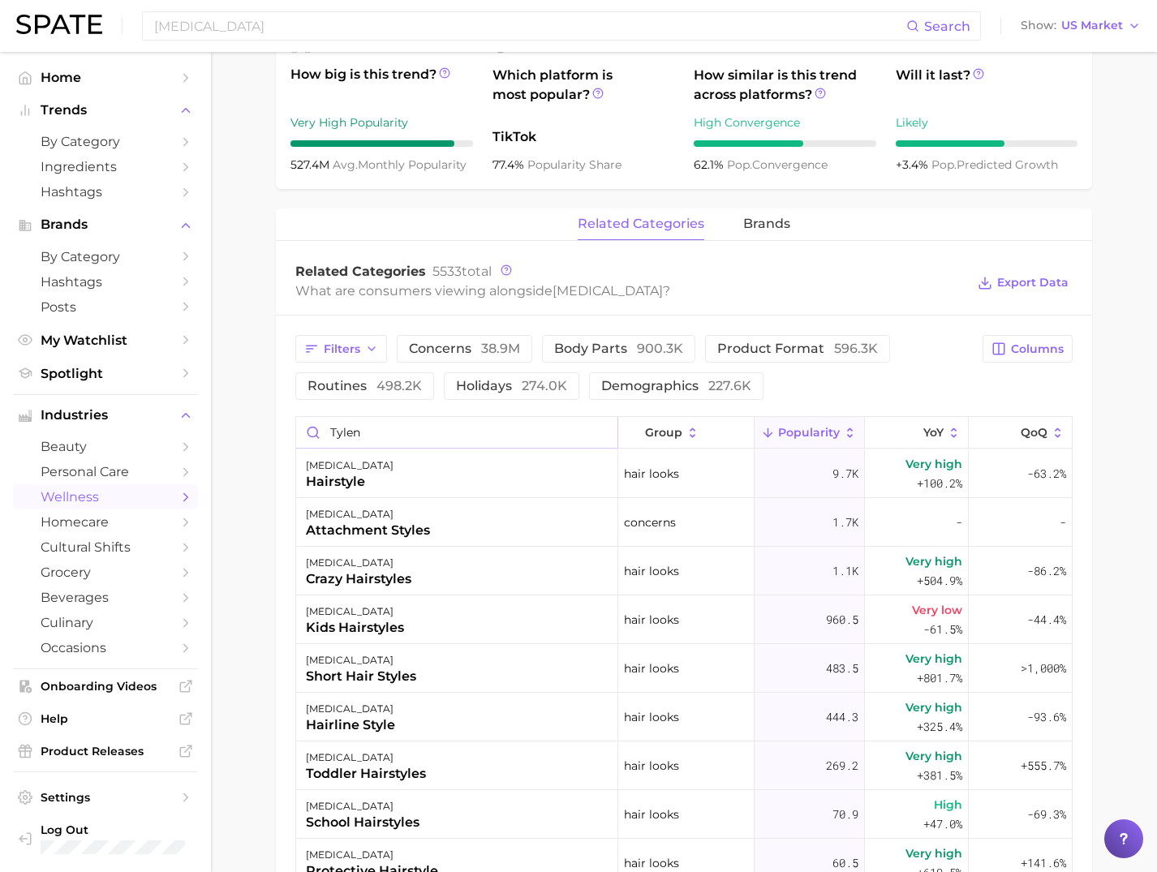
type input "tyleno"
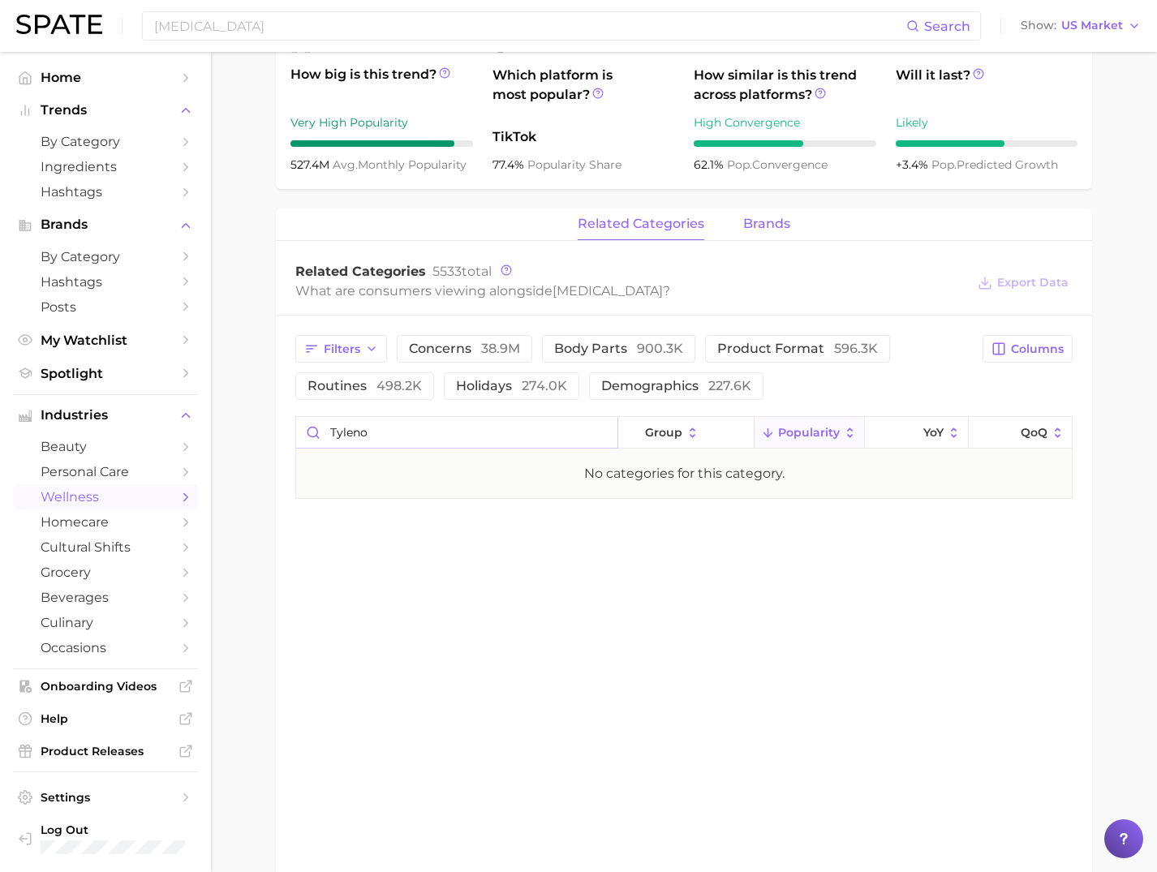
click at [764, 226] on span "brands" at bounding box center [766, 224] width 47 height 15
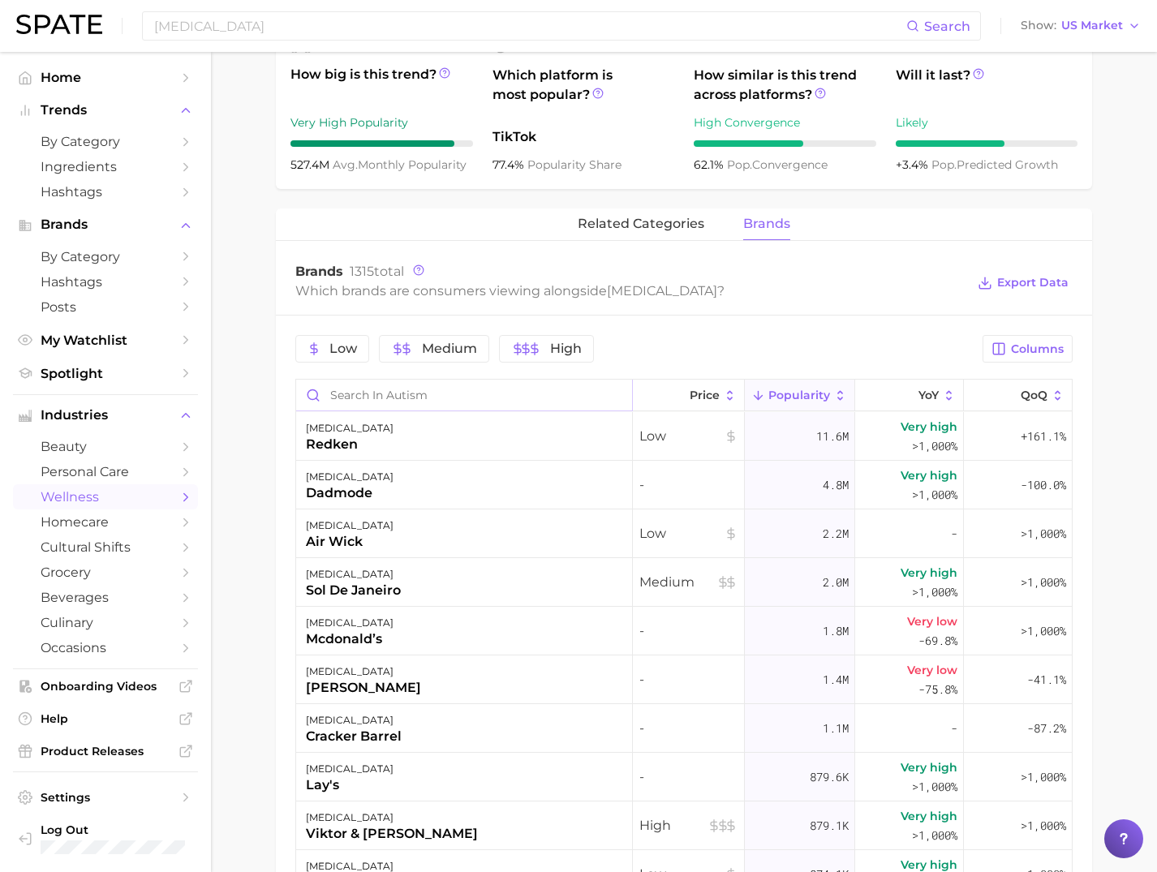
click at [372, 402] on input "Search in autism" at bounding box center [464, 395] width 336 height 31
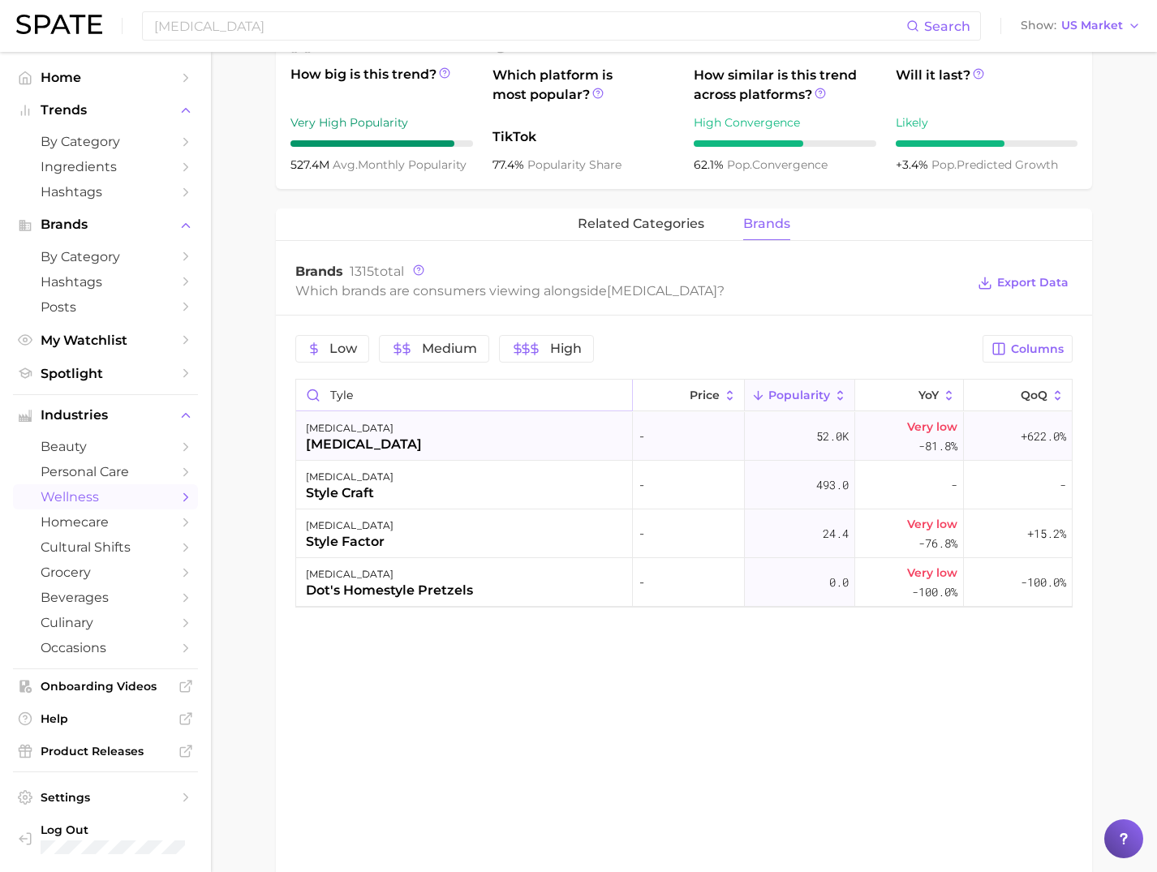
type input "tyle"
click at [342, 450] on div "tylenol" at bounding box center [364, 444] width 116 height 19
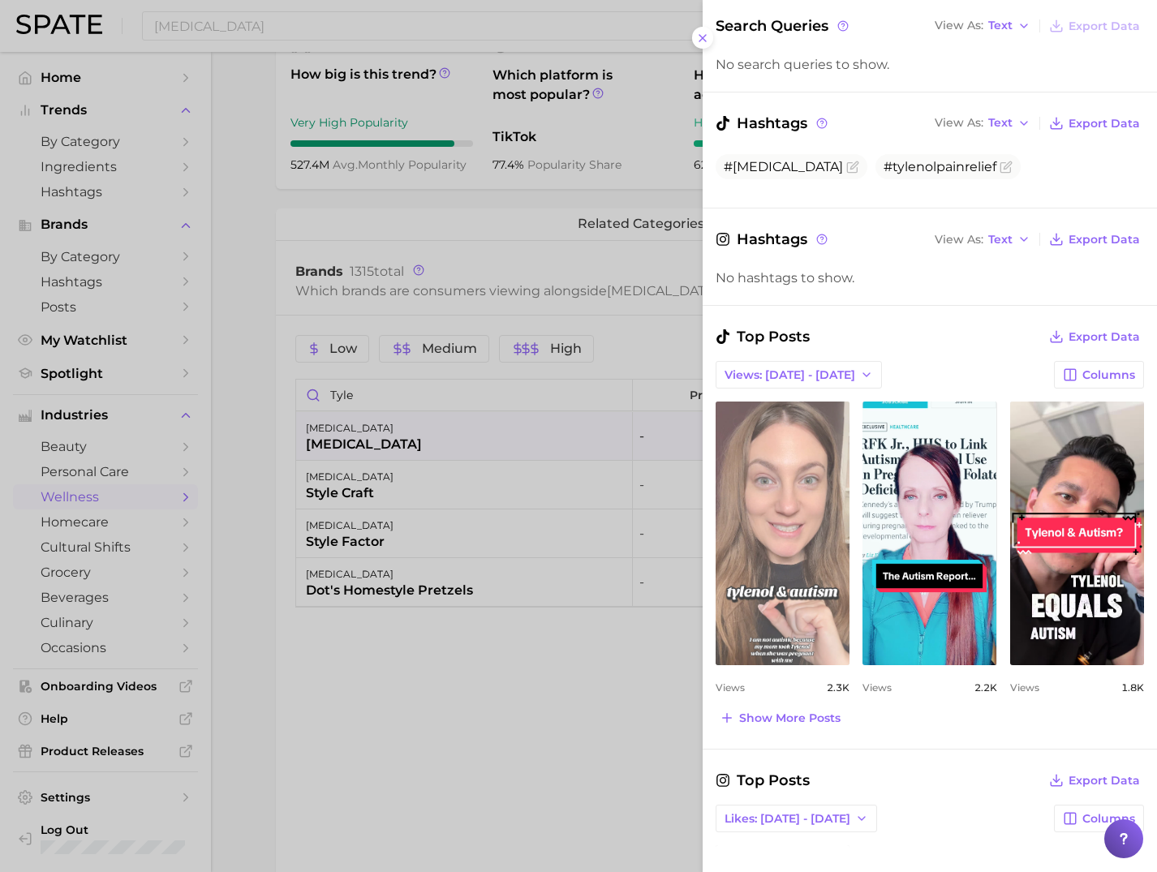
scroll to position [166, 0]
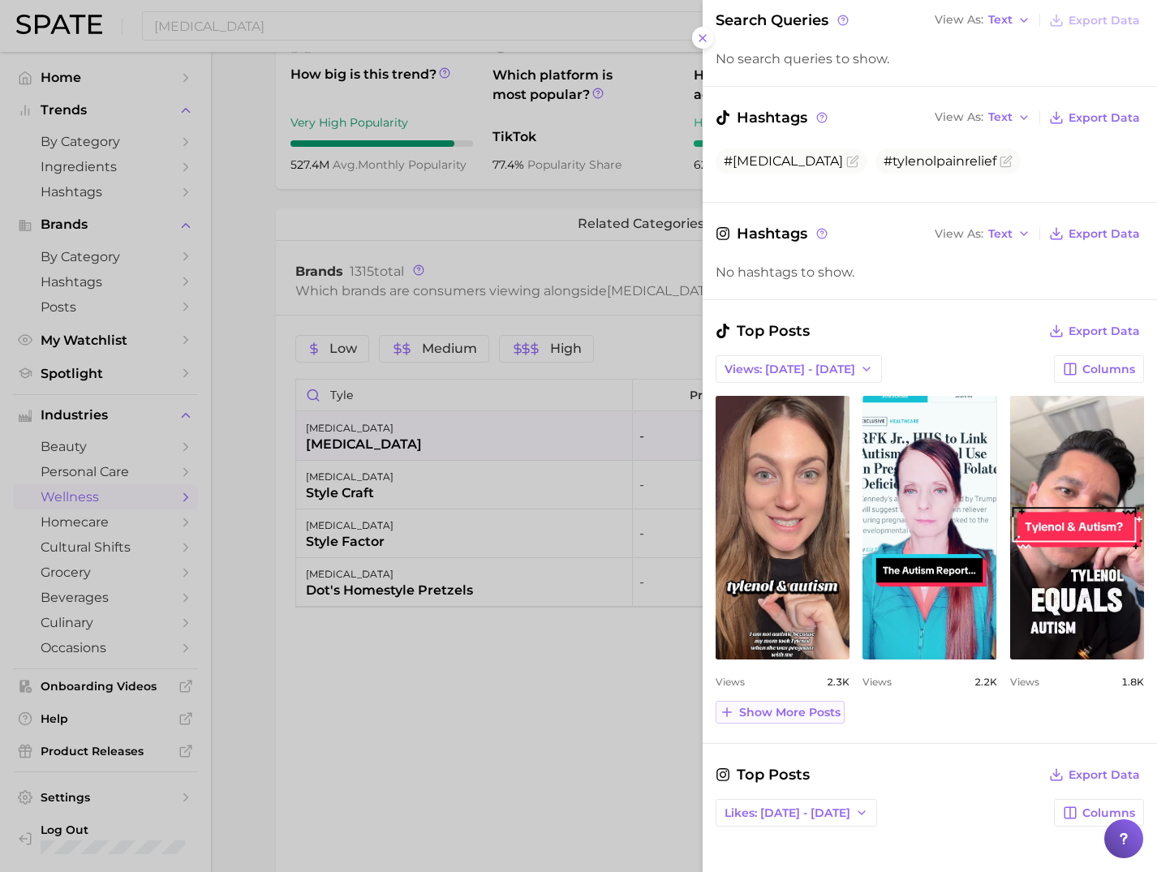
click at [821, 655] on span "Show more posts" at bounding box center [789, 713] width 101 height 14
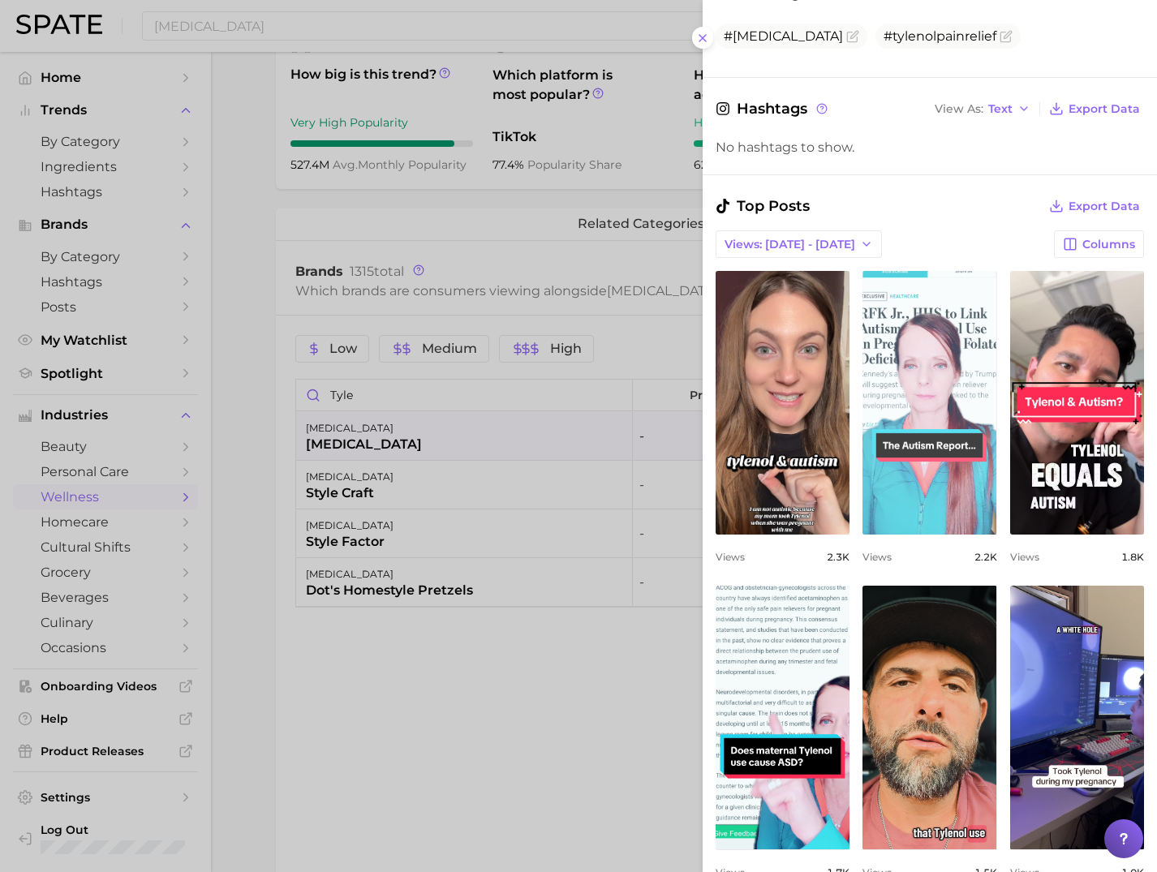
scroll to position [299, 0]
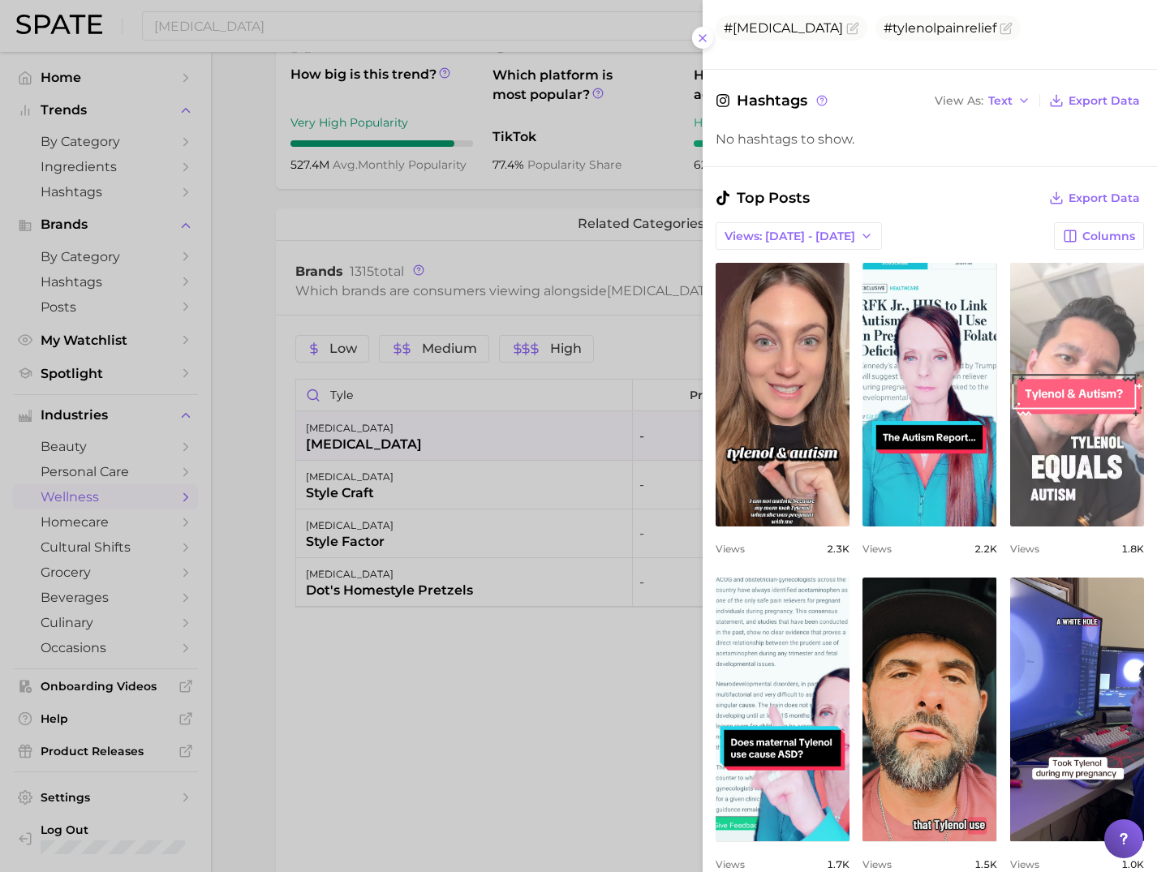
click at [1000, 475] on link "view post on TikTok" at bounding box center [1077, 395] width 134 height 264
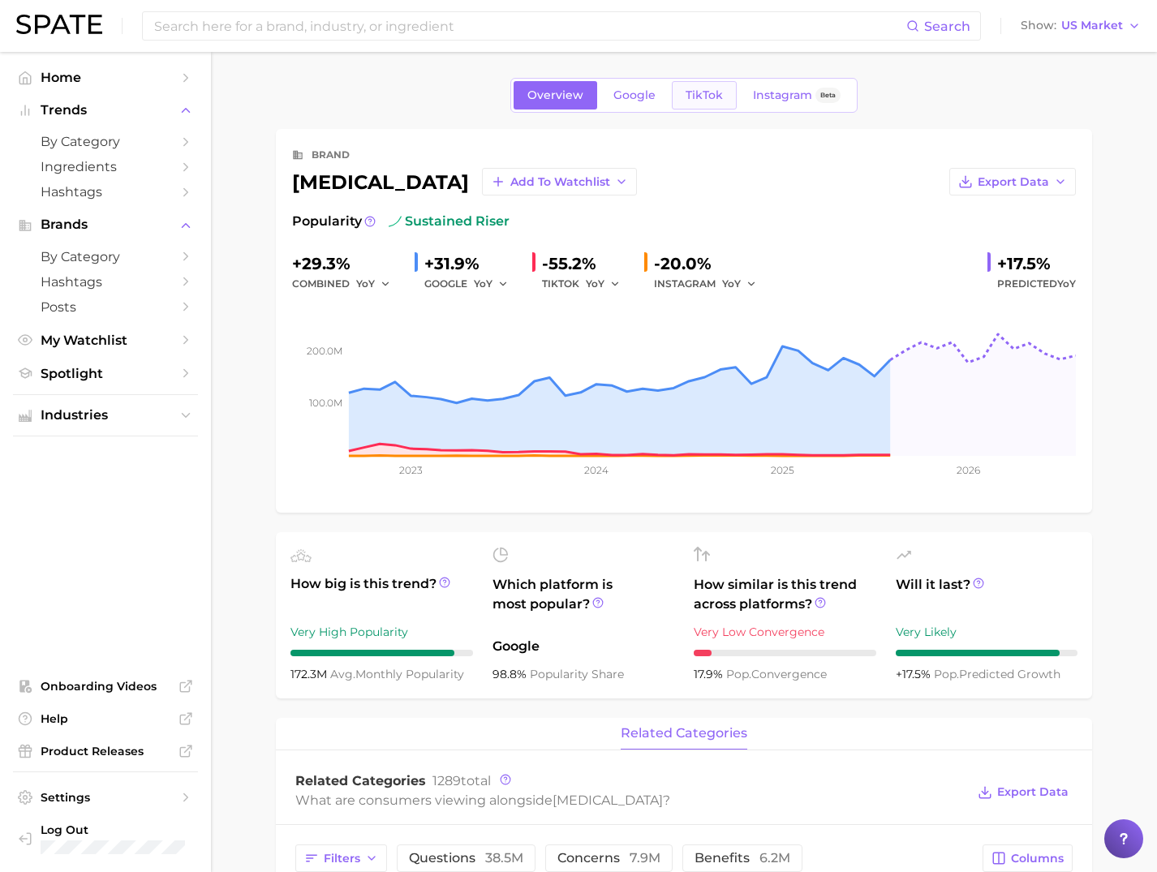
click at [711, 90] on span "TikTok" at bounding box center [704, 95] width 37 height 14
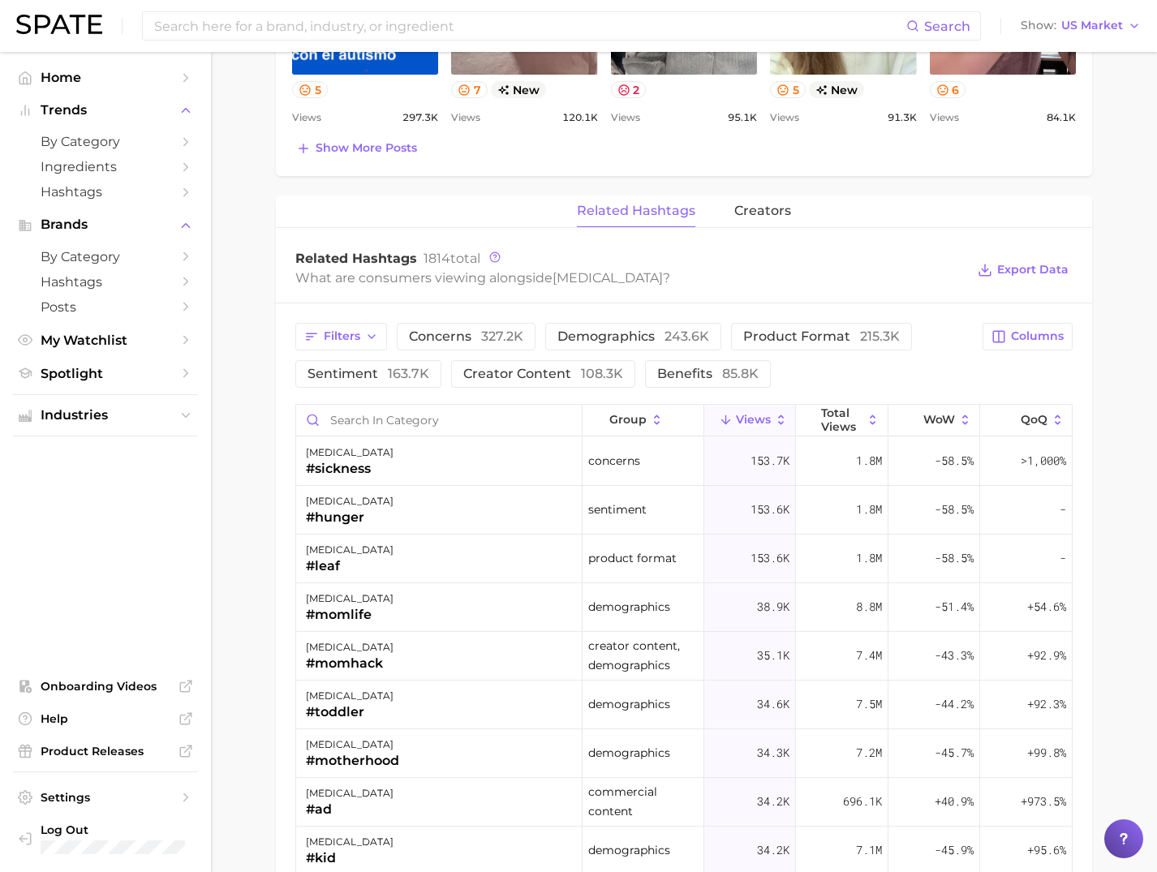
scroll to position [1004, 0]
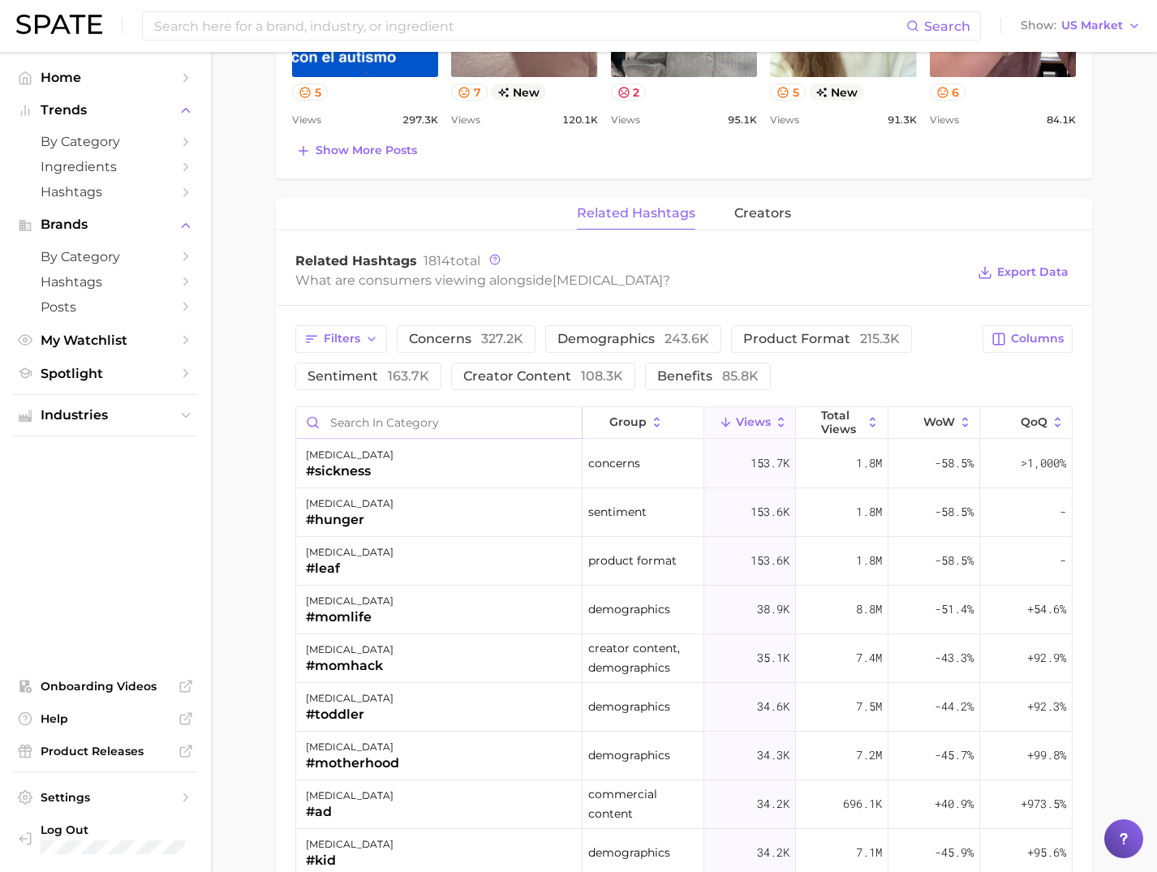
click at [343, 415] on input "Search in category" at bounding box center [439, 422] width 286 height 31
